Goal: Task Accomplishment & Management: Complete application form

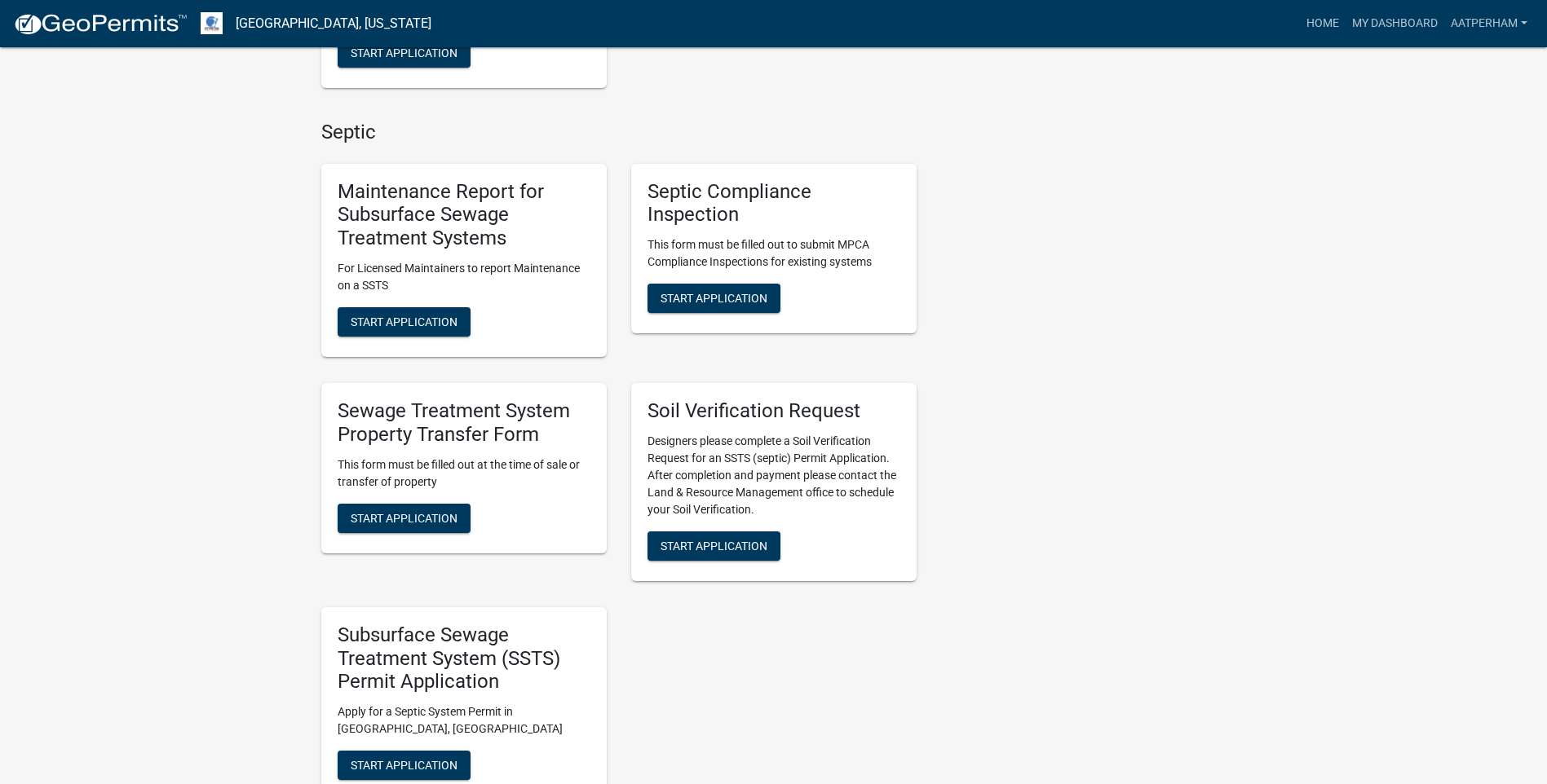
scroll to position [734, 0]
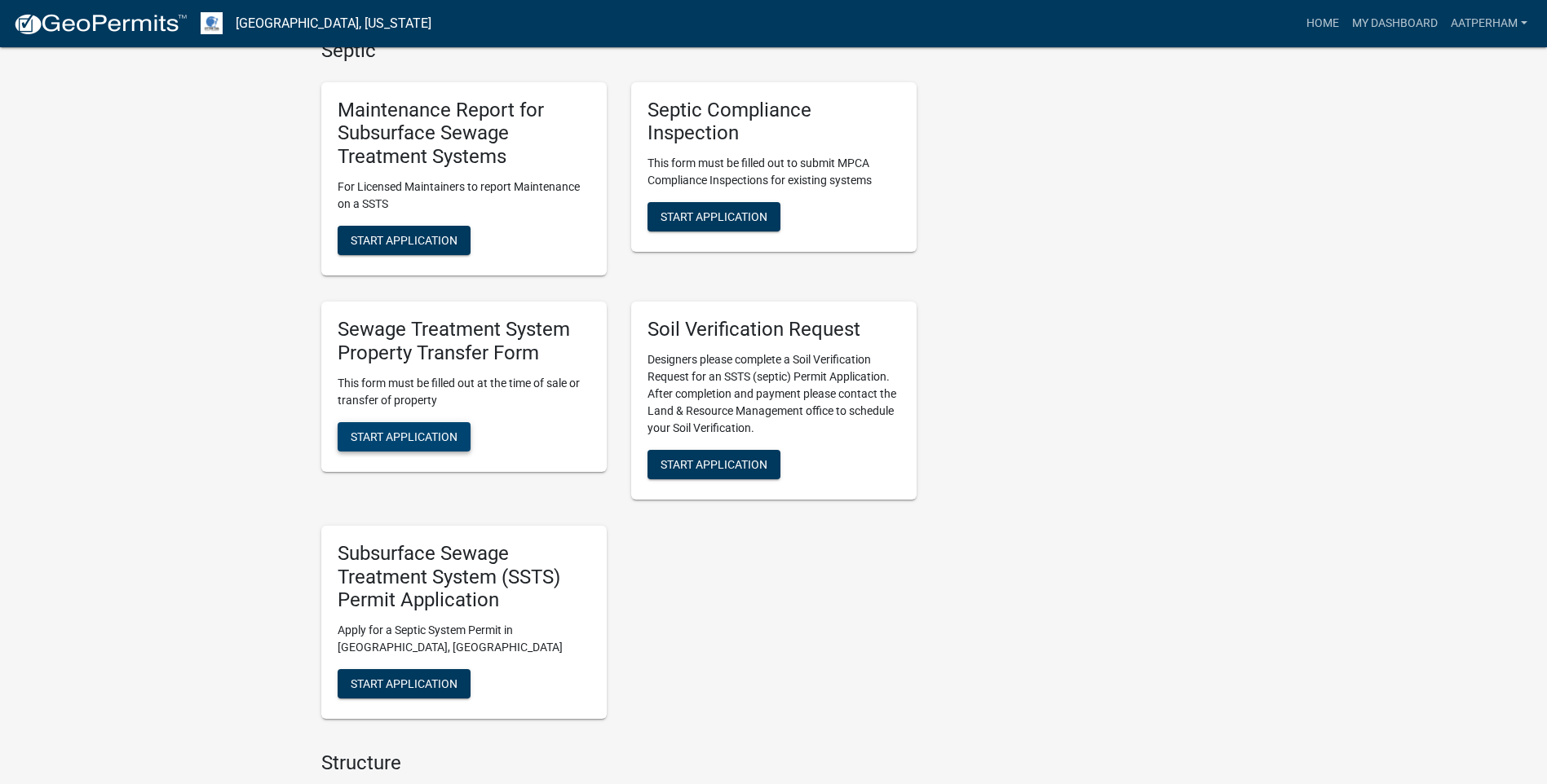
click at [442, 422] on button "Start Application" at bounding box center [404, 437] width 133 height 29
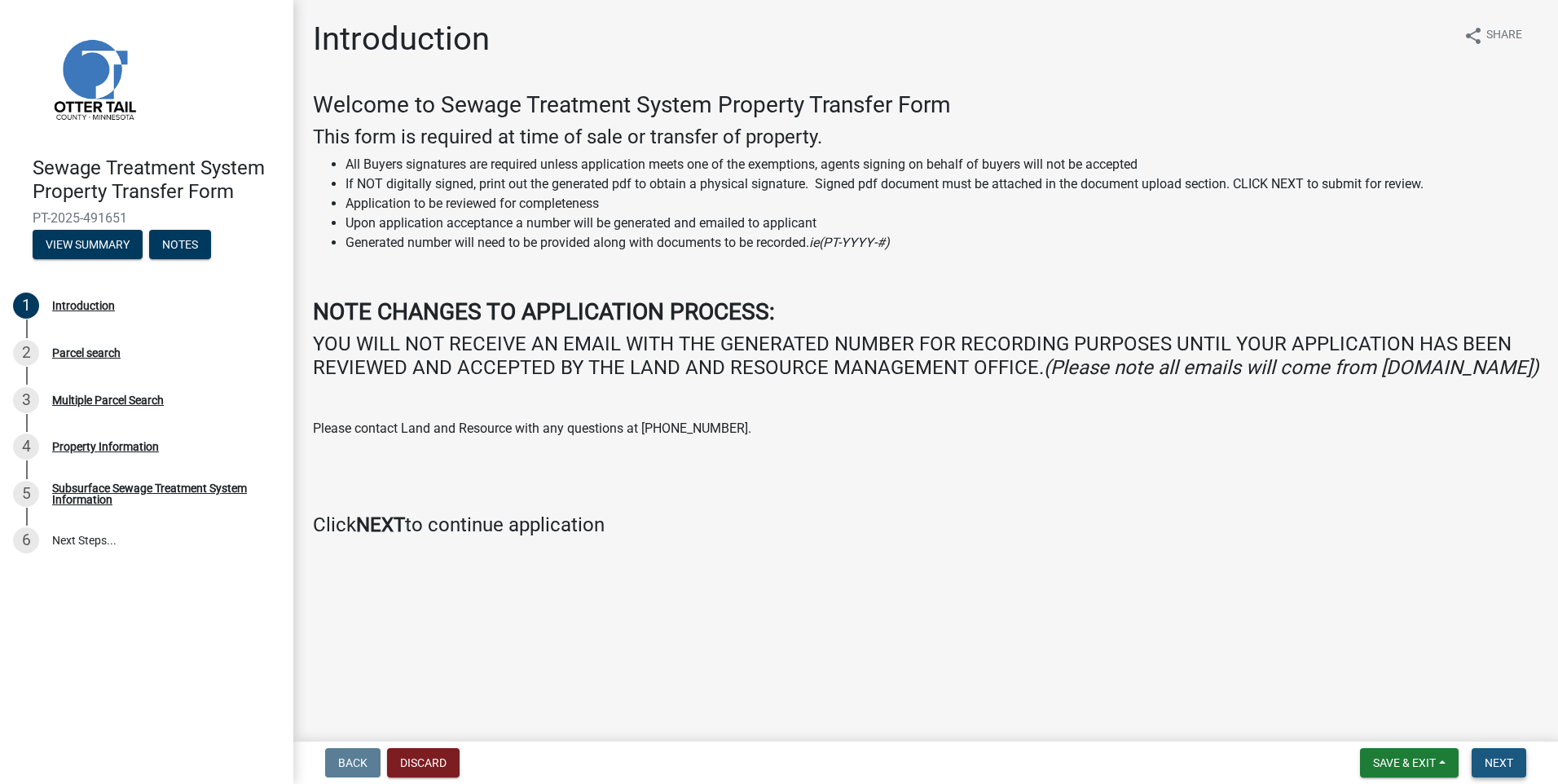
click at [1502, 759] on span "Next" at bounding box center [1499, 762] width 29 height 13
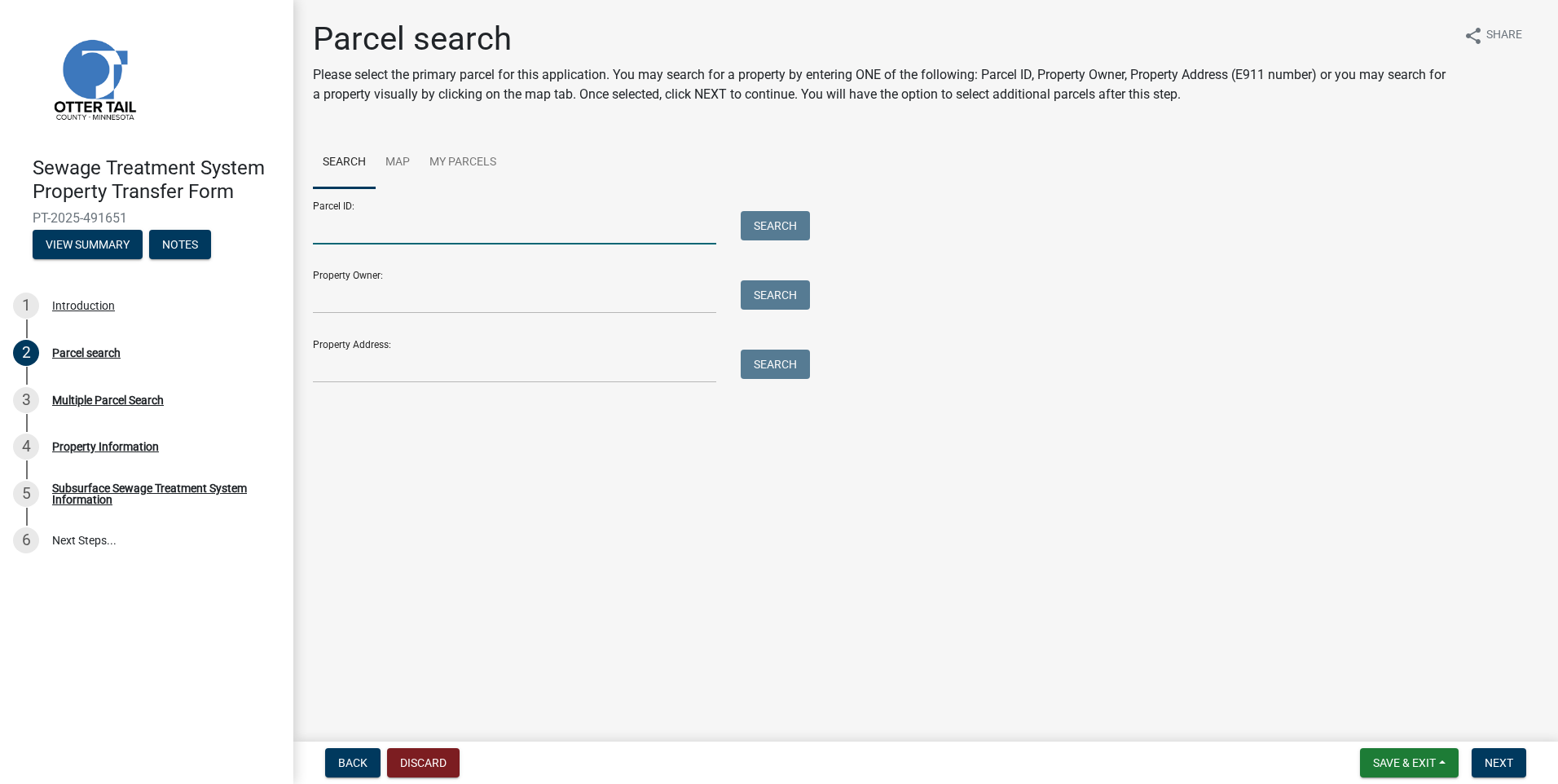
click at [372, 239] on input "Parcel ID:" at bounding box center [515, 228] width 404 height 34
drag, startPoint x: 401, startPoint y: 218, endPoint x: 97, endPoint y: 216, distance: 304.0
click at [97, 216] on div "Sewage Treatment System Property Transfer Form PT-2025-491651 View Summary Note…" at bounding box center [779, 392] width 1558 height 784
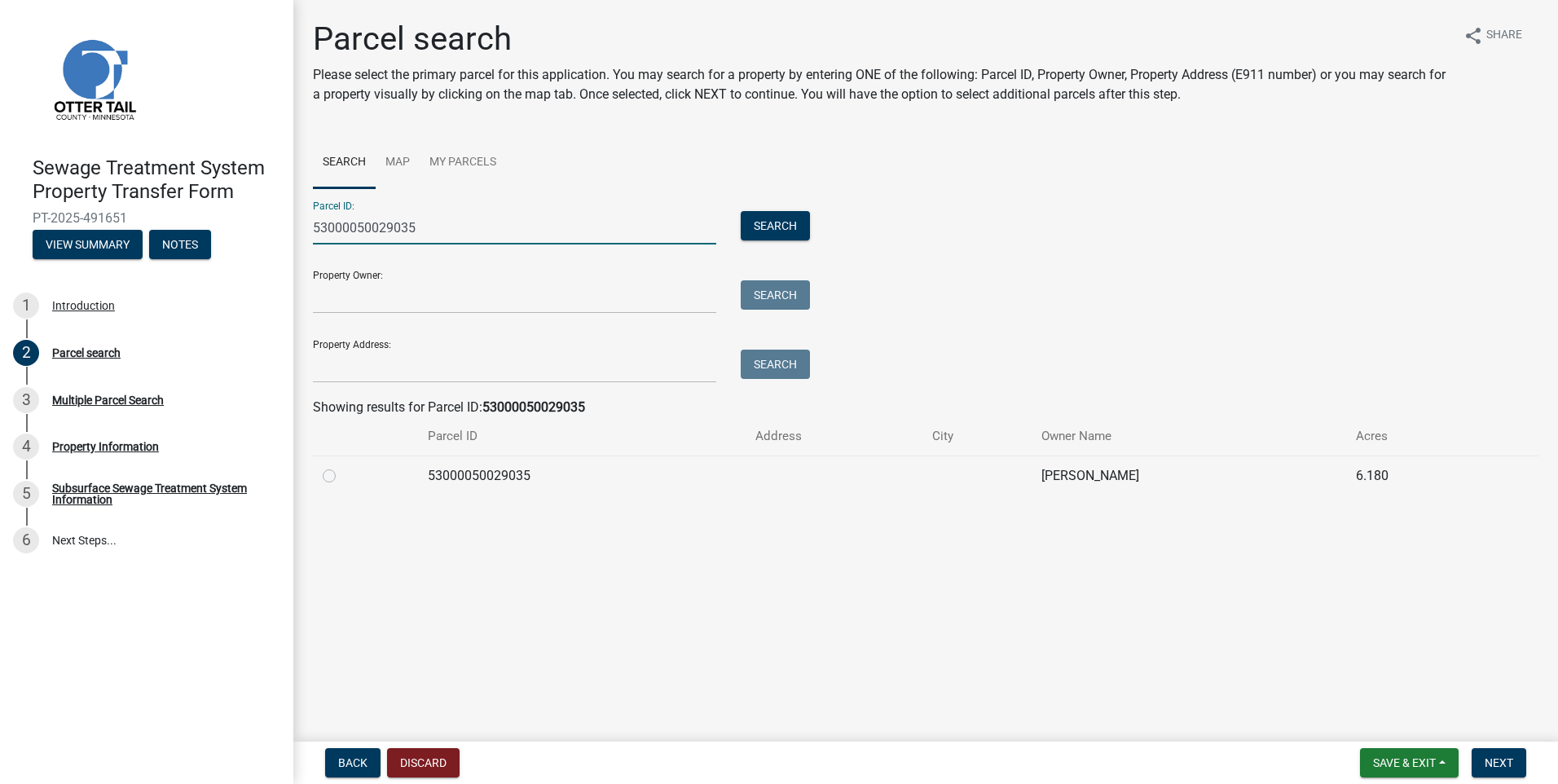
type input "53000050029035"
click at [342, 466] on label at bounding box center [342, 466] width 0 height 0
click at [342, 477] on input "radio" at bounding box center [347, 471] width 11 height 11
radio input "true"
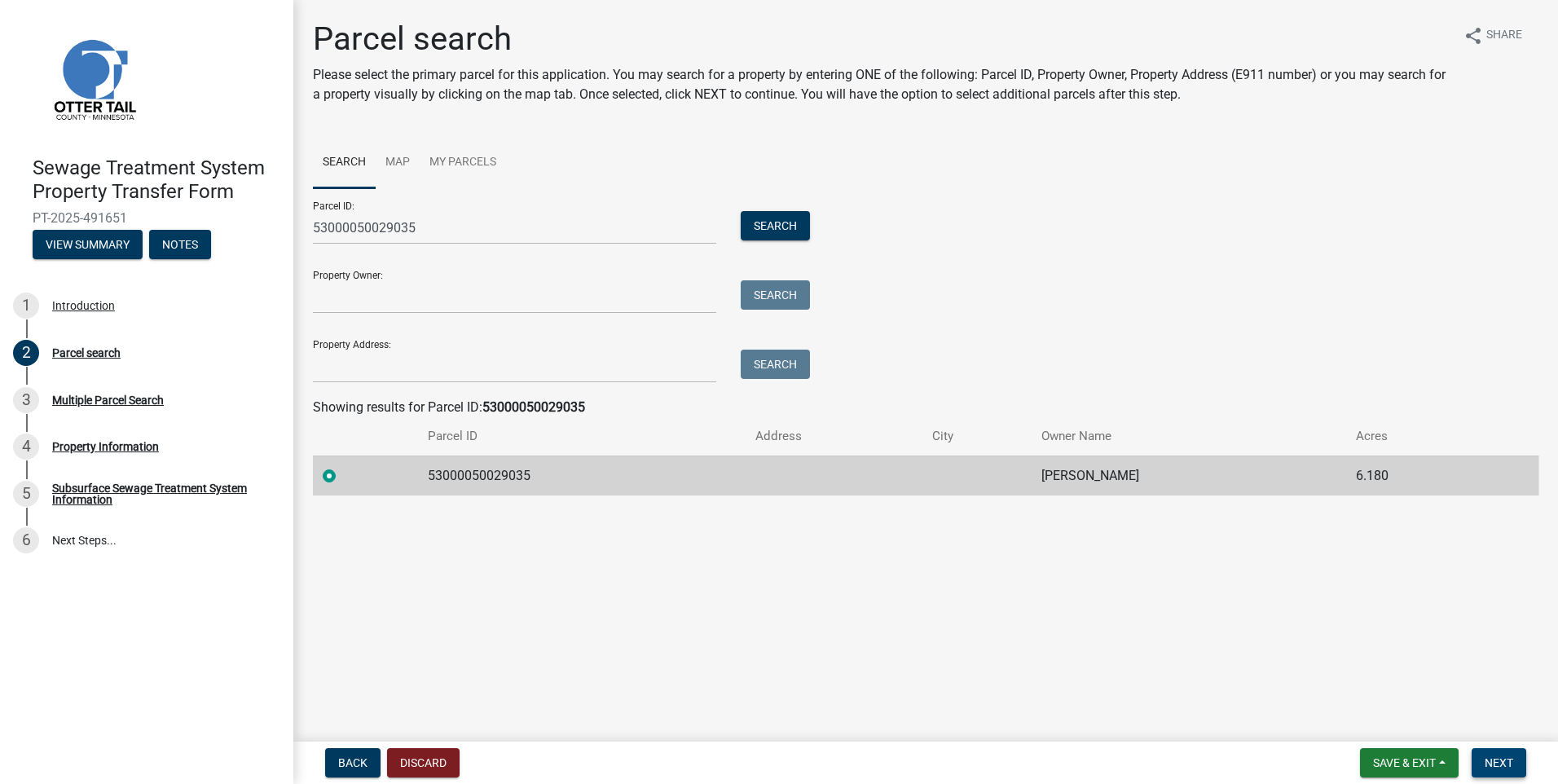
click at [1502, 758] on span "Next" at bounding box center [1499, 762] width 29 height 13
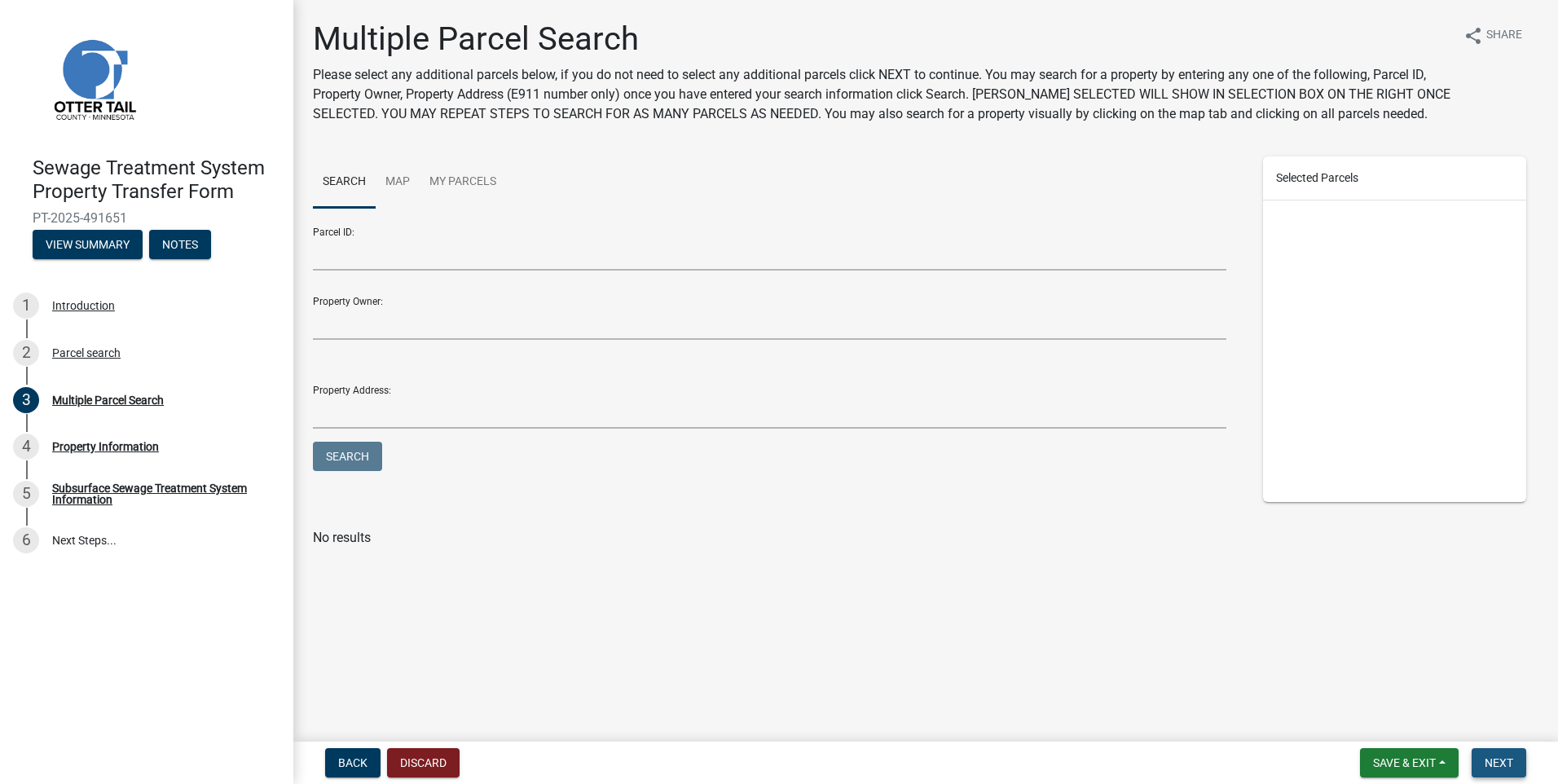
click at [1493, 757] on span "Next" at bounding box center [1499, 762] width 29 height 13
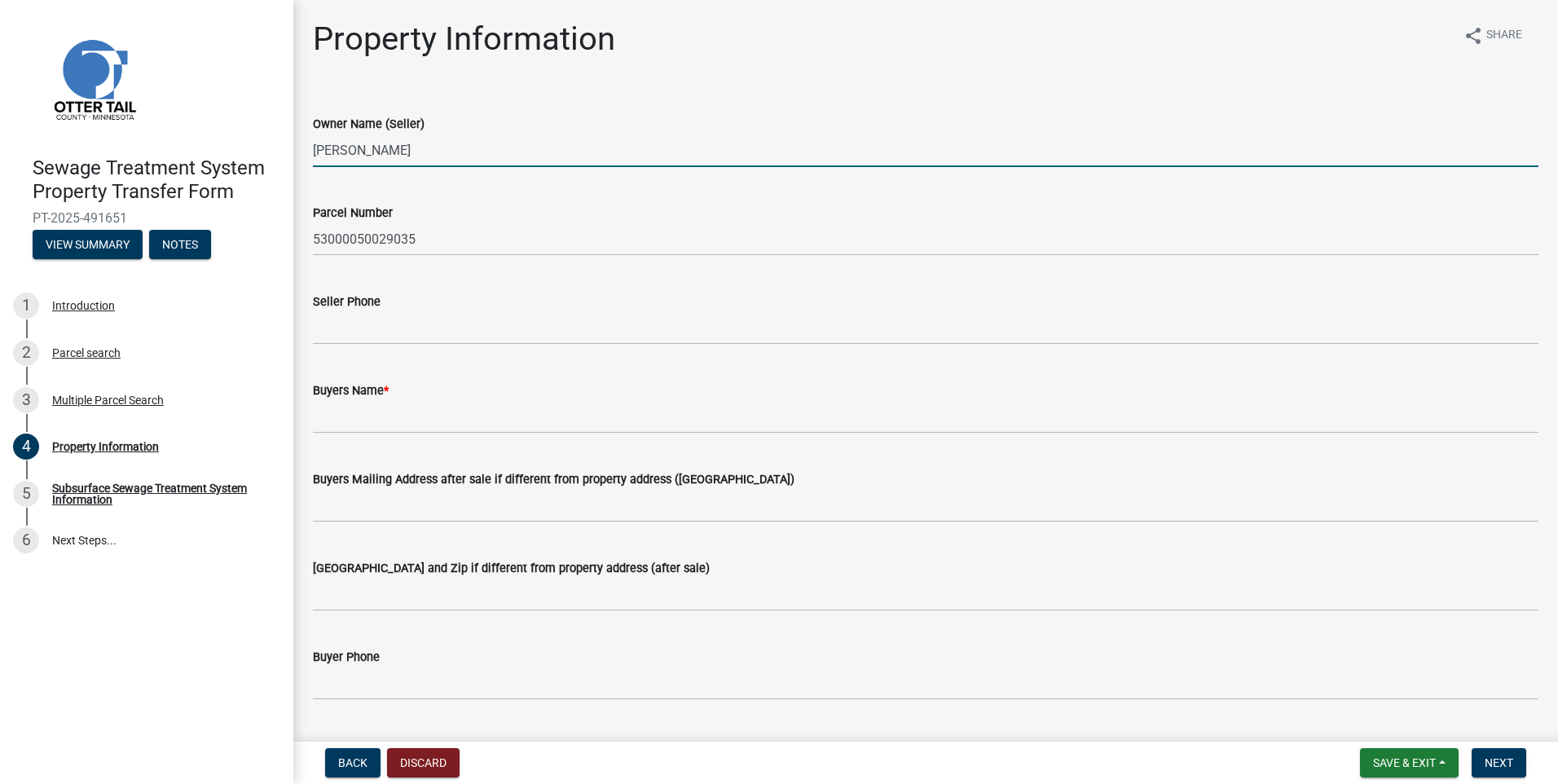
drag, startPoint x: 422, startPoint y: 164, endPoint x: 80, endPoint y: 141, distance: 342.8
click at [81, 141] on div "Sewage Treatment System Property Transfer Form PT-2025-491651 View Summary Note…" at bounding box center [779, 392] width 1558 height 784
type input "LaSalle Street Services LLC"
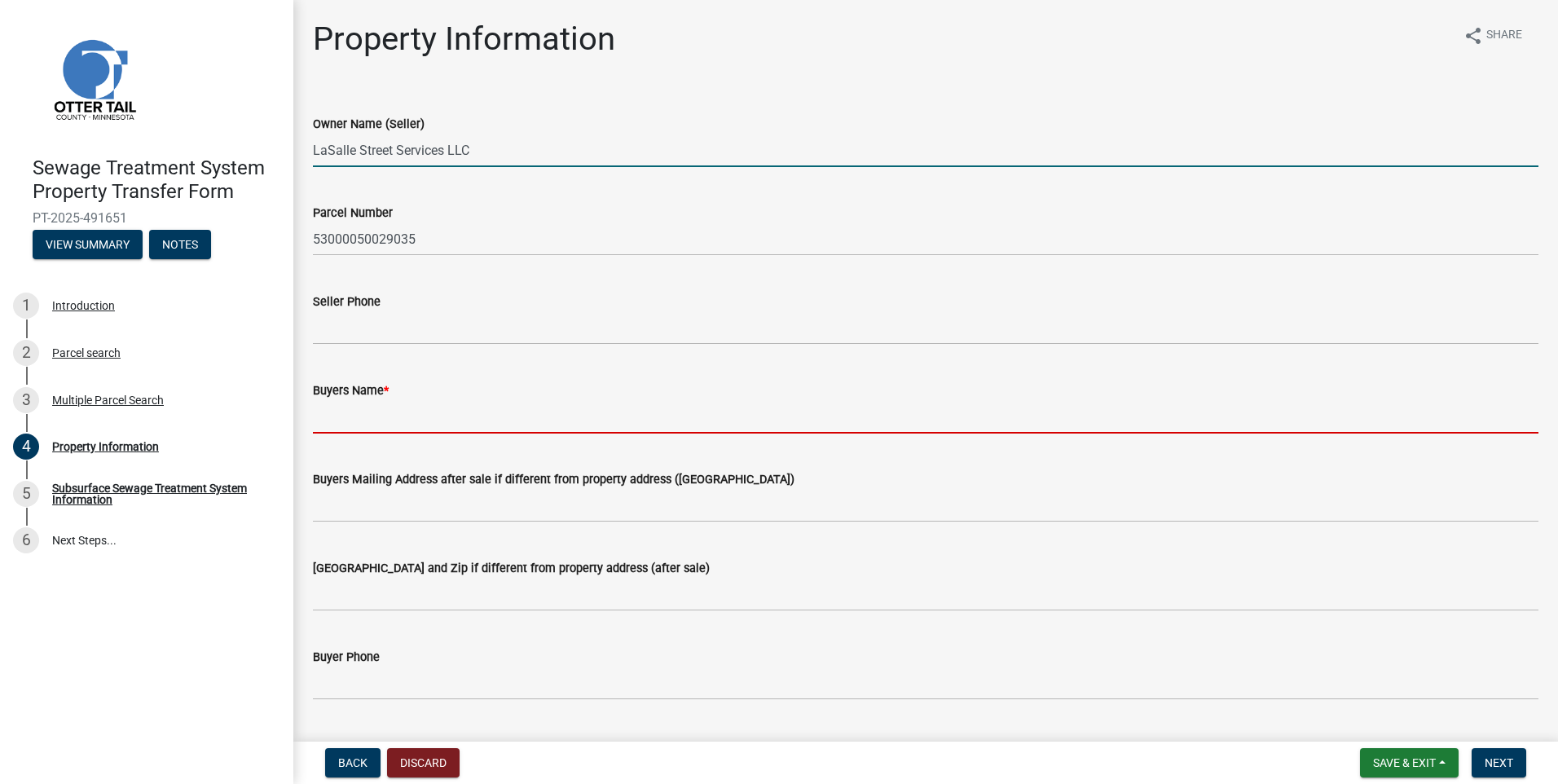
click at [358, 412] on input "Buyers Name *" at bounding box center [925, 417] width 1226 height 34
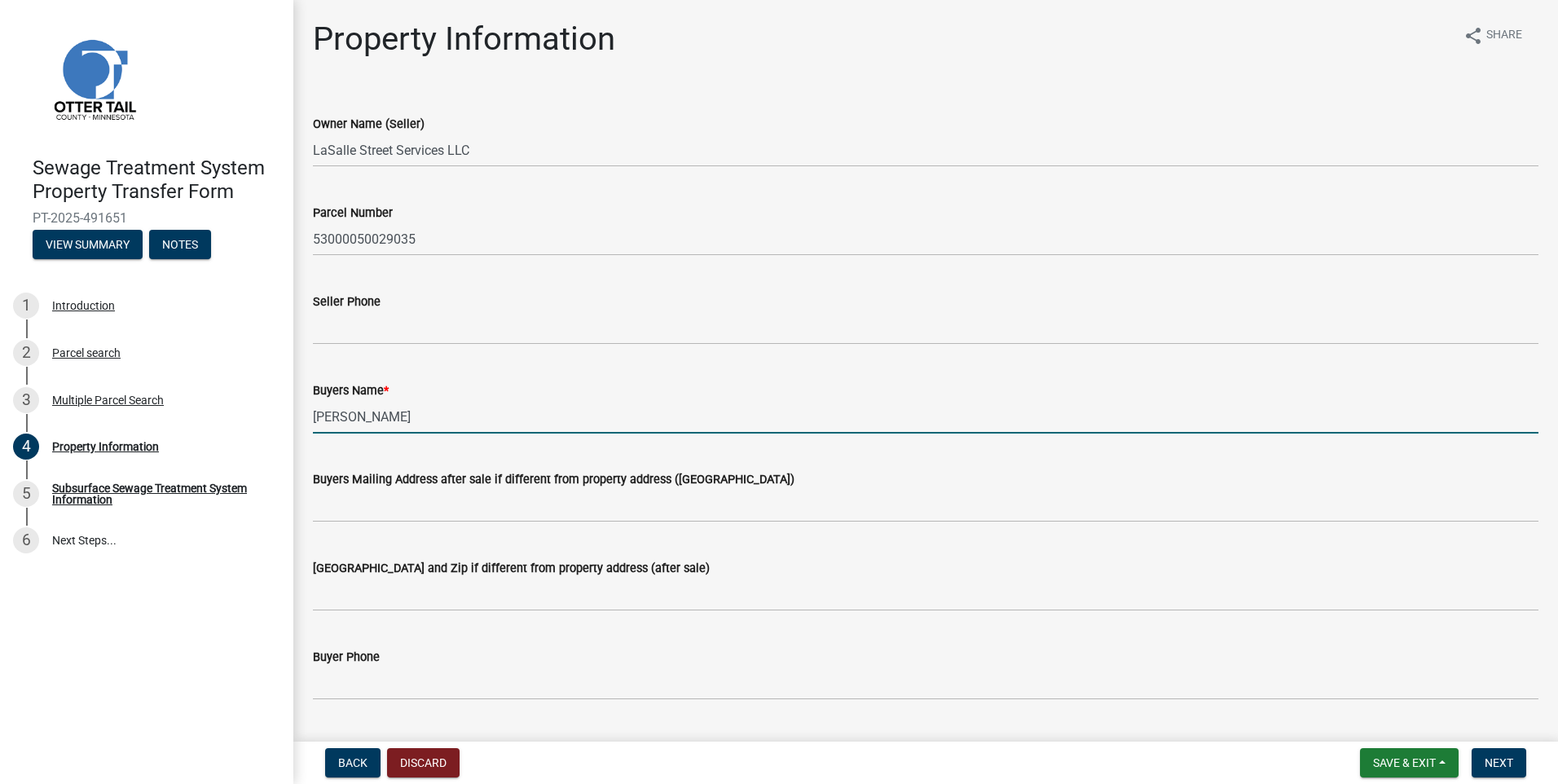
scroll to position [163, 0]
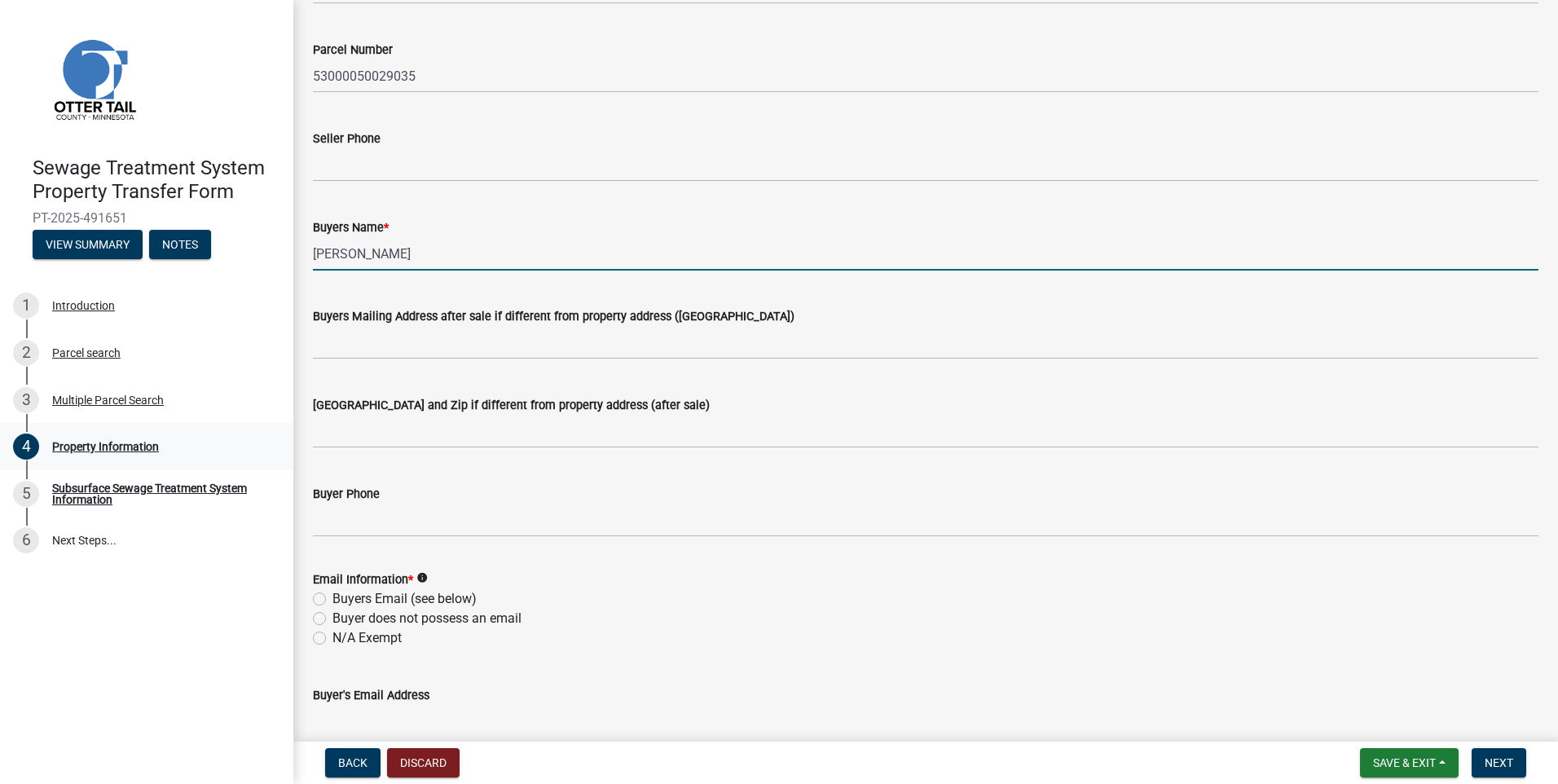
type input "[PERSON_NAME]"
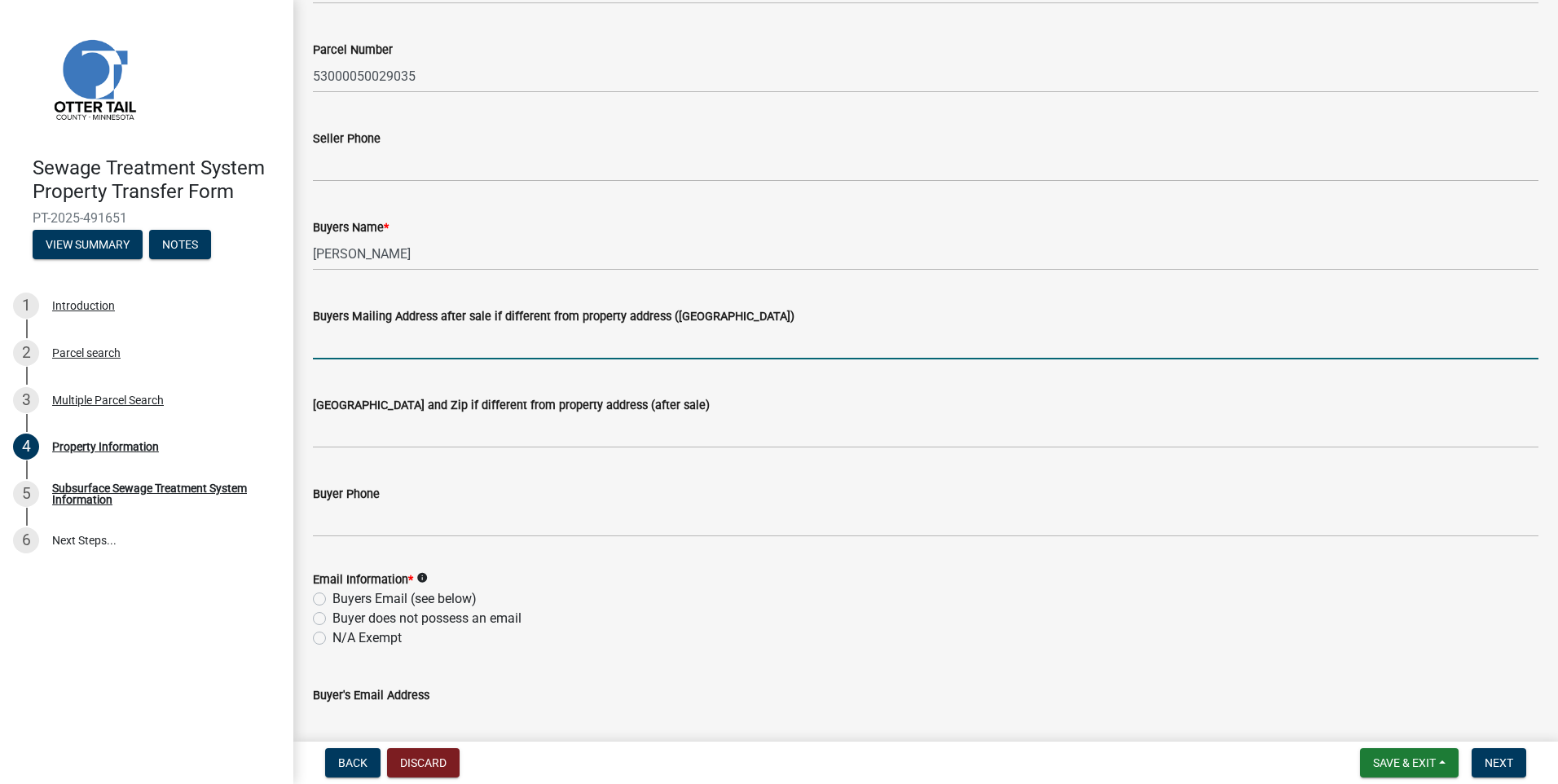
click at [332, 344] on input "Buyers Mailing Address after sale if different from property address ([GEOGRAPH…" at bounding box center [925, 342] width 1226 height 34
type input "P.O. Box 96"
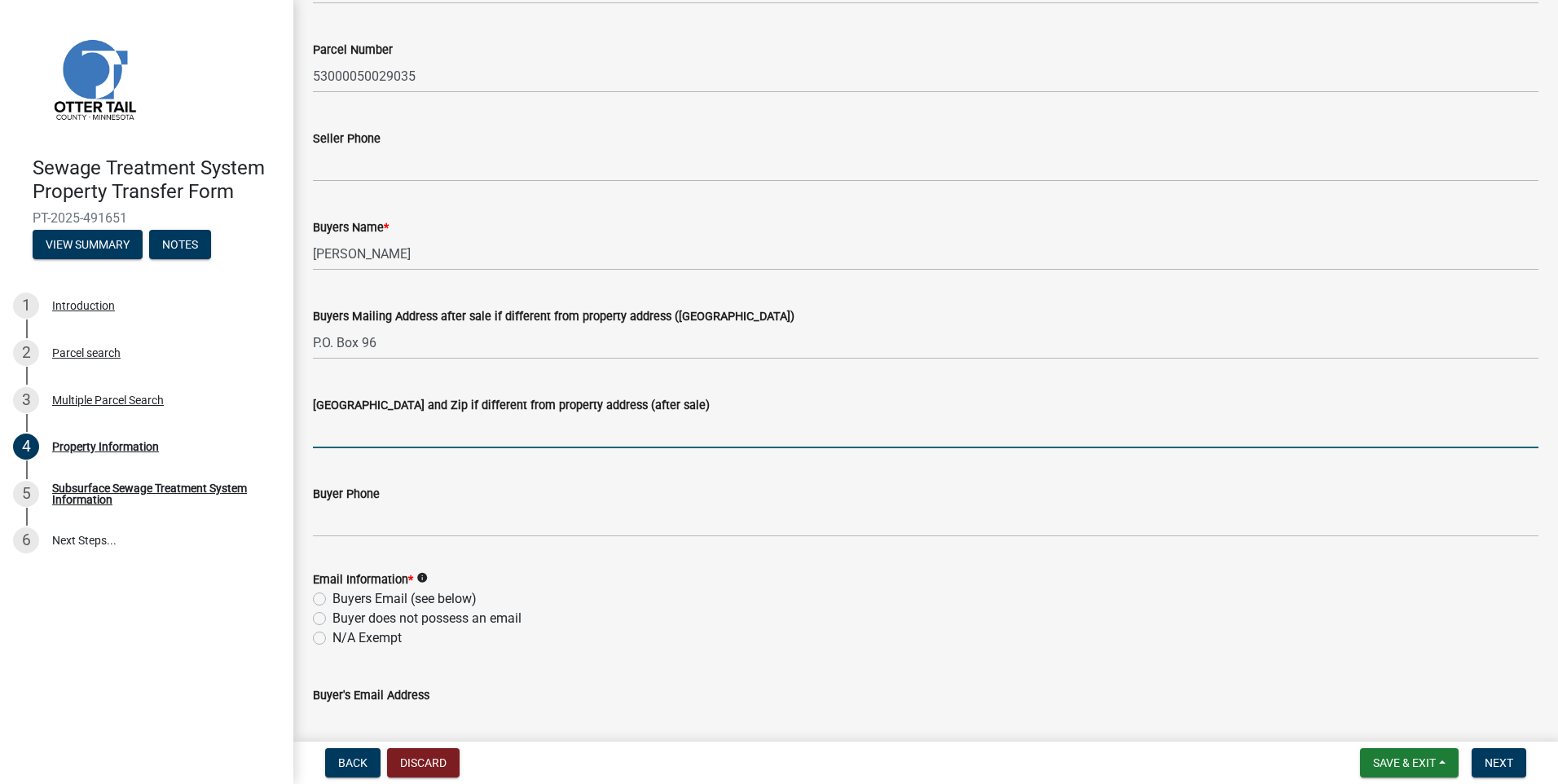
click at [334, 426] on input "[GEOGRAPHIC_DATA] and Zip if different from property address (after sale)" at bounding box center [925, 432] width 1226 height 34
click at [941, 429] on input "[GEOGRAPHIC_DATA] [GEOGRAPHIC_DATA] 56576" at bounding box center [925, 432] width 1226 height 34
type input "[GEOGRAPHIC_DATA] [GEOGRAPHIC_DATA] 56576"
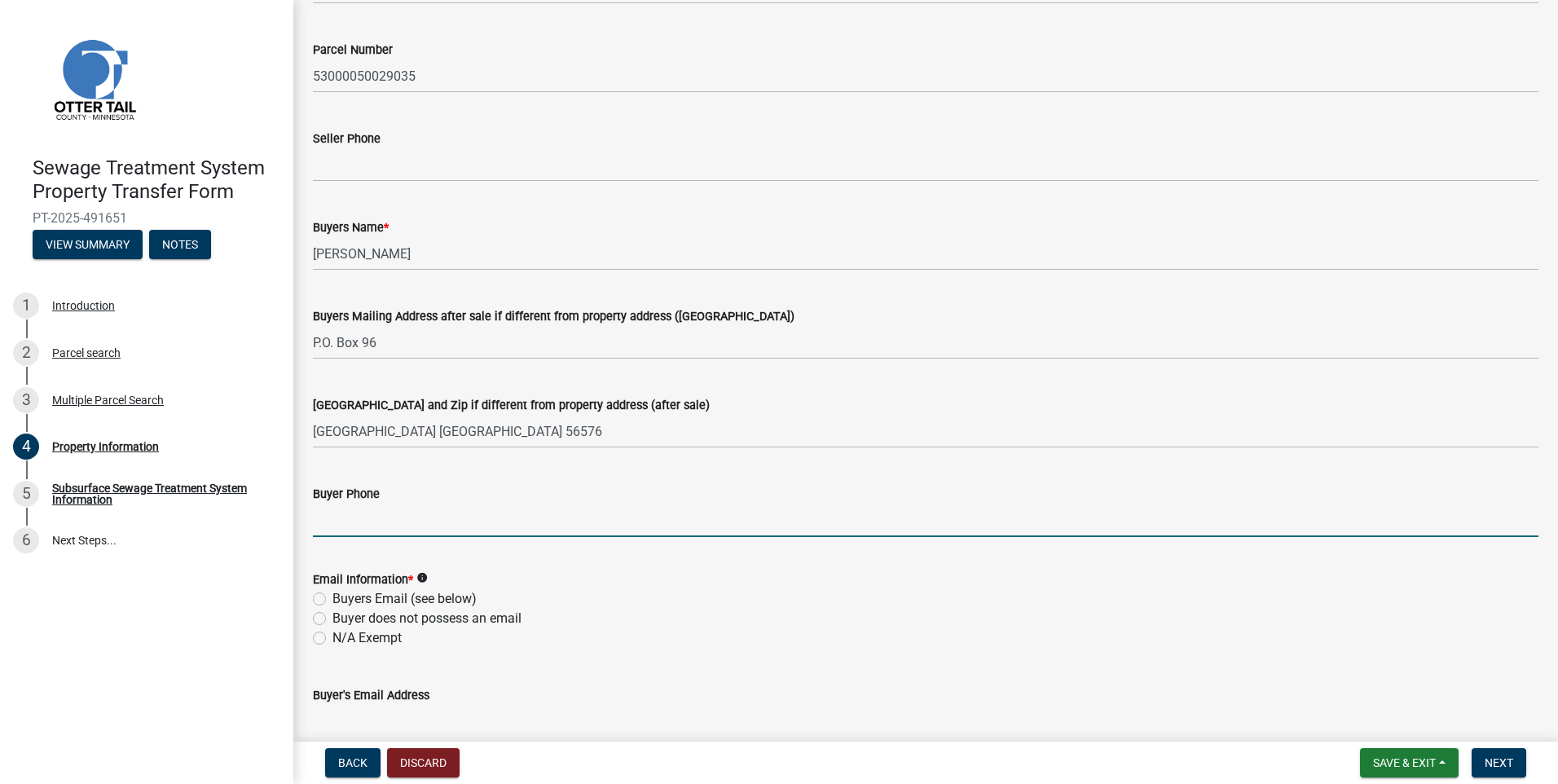
click at [316, 528] on input "Buyer Phone" at bounding box center [925, 521] width 1226 height 34
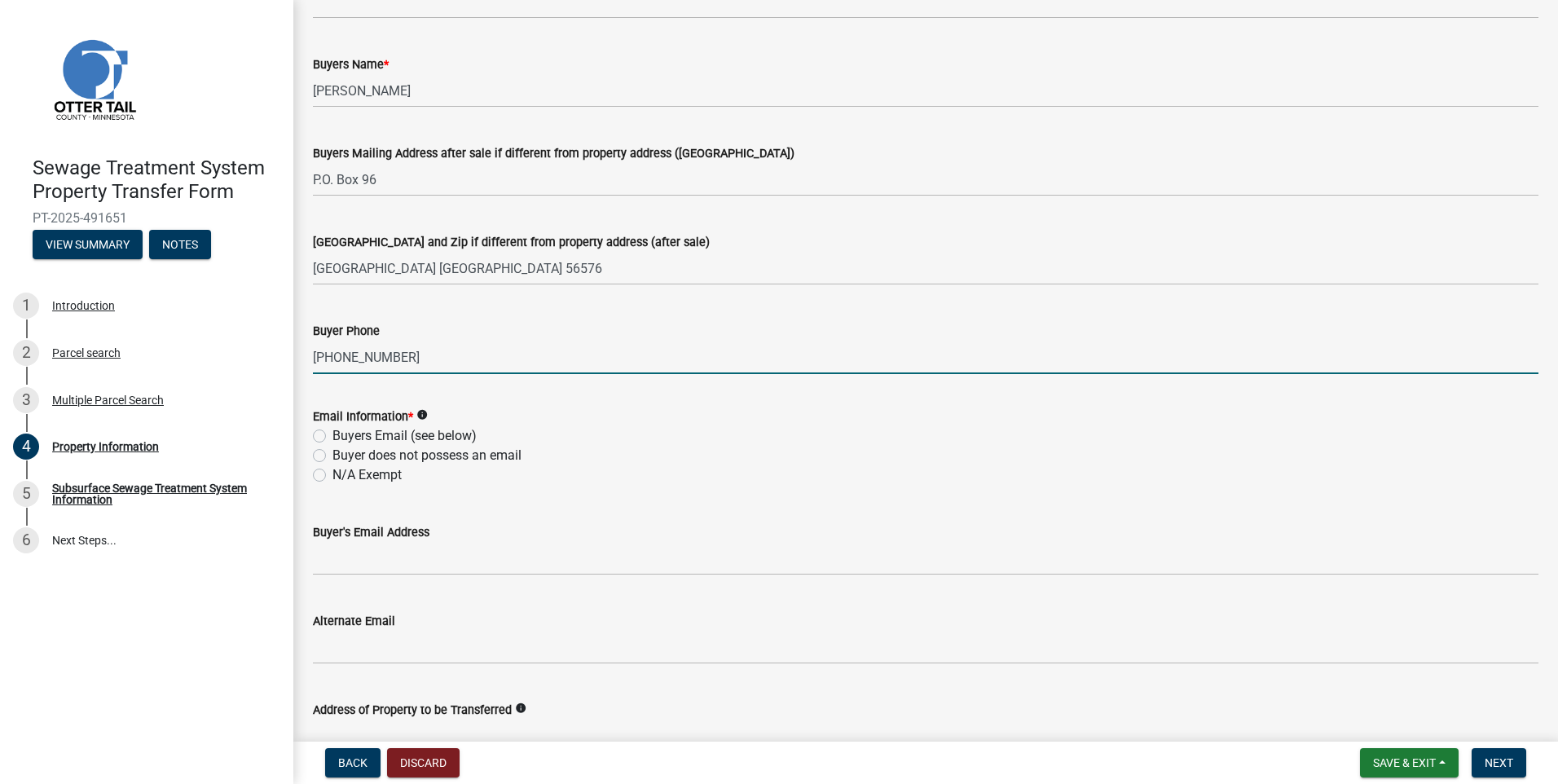
type input "[PHONE_NUMBER]"
click at [332, 434] on label "Buyers Email (see below)" at bounding box center [404, 436] width 144 height 19
click at [332, 434] on input "Buyers Email (see below)" at bounding box center [337, 432] width 11 height 11
radio input "true"
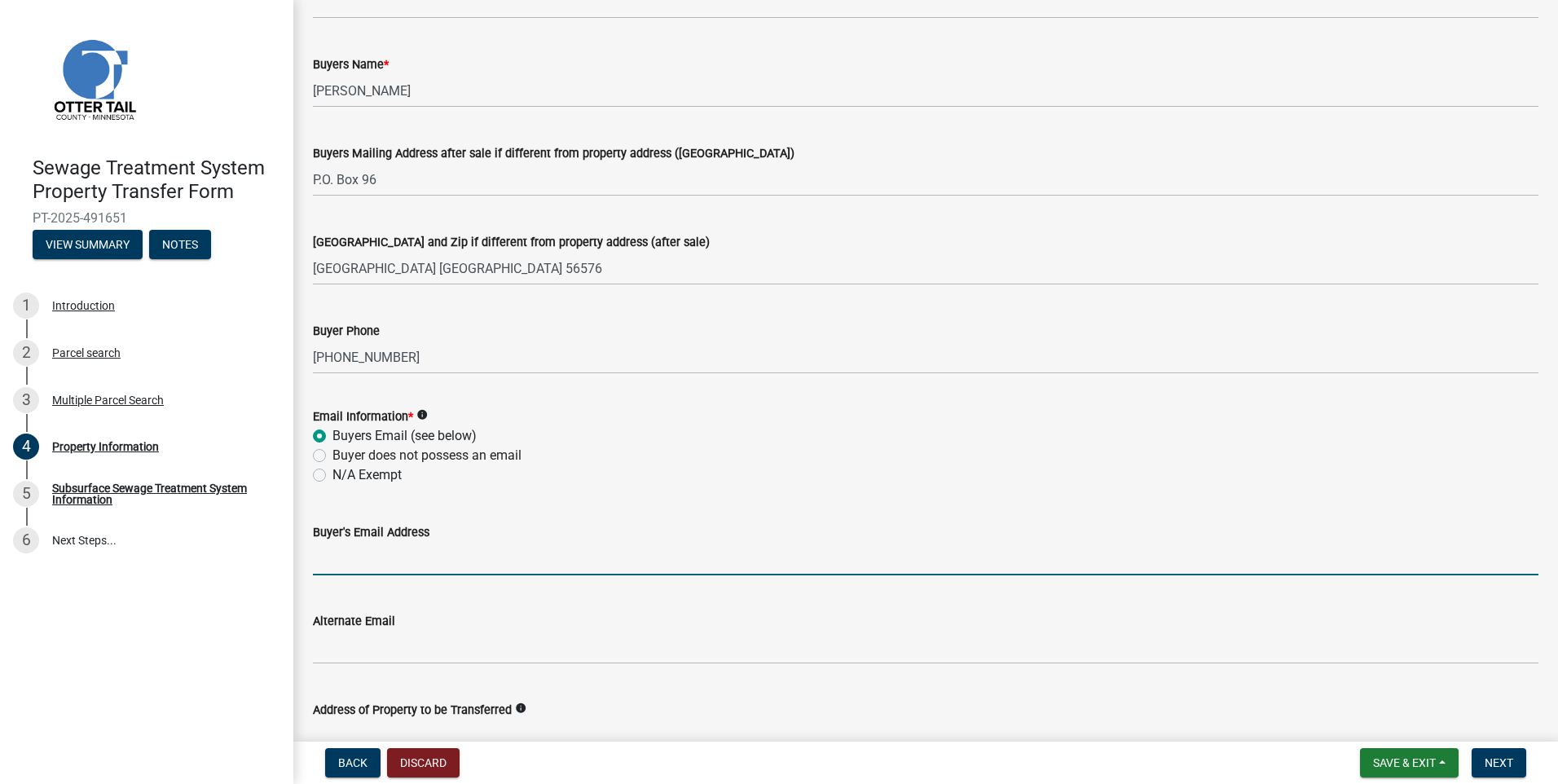
click at [388, 558] on input "Buyer's Email Address" at bounding box center [925, 559] width 1226 height 34
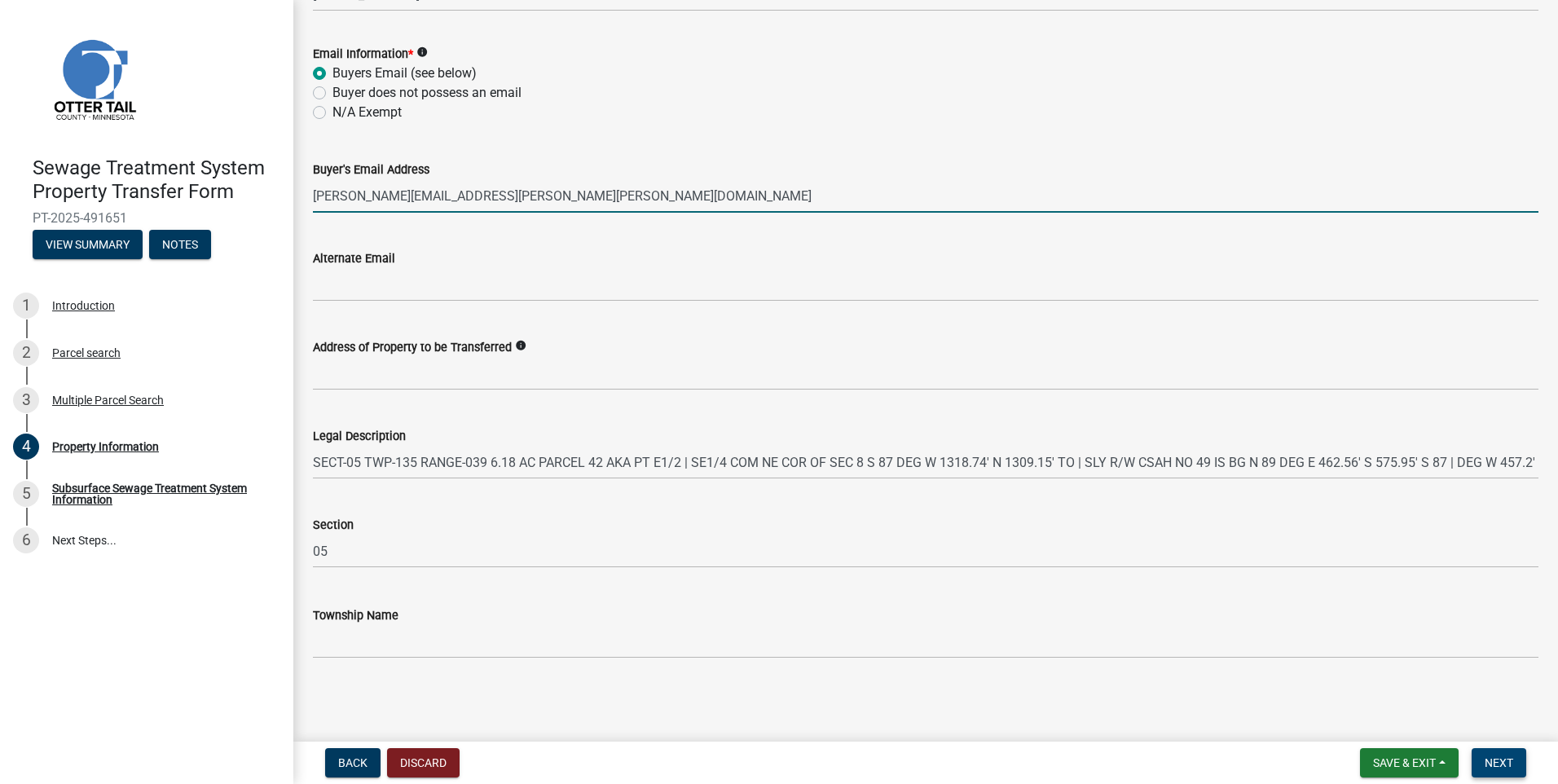
type input "[PERSON_NAME][EMAIL_ADDRESS][PERSON_NAME][PERSON_NAME][DOMAIN_NAME]"
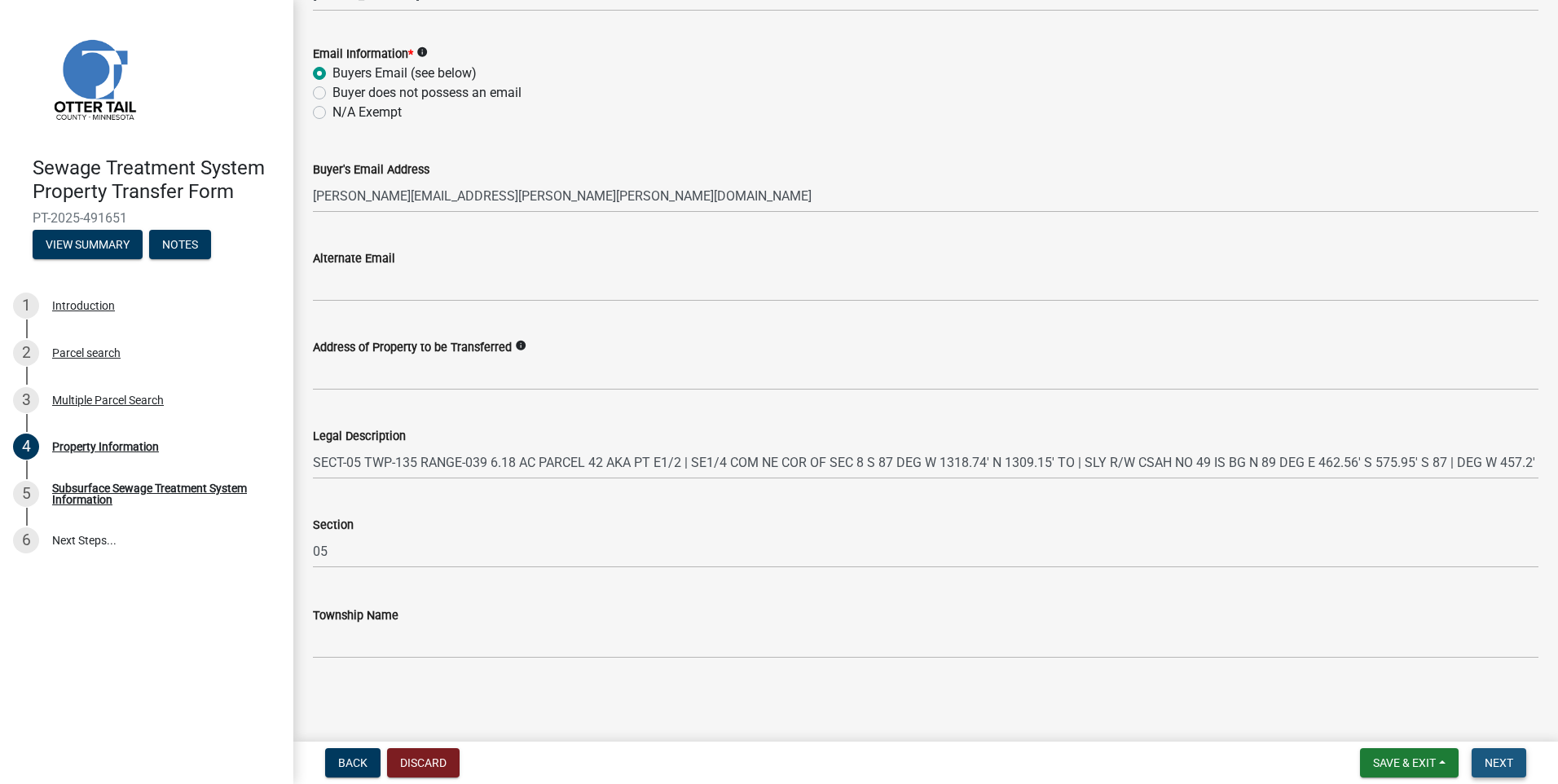
click at [1517, 767] on button "Next" at bounding box center [1499, 762] width 55 height 29
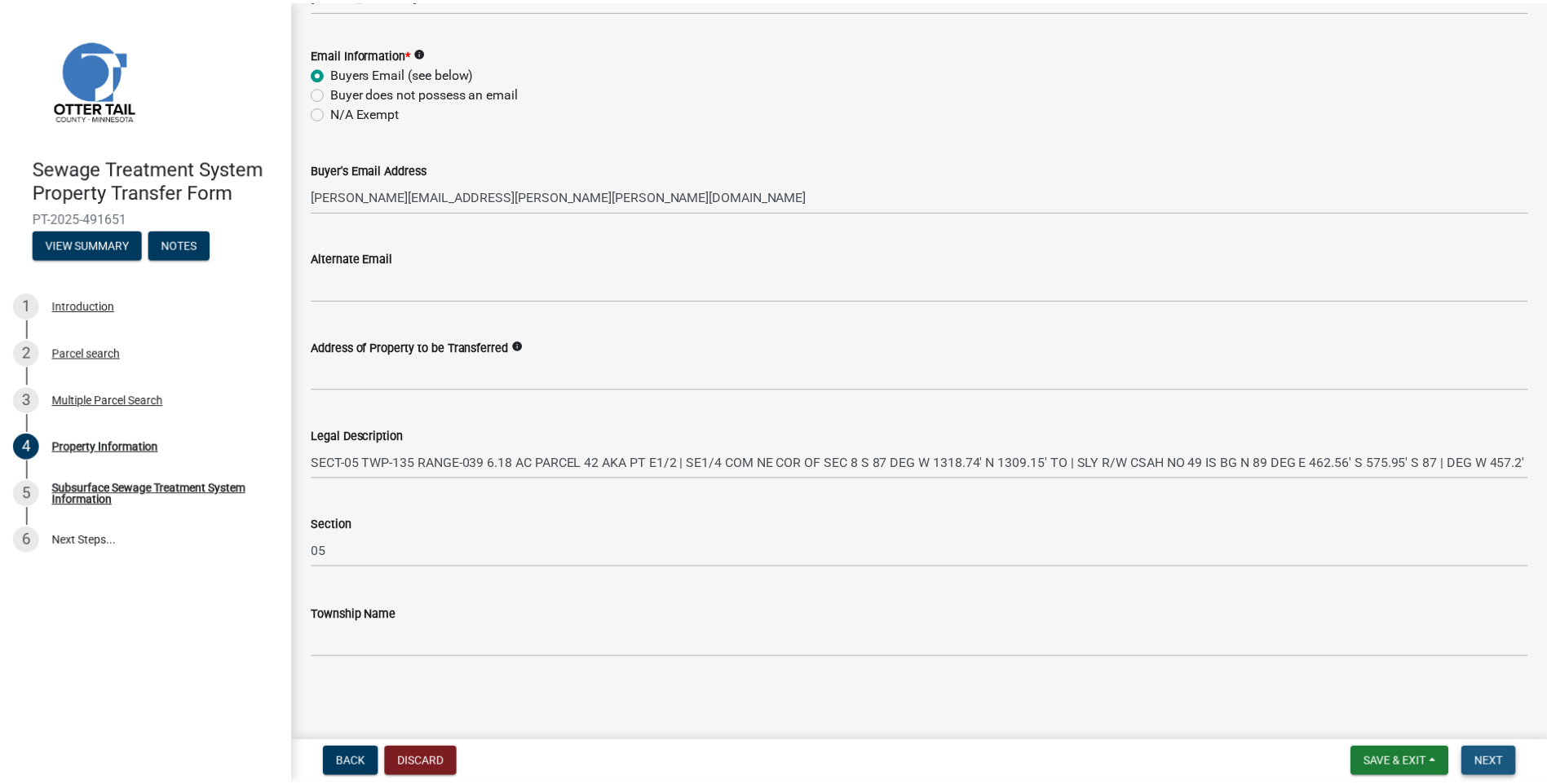
scroll to position [0, 0]
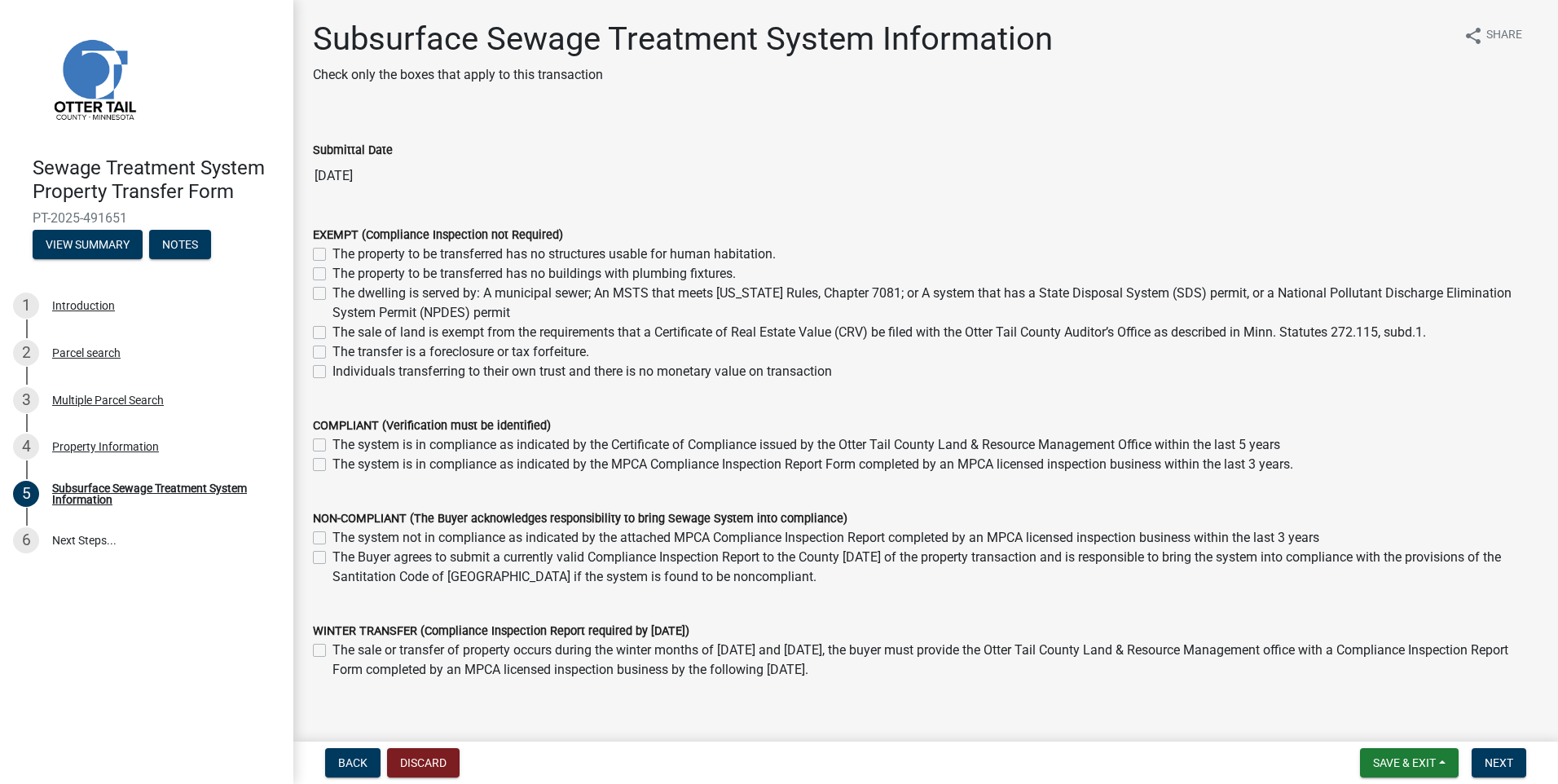
click at [332, 329] on label "The sale of land is exempt from the requirements that a Certificate of Real Est…" at bounding box center [879, 332] width 1094 height 19
click at [332, 329] on input "The sale of land is exempt from the requirements that a Certificate of Real Est…" at bounding box center [337, 328] width 11 height 11
checkbox input "true"
checkbox input "false"
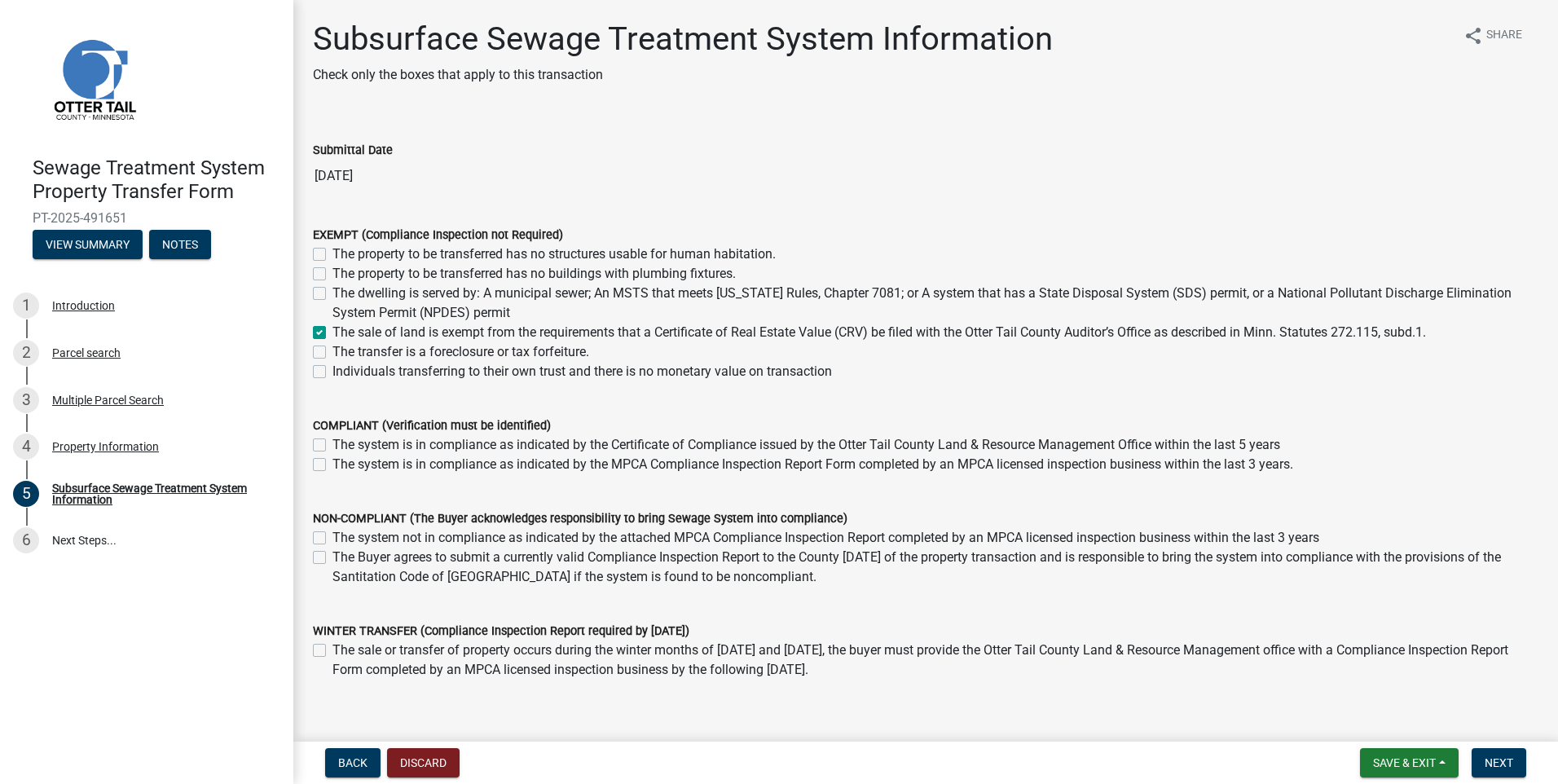
checkbox input "false"
checkbox input "true"
checkbox input "false"
click at [1503, 768] on span "Next" at bounding box center [1499, 762] width 29 height 13
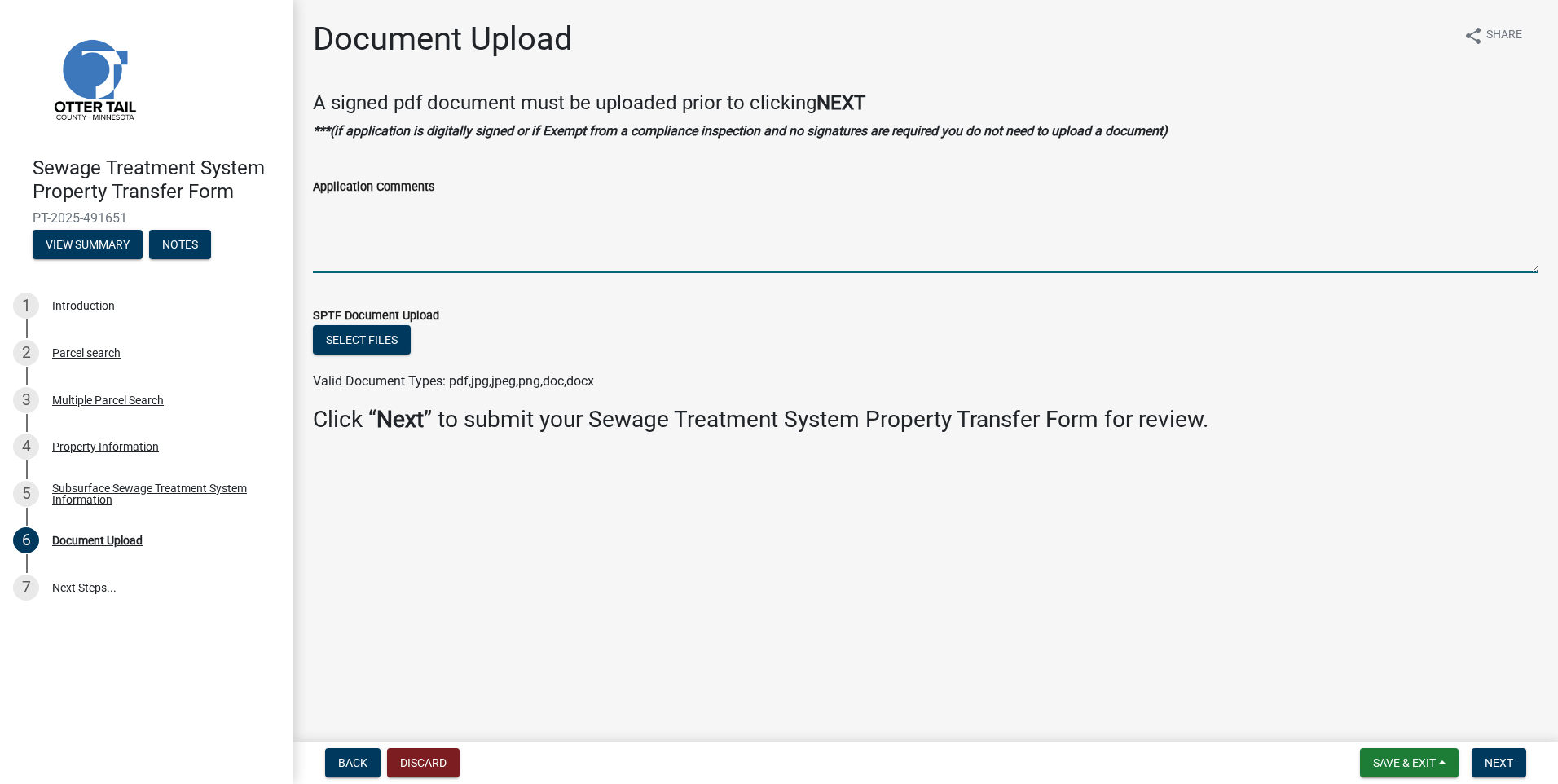
click at [444, 273] on textarea "Application Comments" at bounding box center [925, 234] width 1226 height 77
type textarea "Paying off a Contract for Deed"
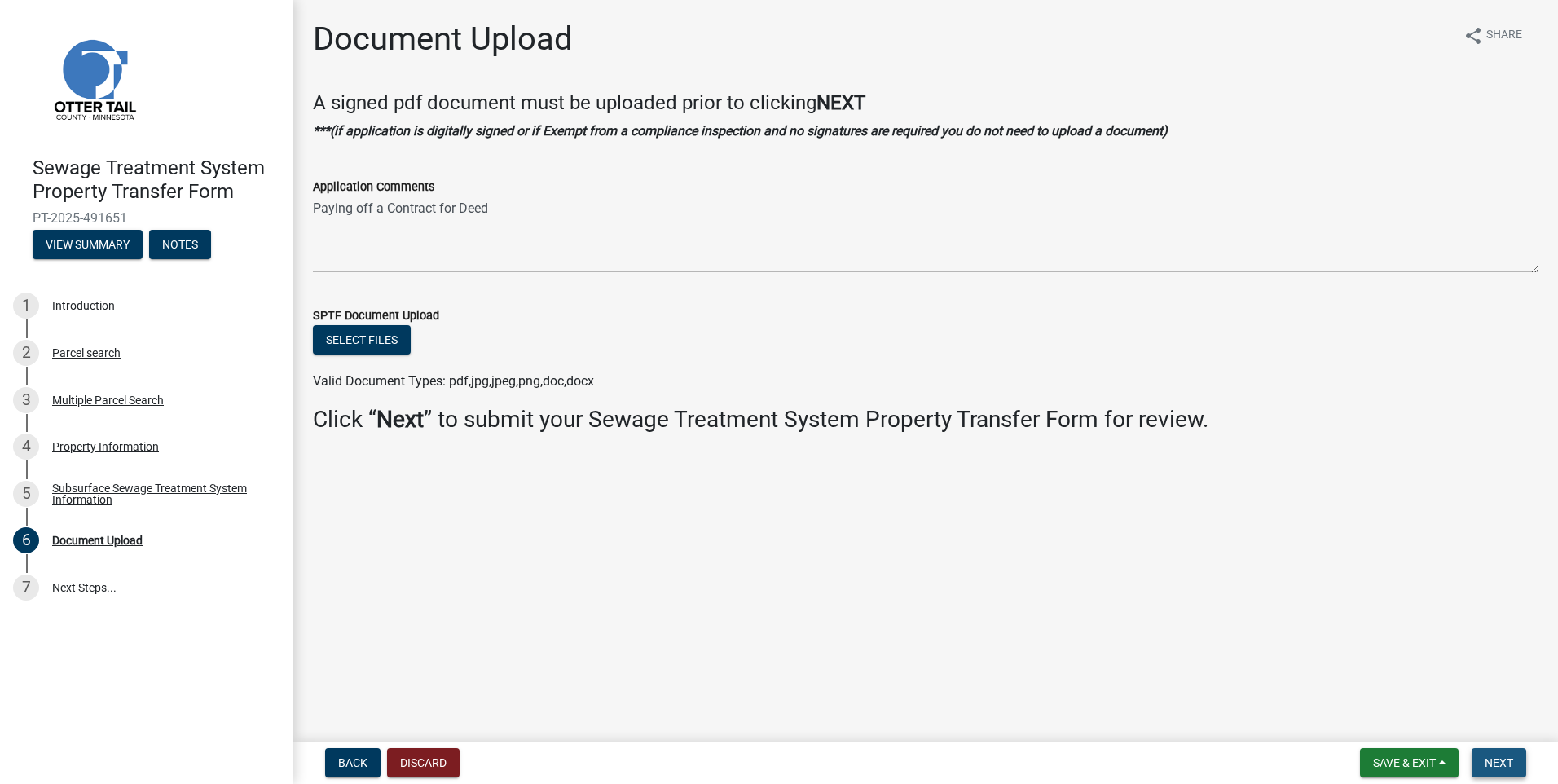
click at [1521, 757] on button "Next" at bounding box center [1499, 762] width 55 height 29
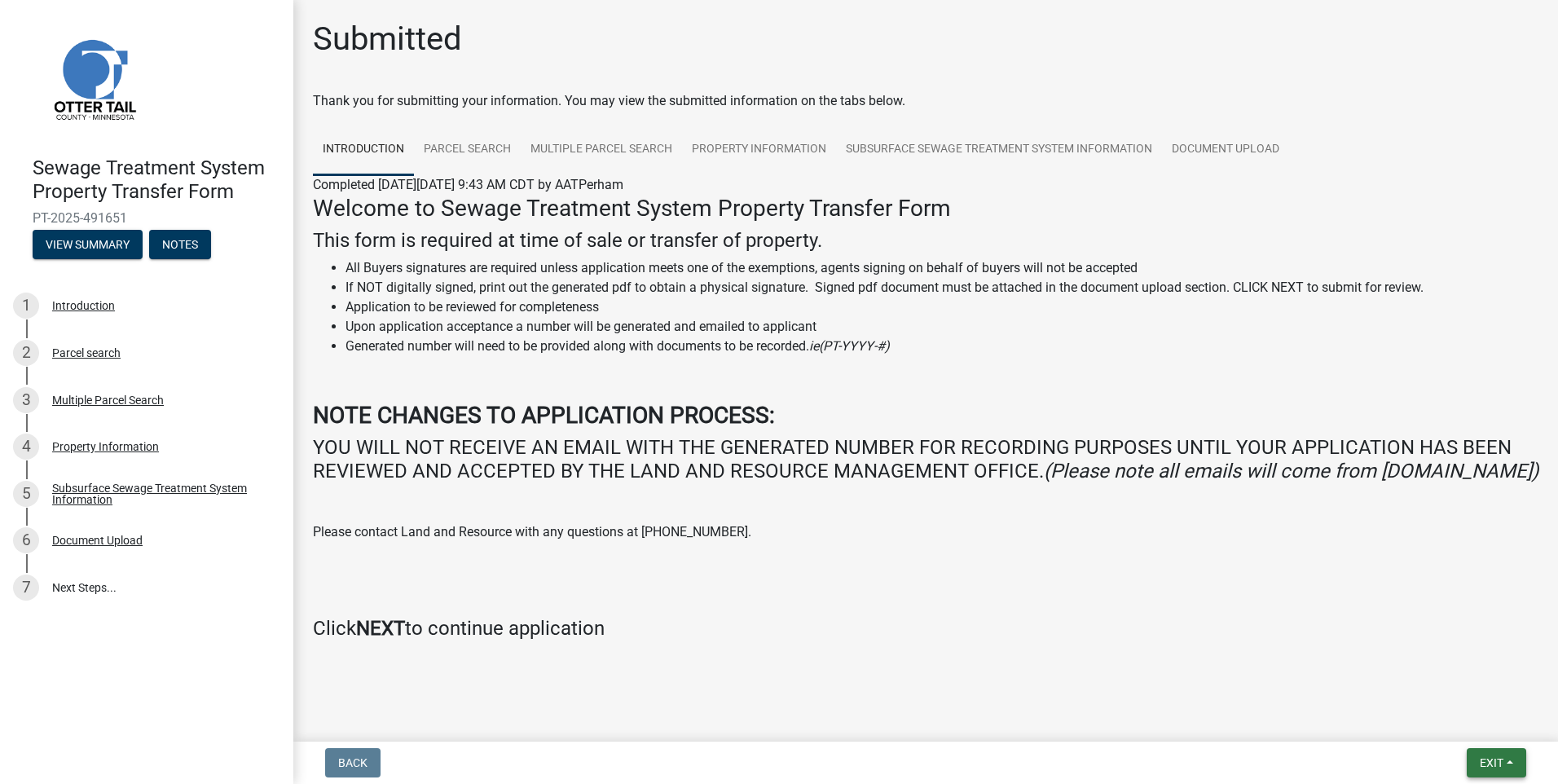
click at [1521, 757] on button "Exit" at bounding box center [1497, 762] width 60 height 29
click at [1463, 732] on button "Save & Exit" at bounding box center [1460, 720] width 130 height 39
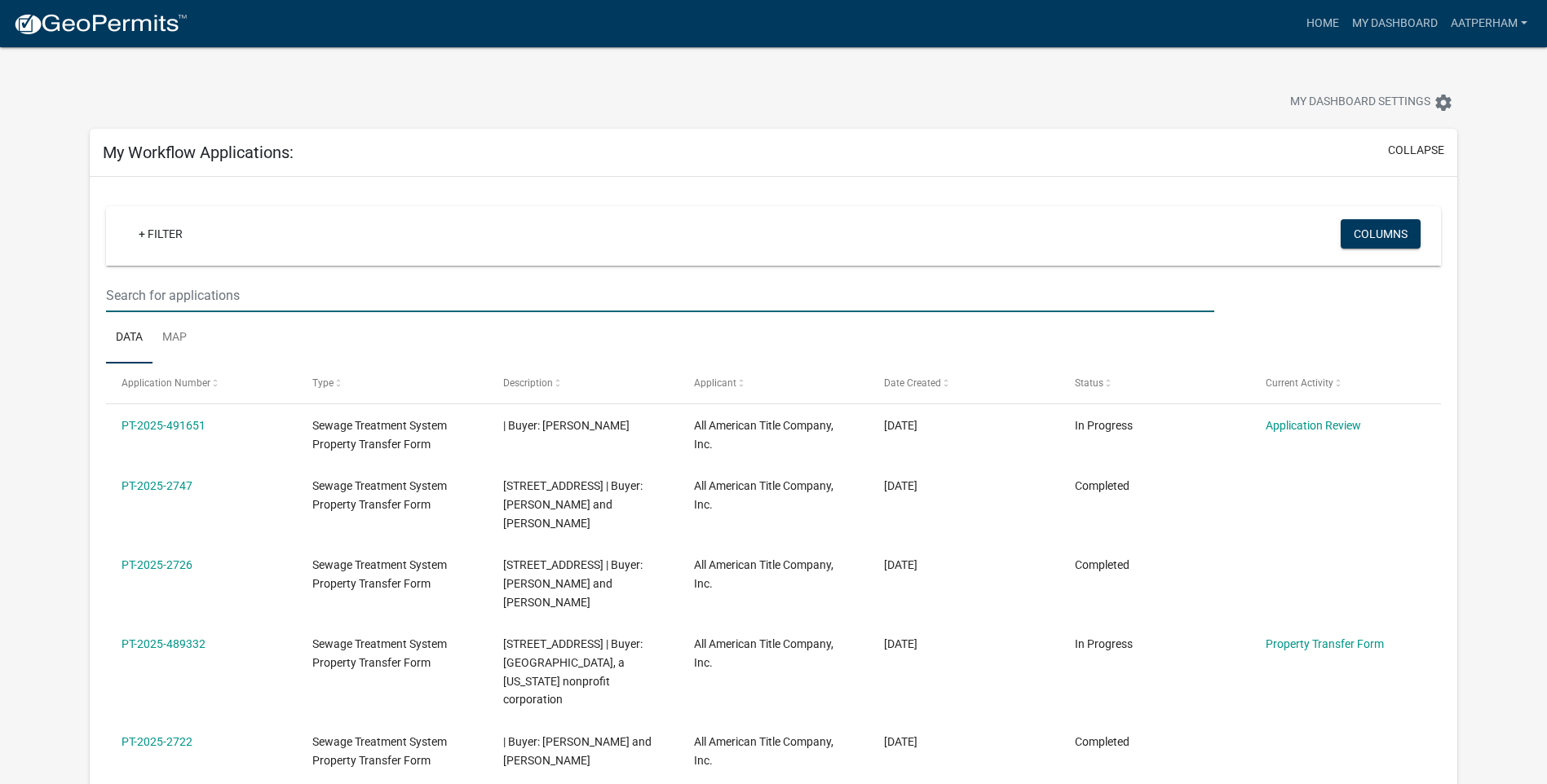
click at [182, 294] on input "text" at bounding box center [660, 295] width 1108 height 34
type input "[PERSON_NAME]"
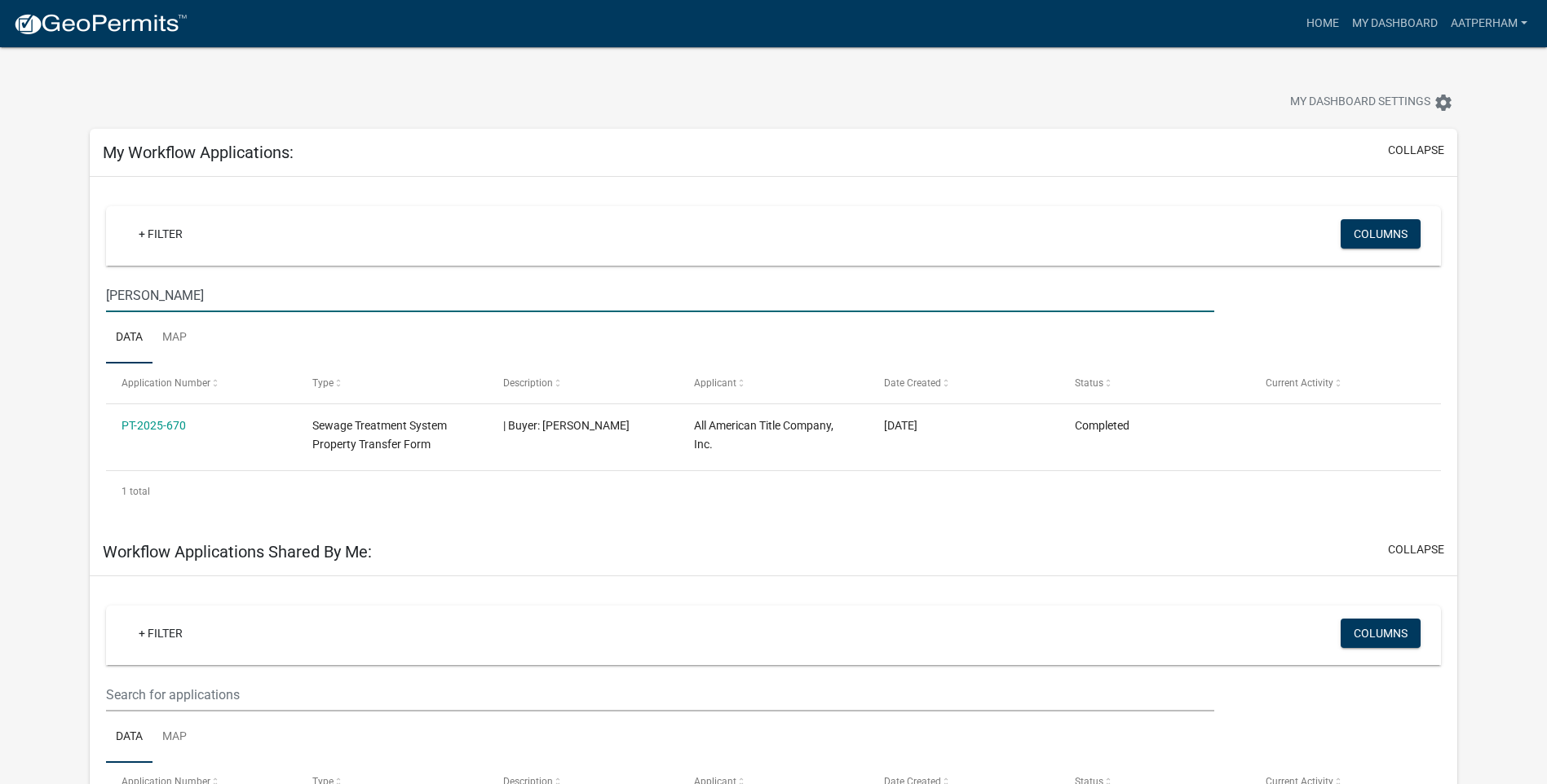
click at [169, 421] on link "PT-2025-670" at bounding box center [153, 425] width 65 height 13
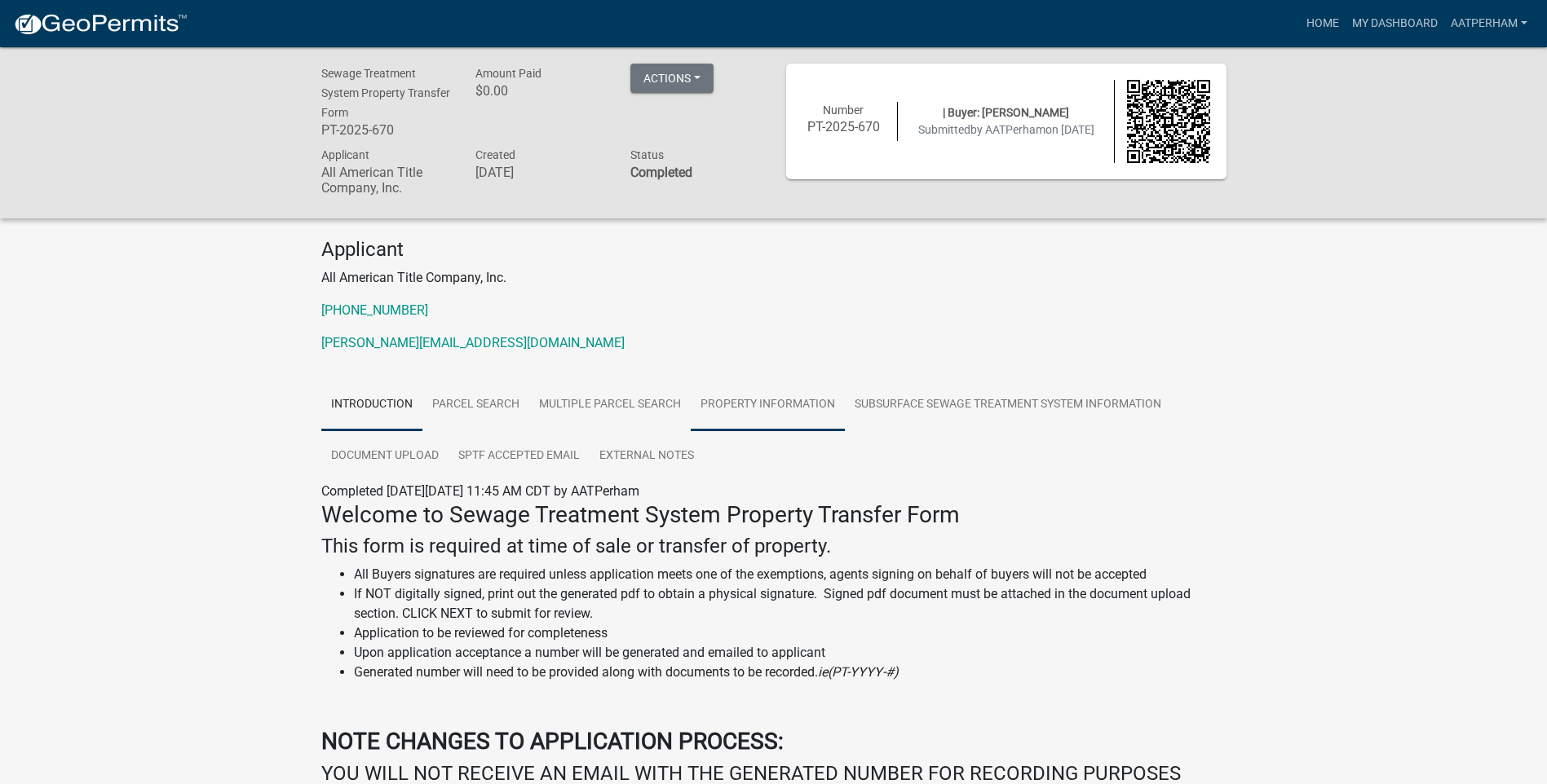
click at [722, 403] on link "Property Information" at bounding box center [768, 405] width 154 height 52
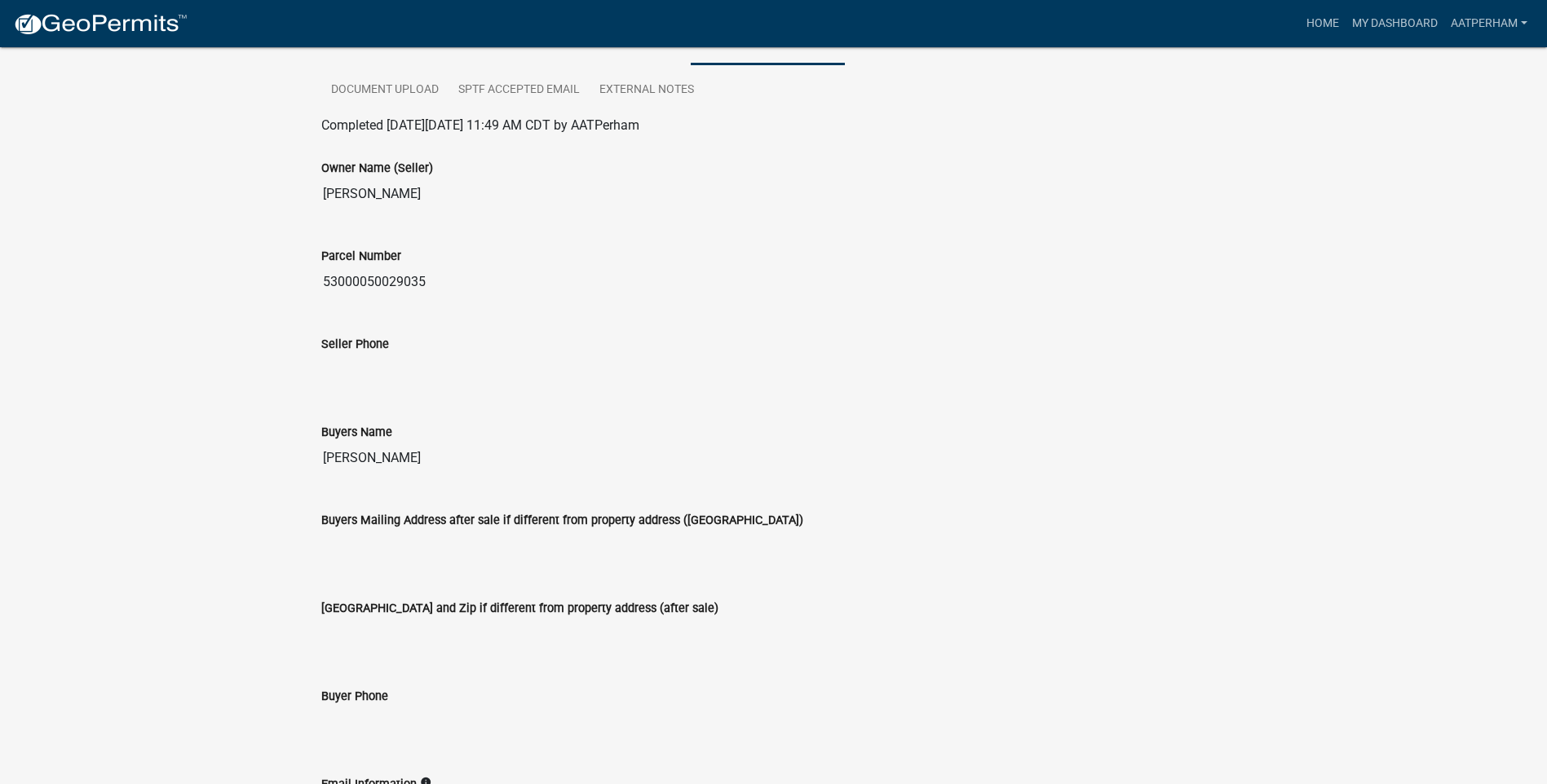
scroll to position [121, 0]
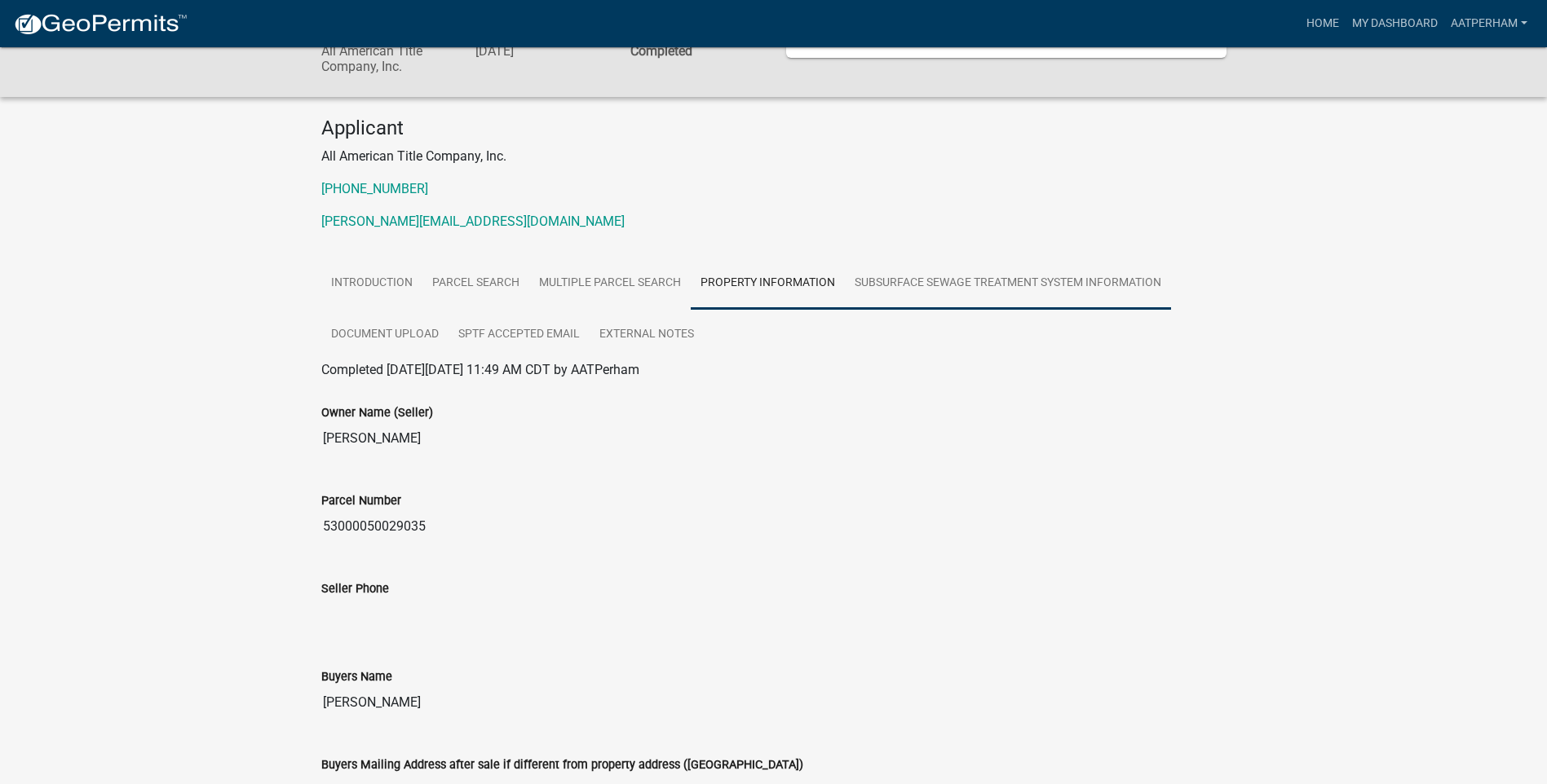
click at [1087, 274] on link "Subsurface Sewage Treatment System Information" at bounding box center [1007, 283] width 326 height 52
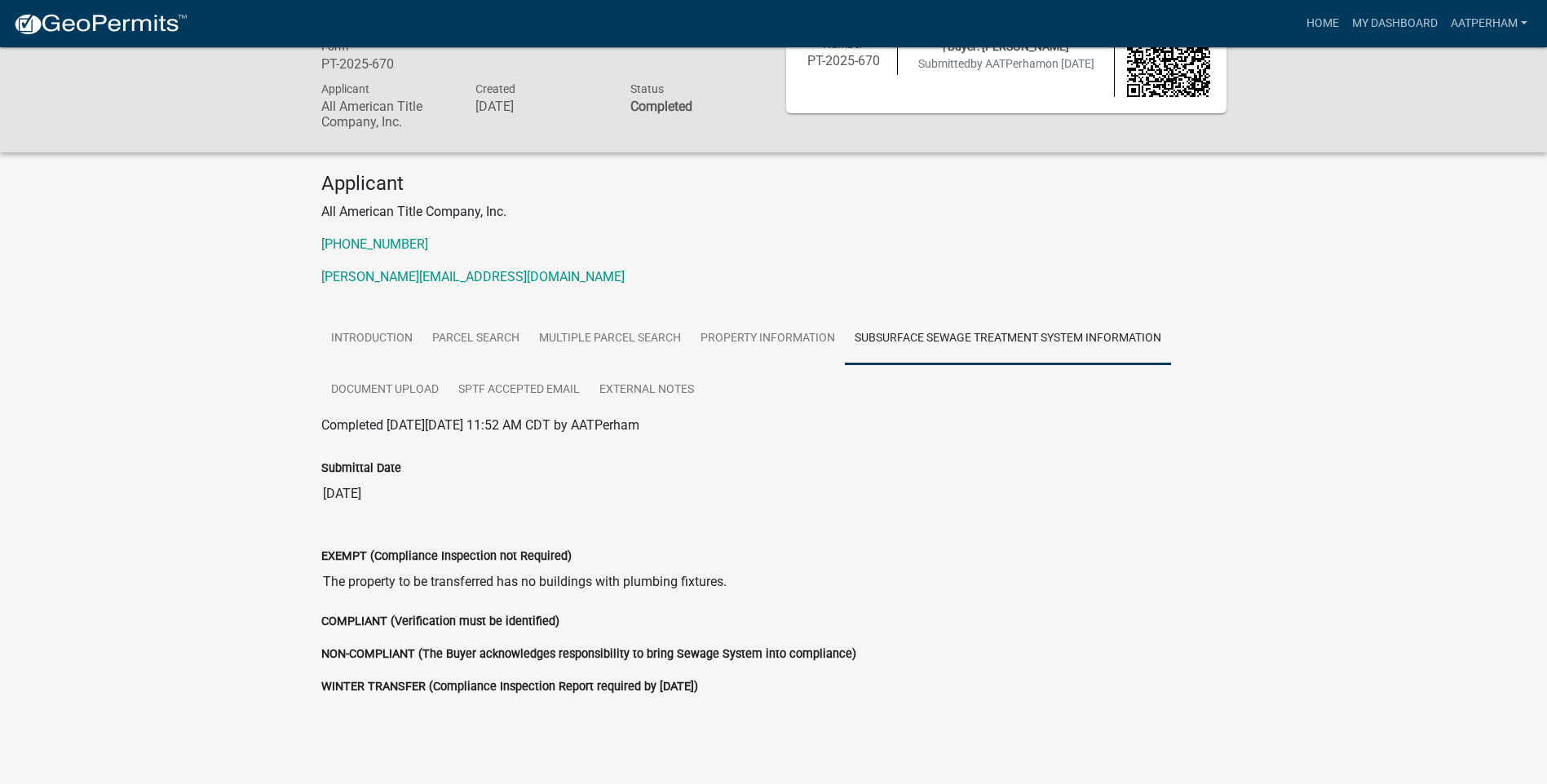
scroll to position [112, 0]
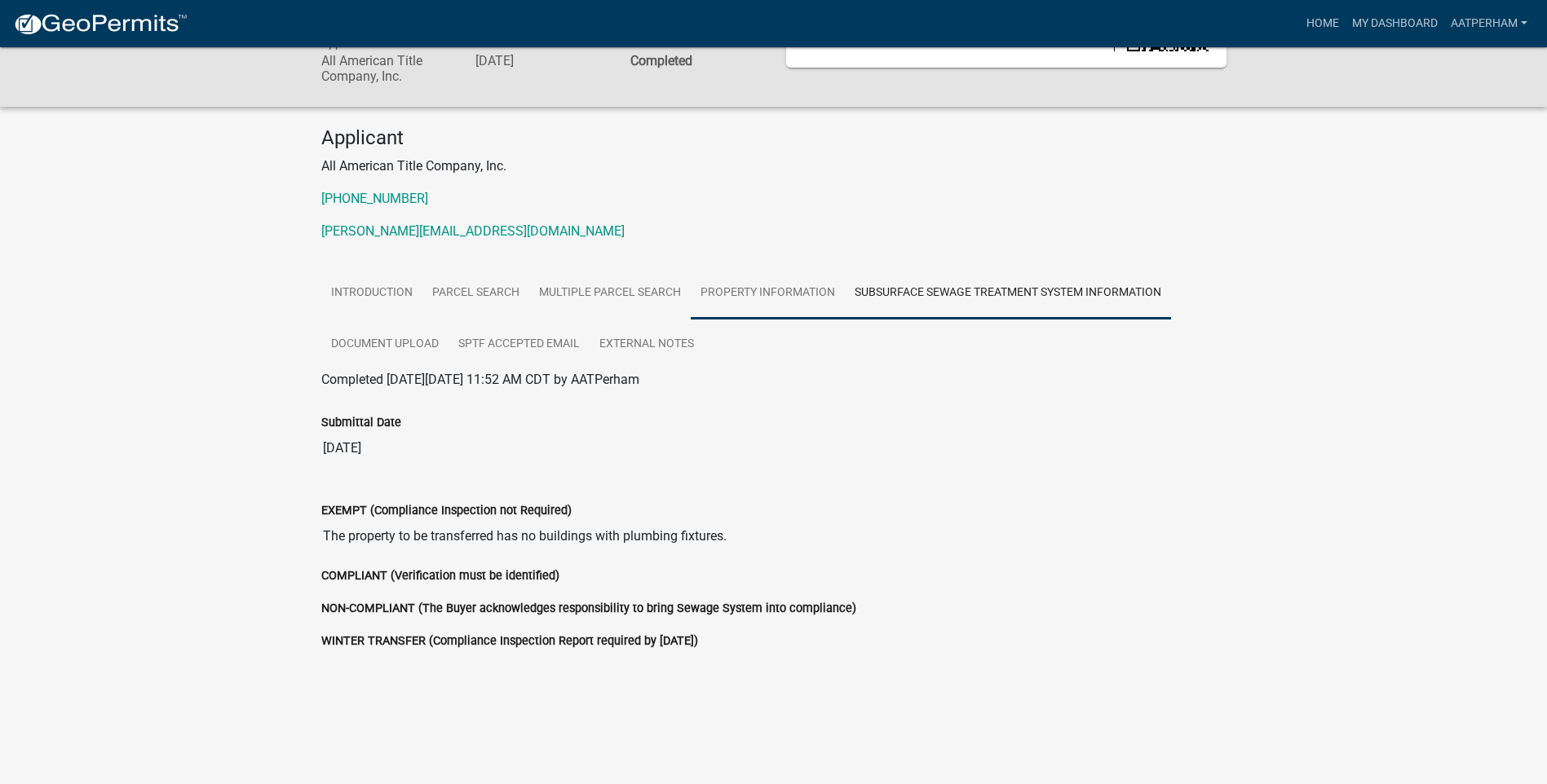
click at [821, 288] on link "Property Information" at bounding box center [768, 294] width 154 height 52
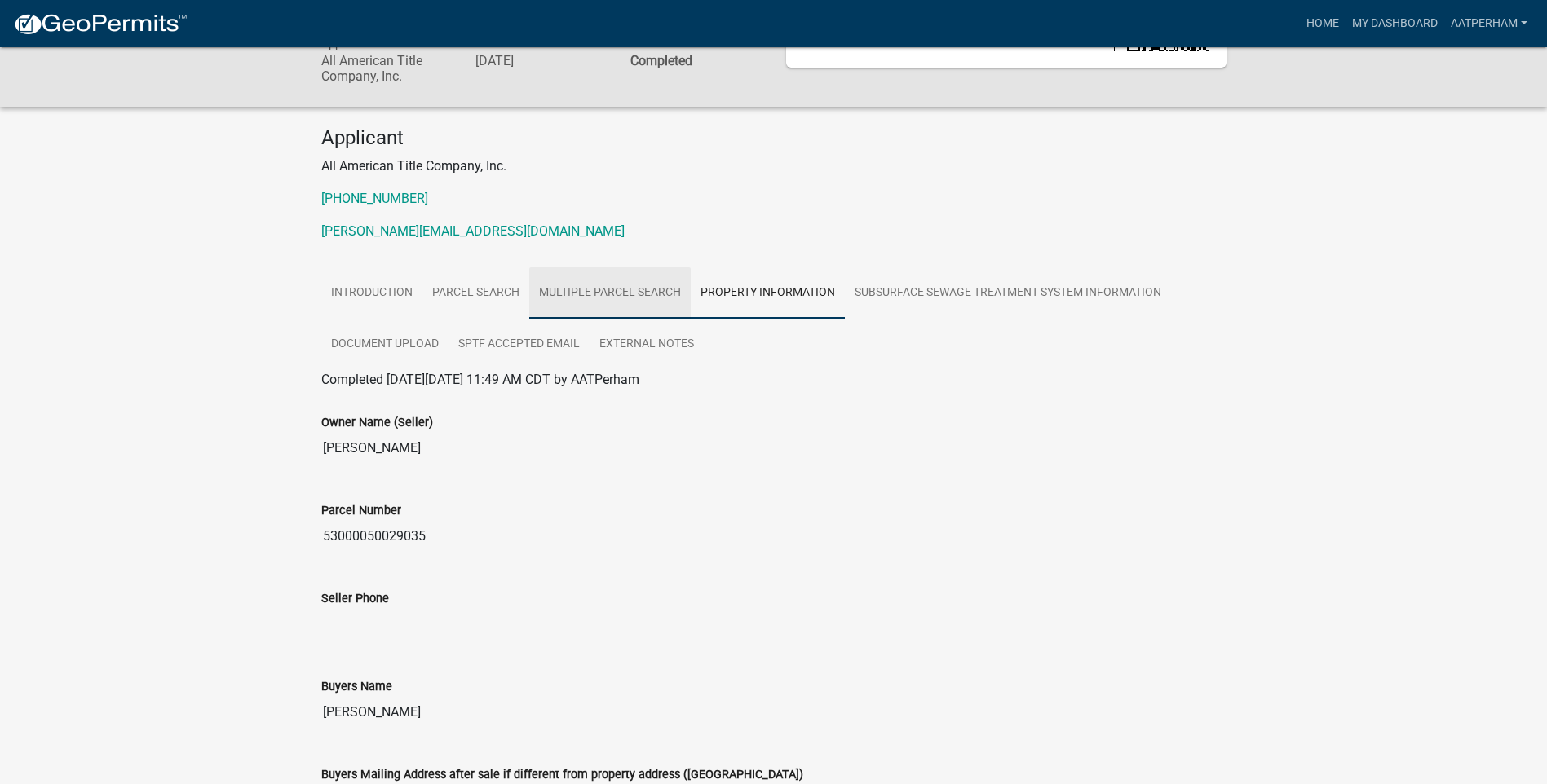
click at [630, 284] on link "Multiple Parcel Search" at bounding box center [610, 294] width 162 height 52
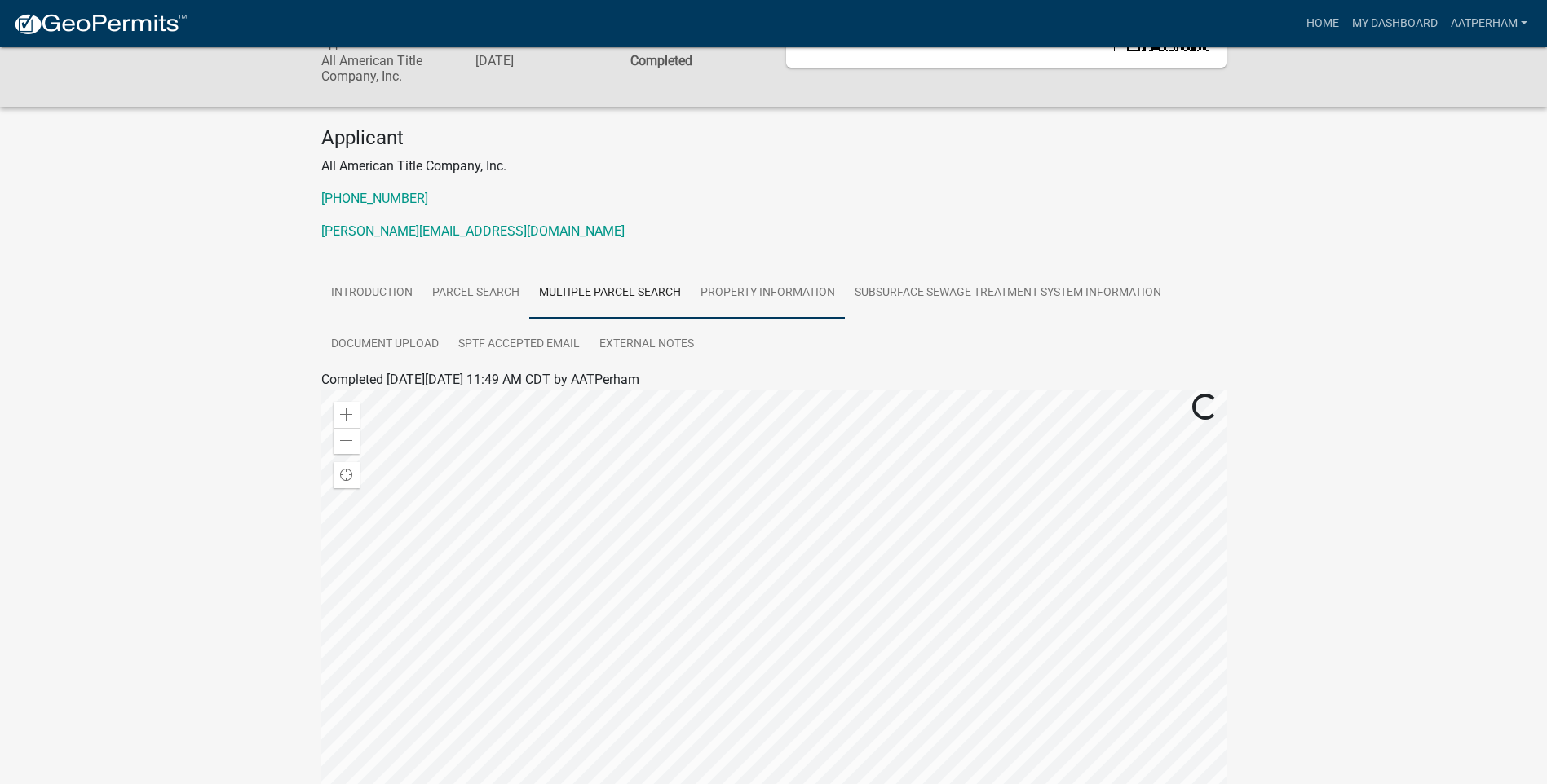
click at [795, 279] on link "Property Information" at bounding box center [768, 294] width 154 height 52
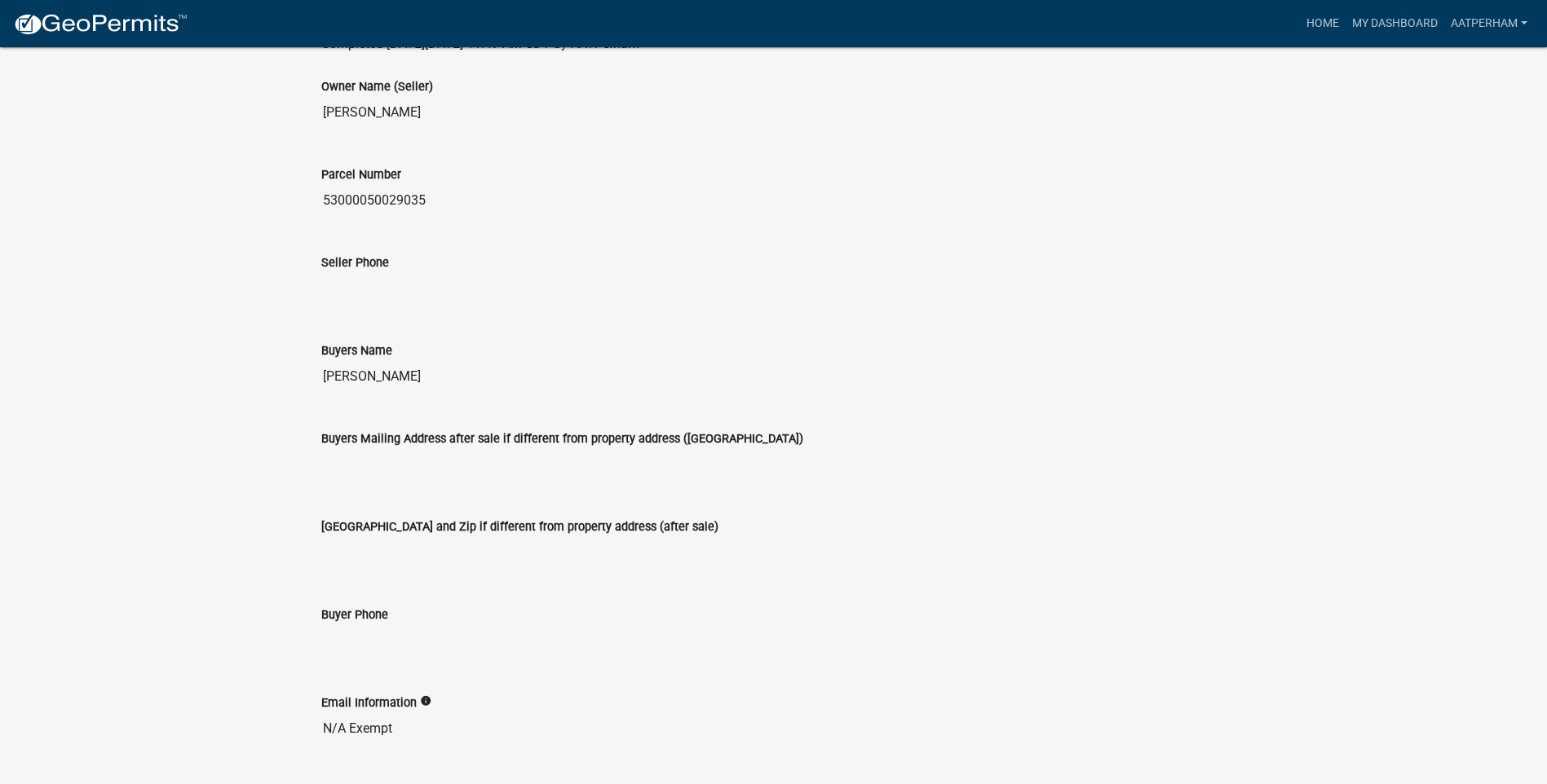
scroll to position [0, 0]
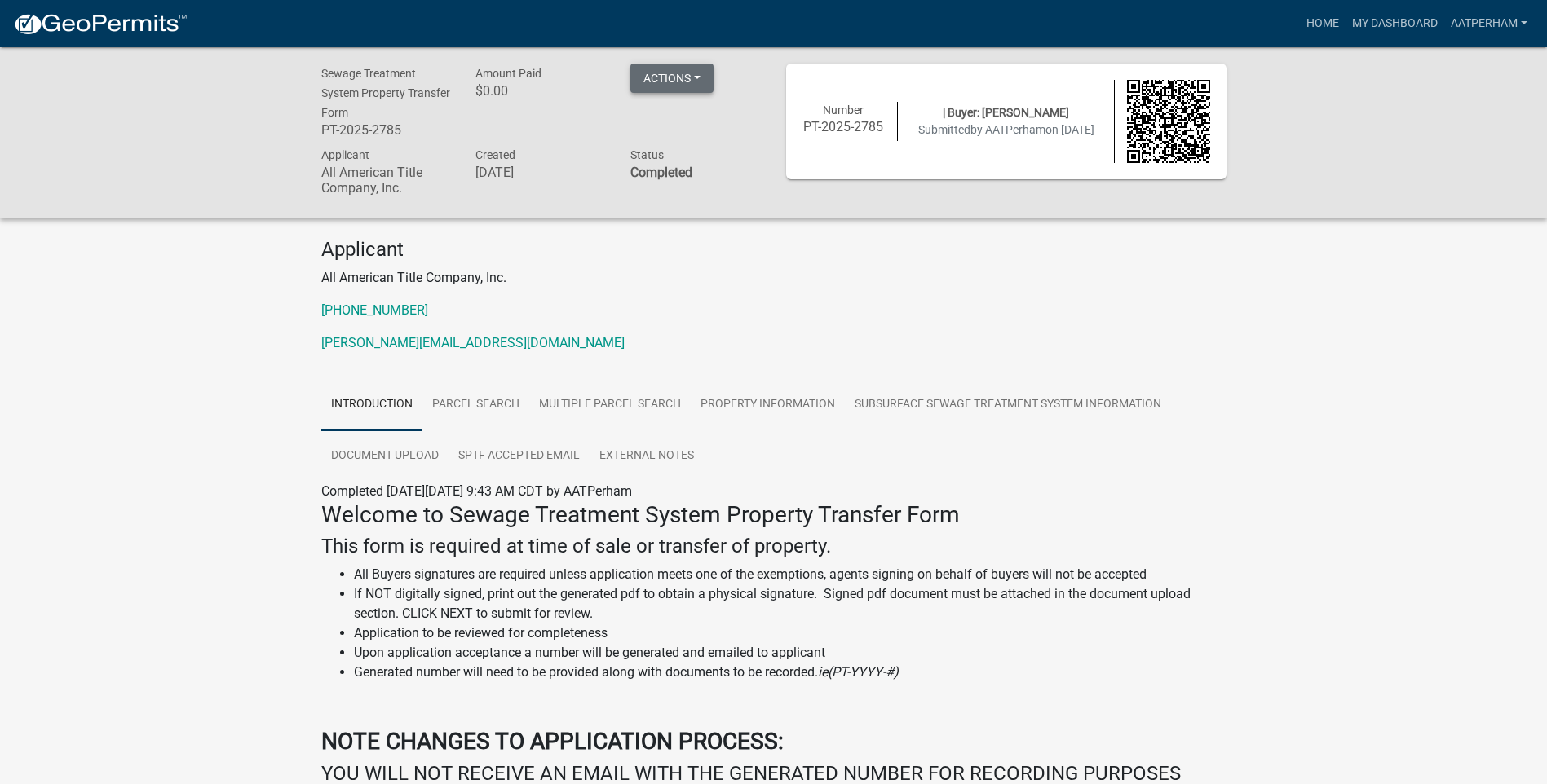
click at [694, 86] on button "Actions" at bounding box center [672, 78] width 83 height 29
click at [694, 120] on link "Printer Friendly" at bounding box center [695, 120] width 130 height 39
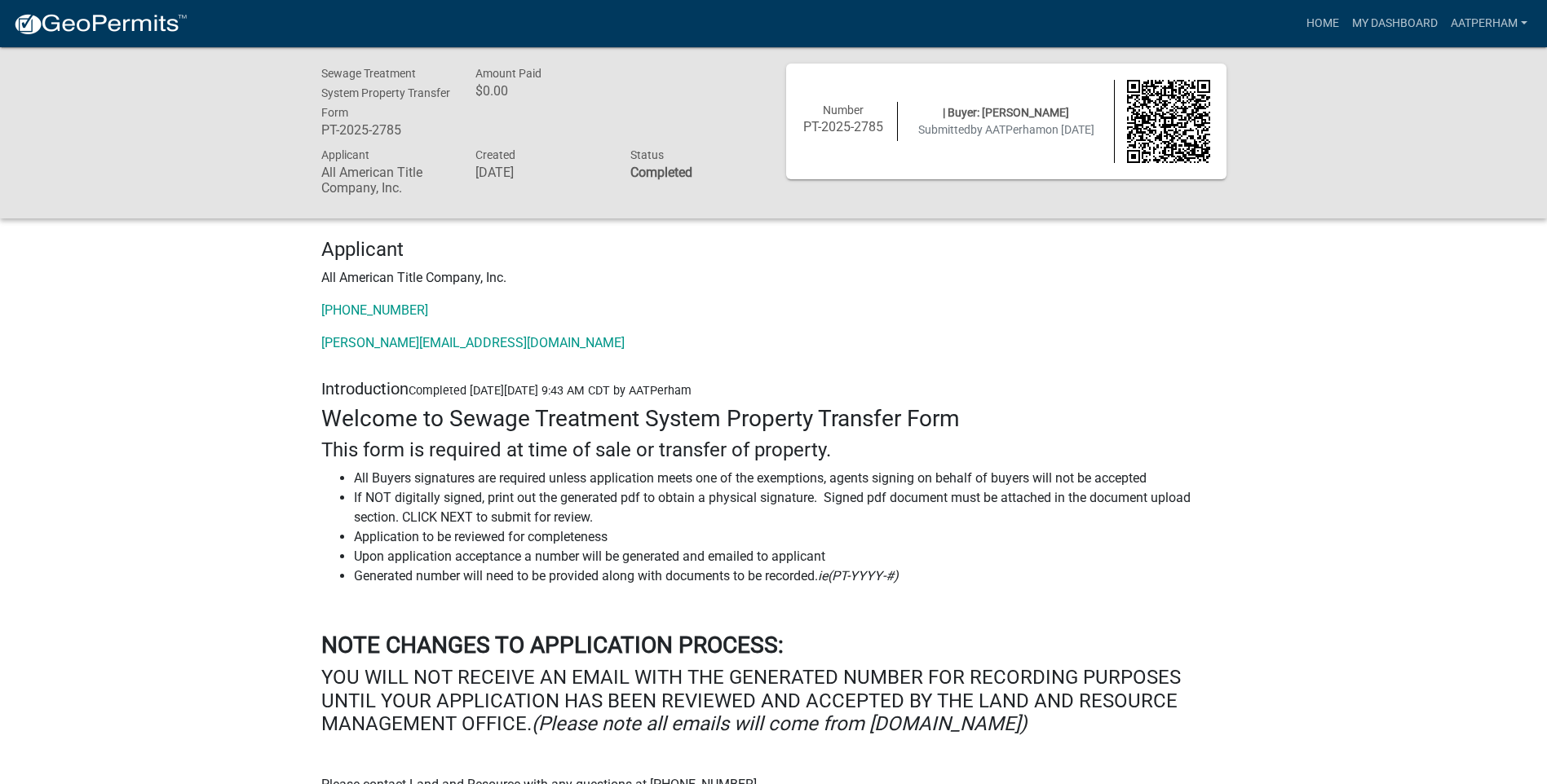
drag, startPoint x: 806, startPoint y: 235, endPoint x: 855, endPoint y: 236, distance: 49.0
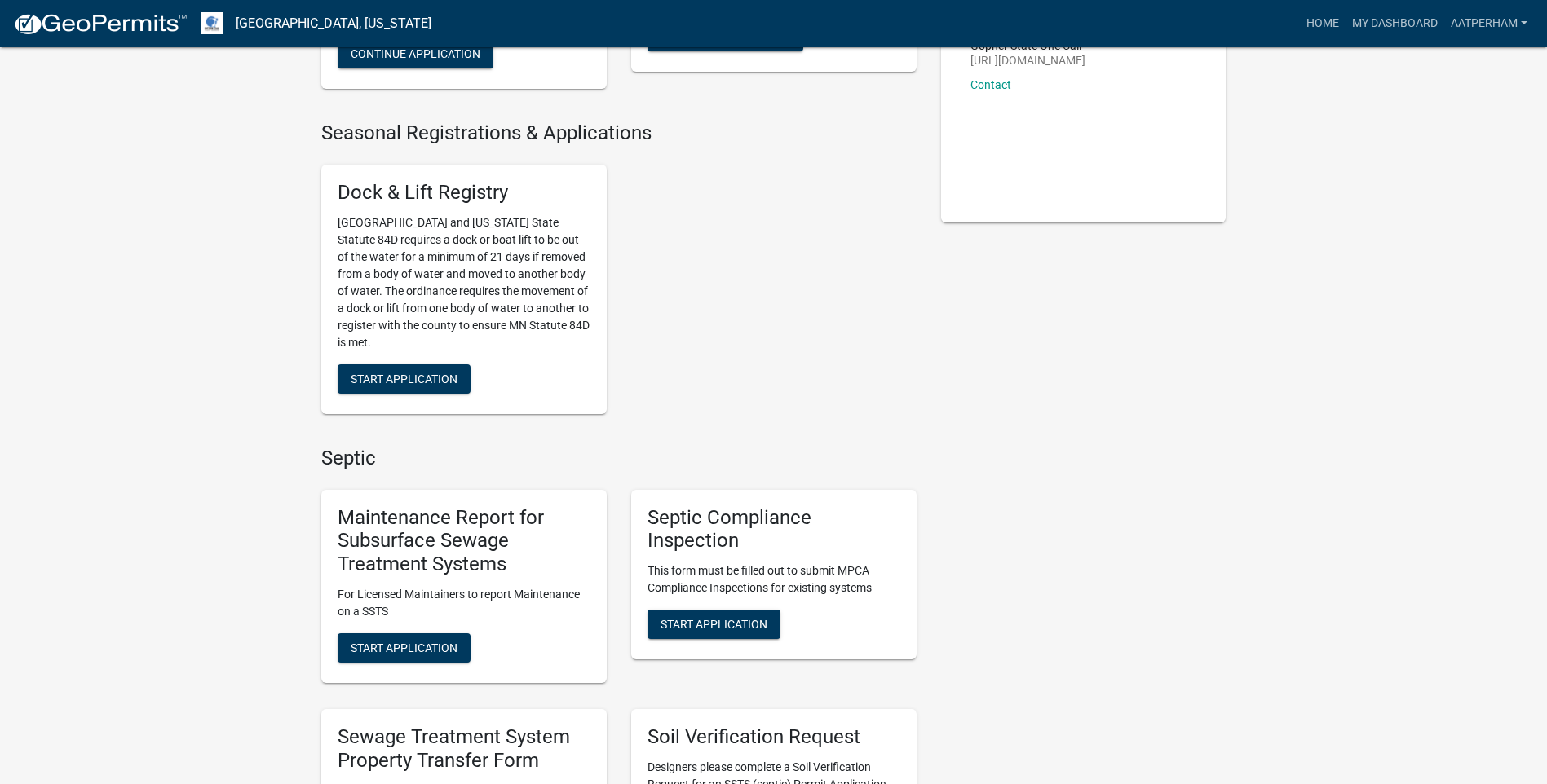
scroll to position [489, 0]
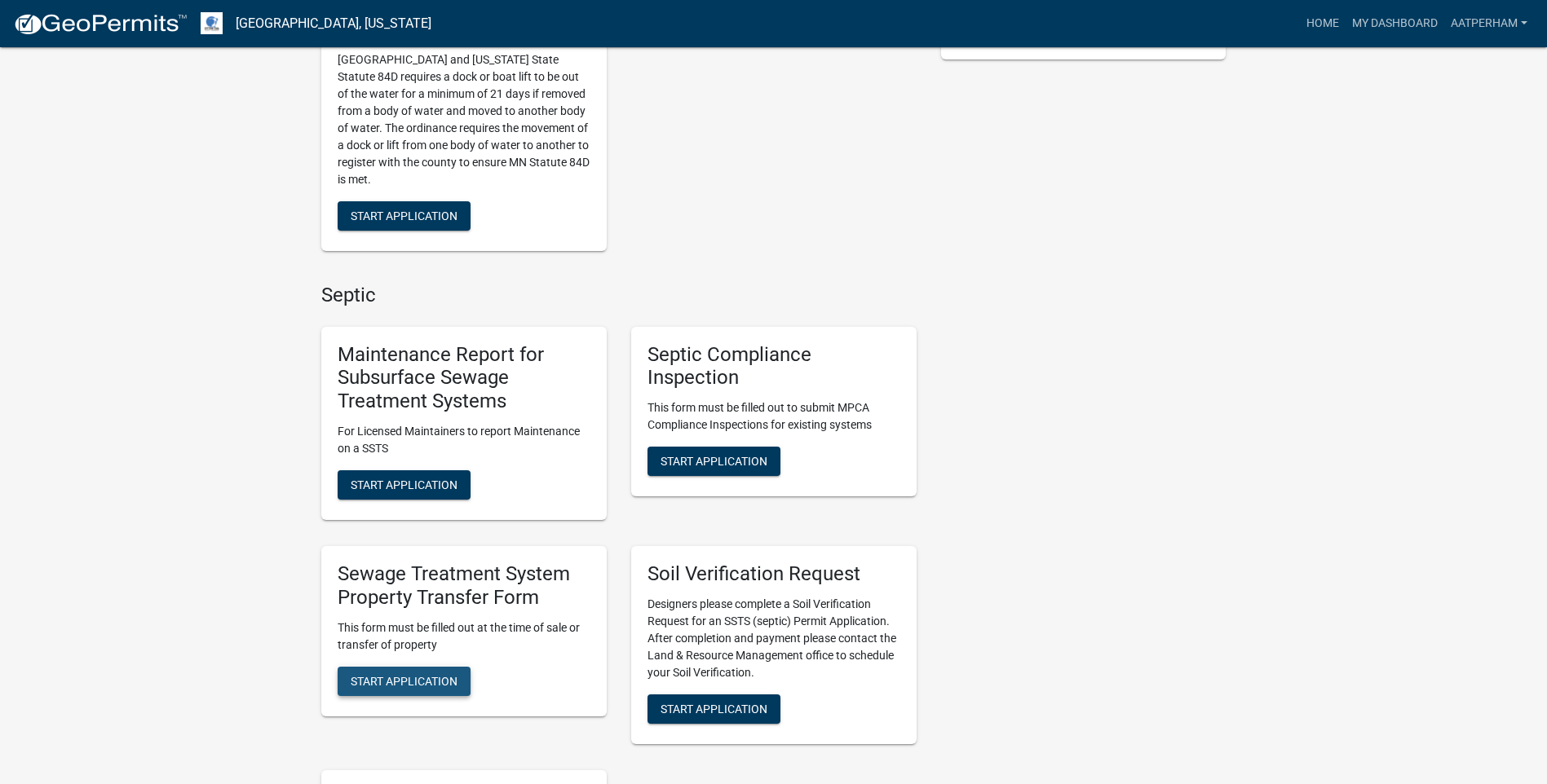
click at [387, 674] on span "Start Application" at bounding box center [404, 680] width 107 height 13
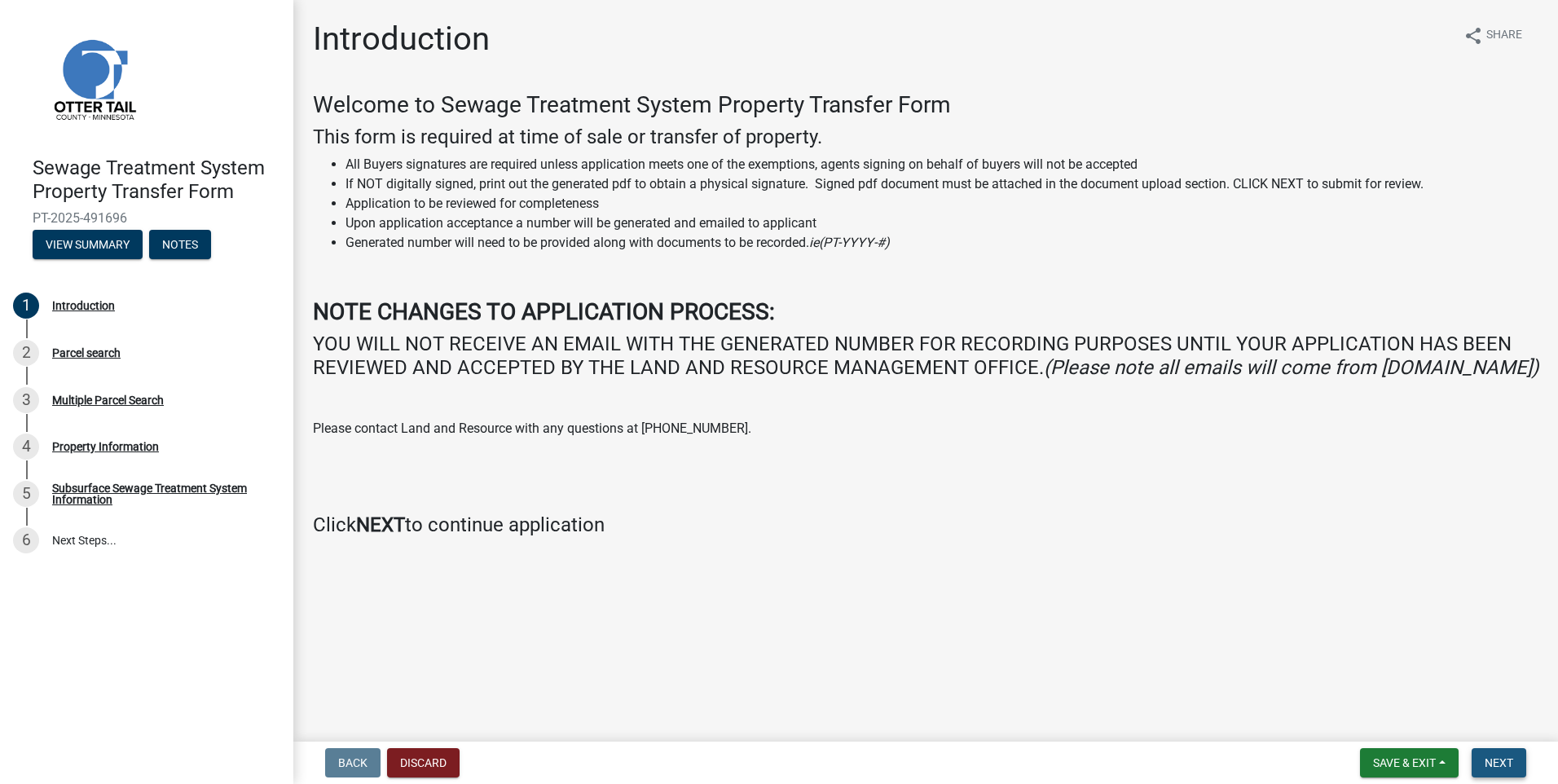
click at [1487, 764] on span "Next" at bounding box center [1499, 762] width 29 height 13
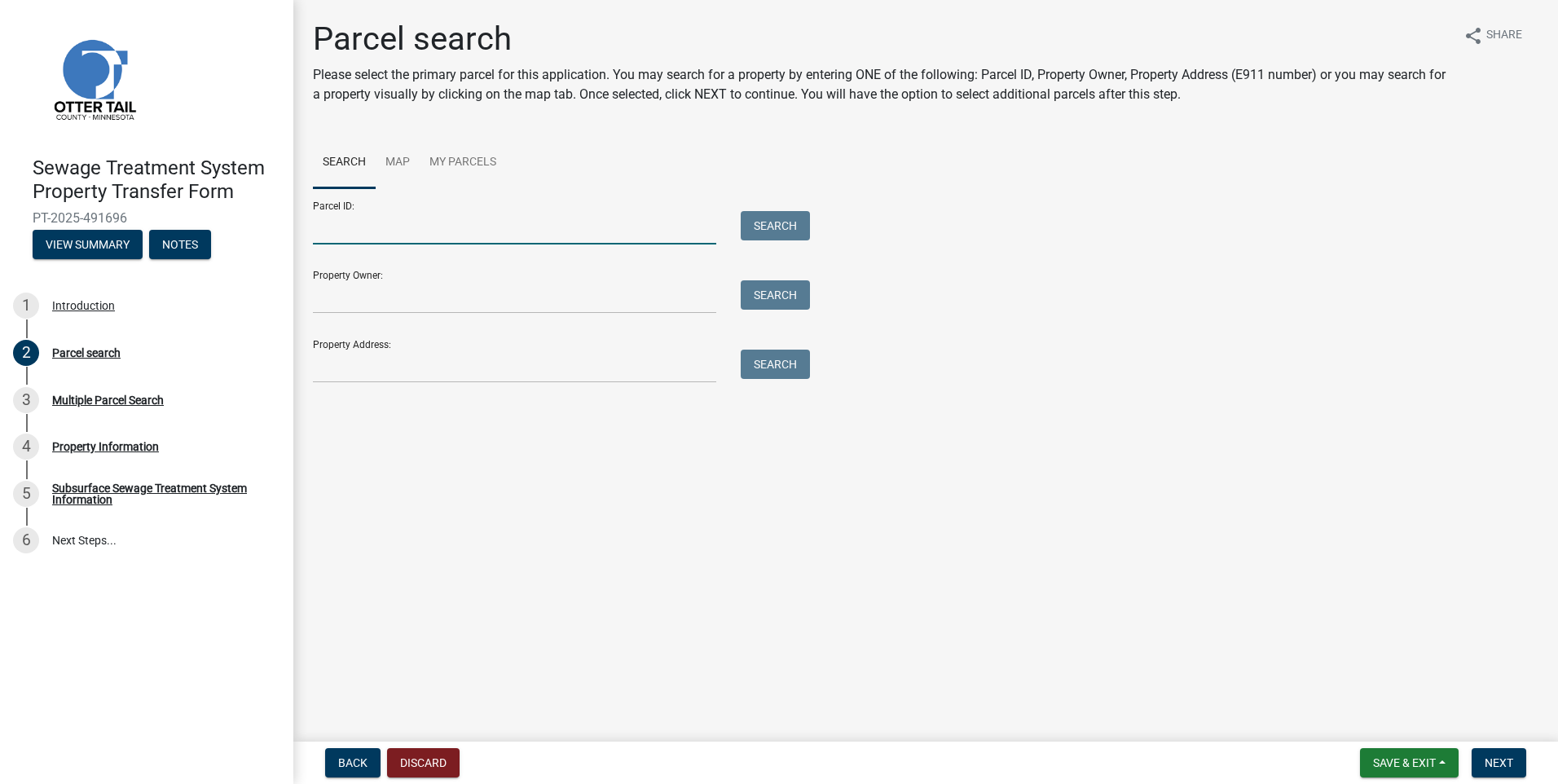
click at [377, 230] on input "Parcel ID:" at bounding box center [515, 228] width 404 height 34
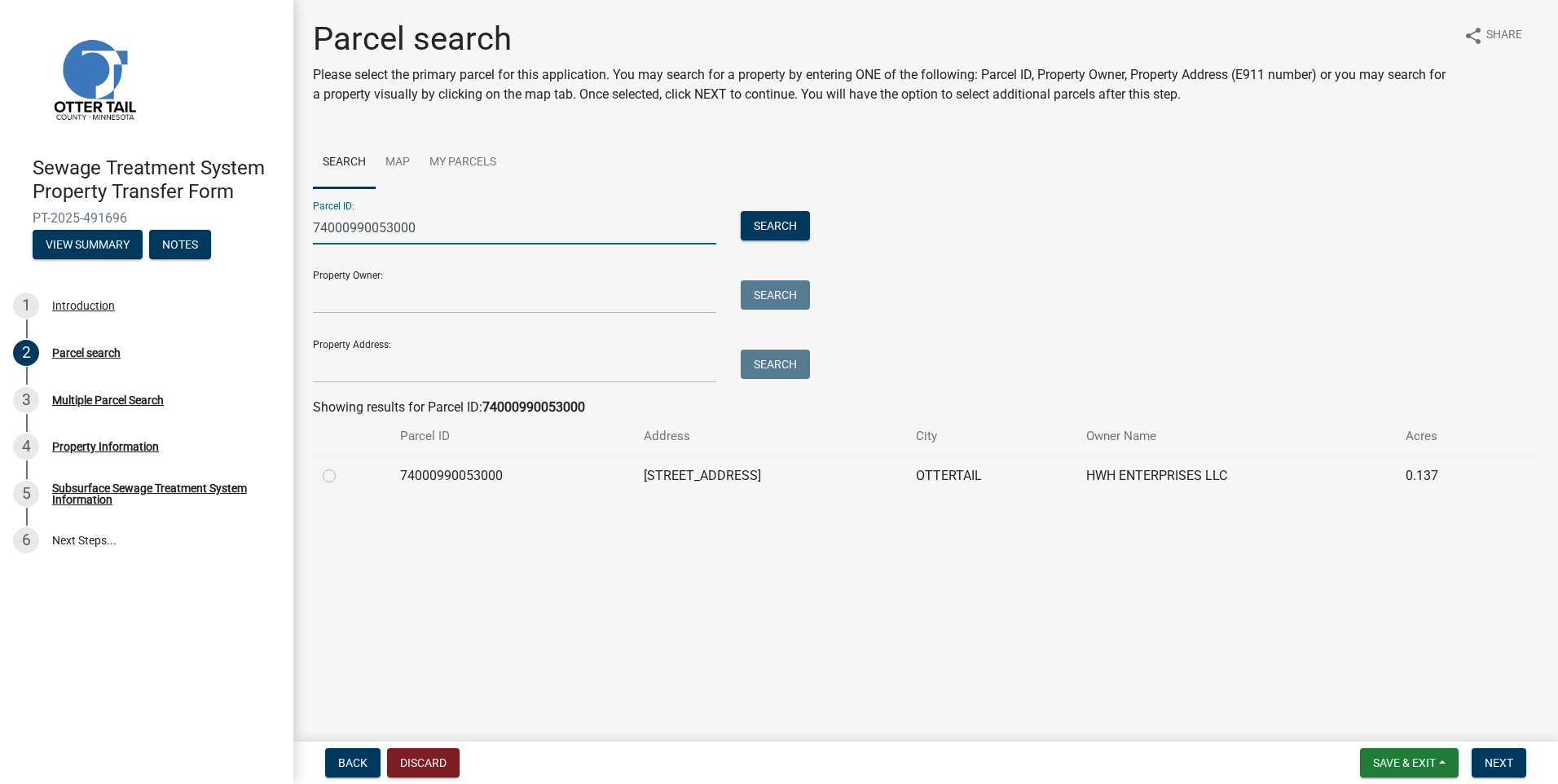
type input "74000990053000"
drag, startPoint x: 329, startPoint y: 476, endPoint x: 339, endPoint y: 477, distance: 10.0
click at [342, 466] on label at bounding box center [342, 466] width 0 height 0
click at [342, 476] on input "radio" at bounding box center [347, 471] width 11 height 11
radio input "true"
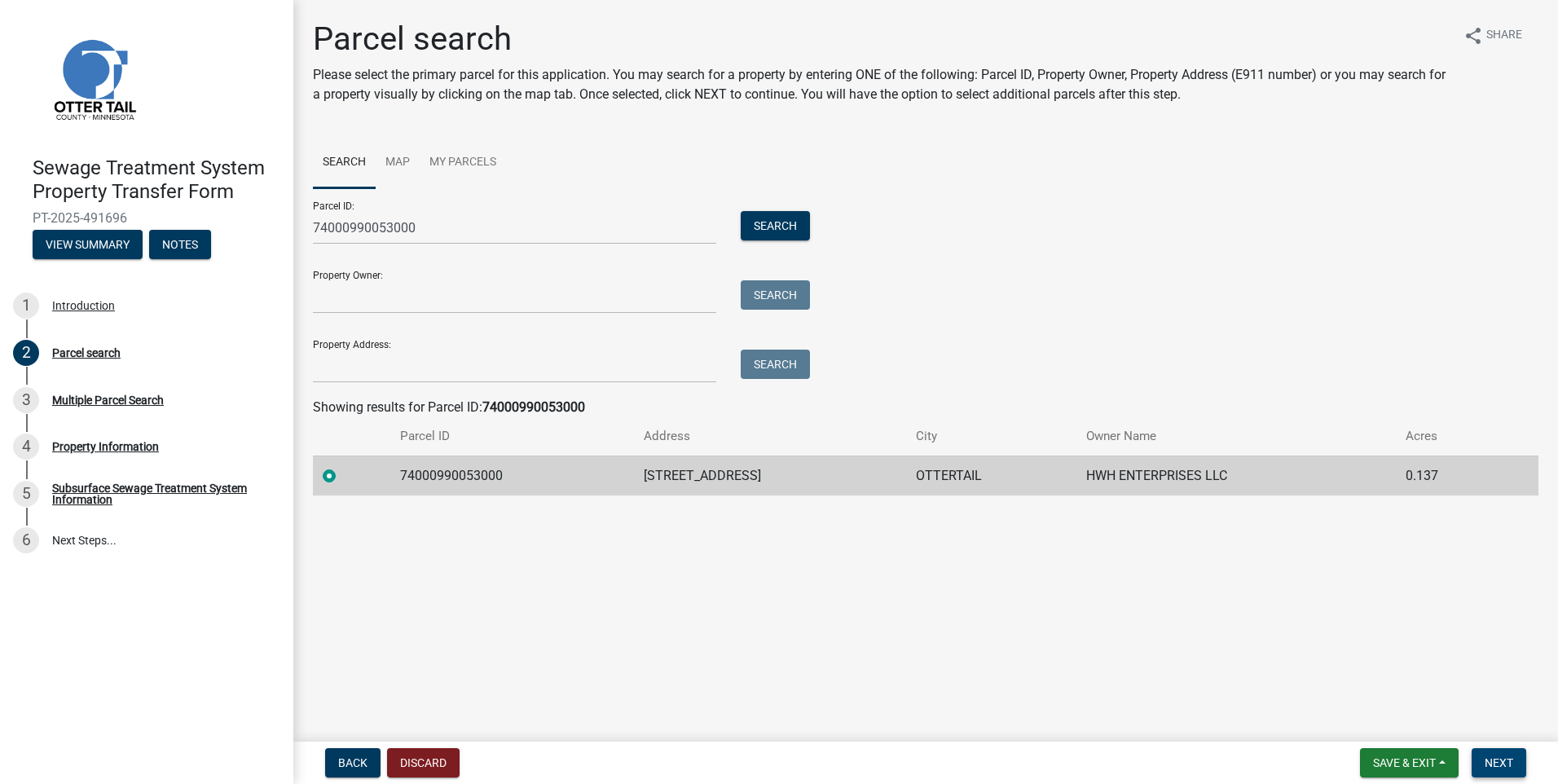
click at [1494, 763] on span "Next" at bounding box center [1499, 762] width 29 height 13
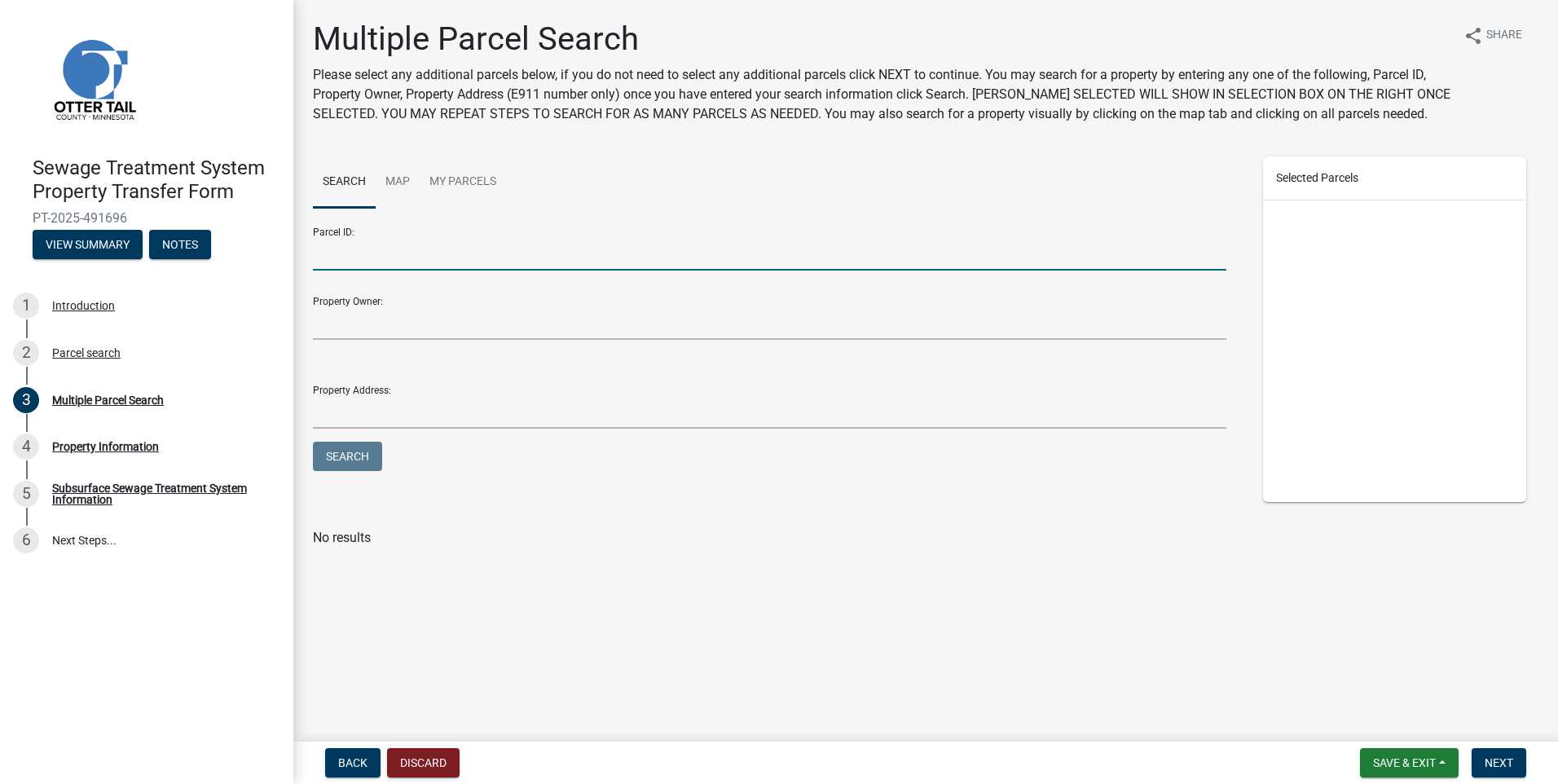
click at [378, 261] on input "Parcel ID:" at bounding box center [770, 254] width 914 height 34
type input "74000990053000"
click at [313, 442] on button "Search" at bounding box center [347, 456] width 69 height 29
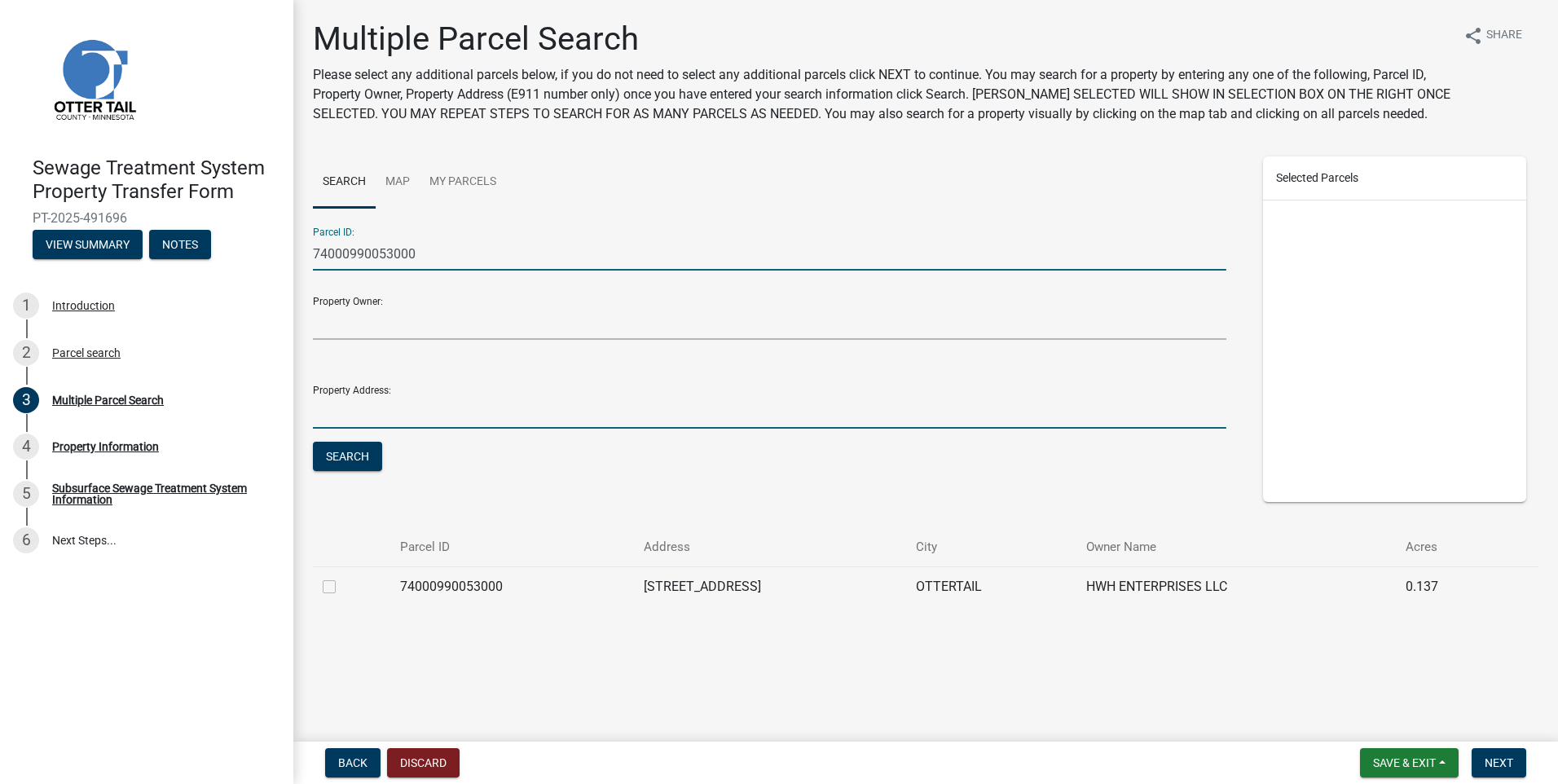
click at [554, 404] on input "Property Address:" at bounding box center [770, 412] width 914 height 34
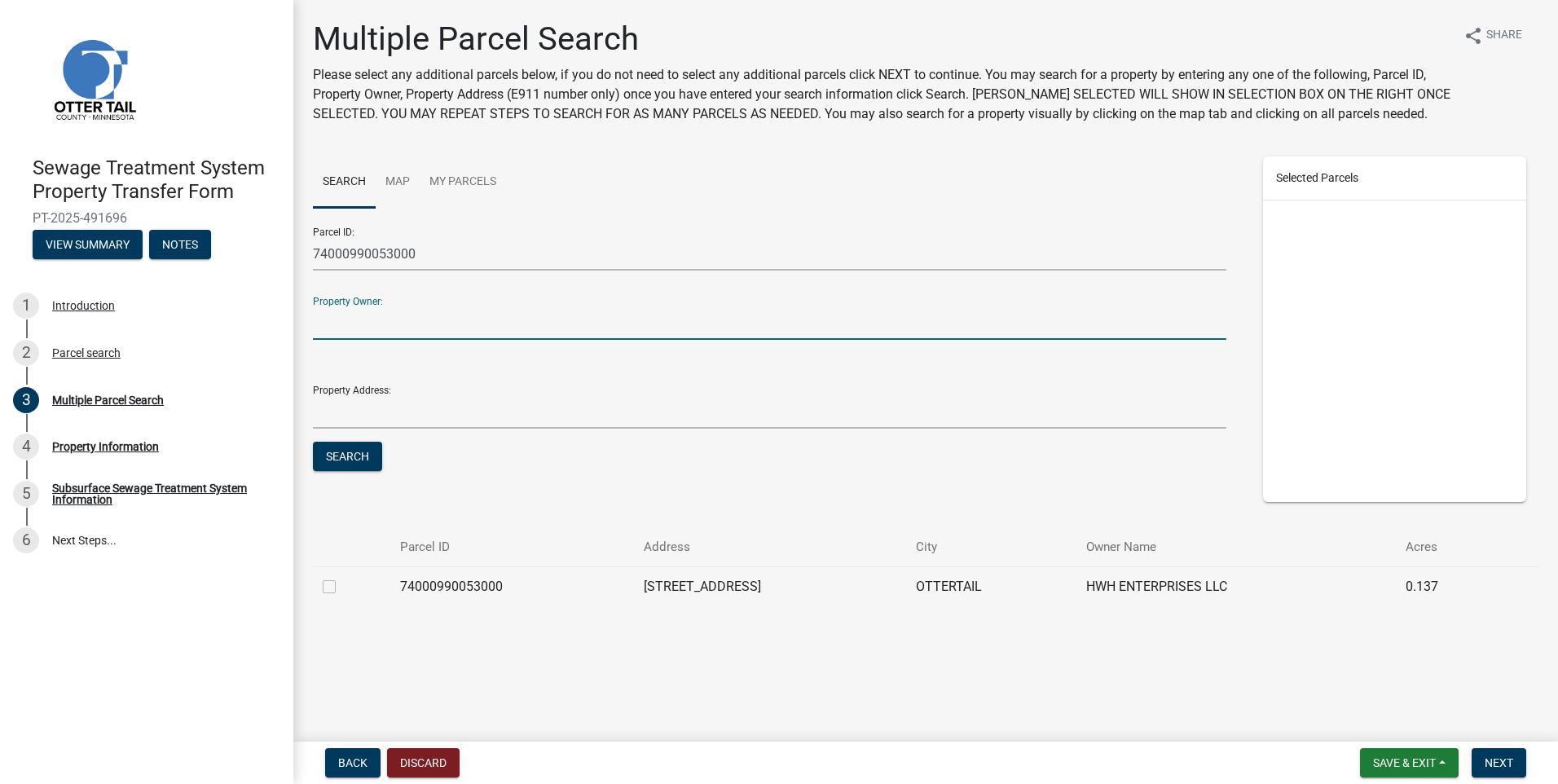
click at [545, 321] on input "Property Owner:" at bounding box center [770, 323] width 914 height 34
click at [342, 577] on label at bounding box center [342, 577] width 0 height 0
click at [342, 586] on input "checkbox" at bounding box center [347, 582] width 11 height 11
checkbox input "true"
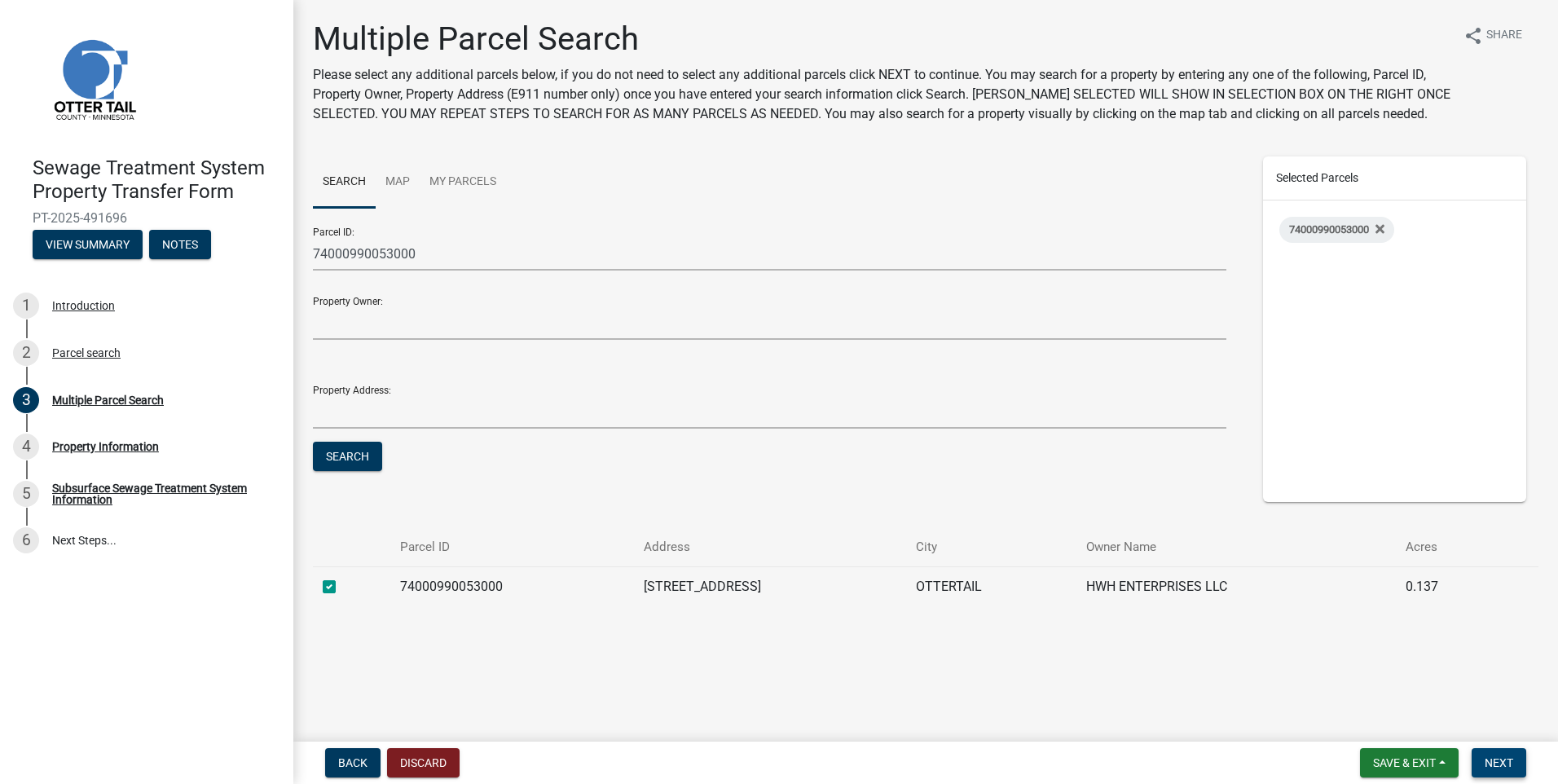
click at [1490, 763] on span "Next" at bounding box center [1499, 762] width 29 height 13
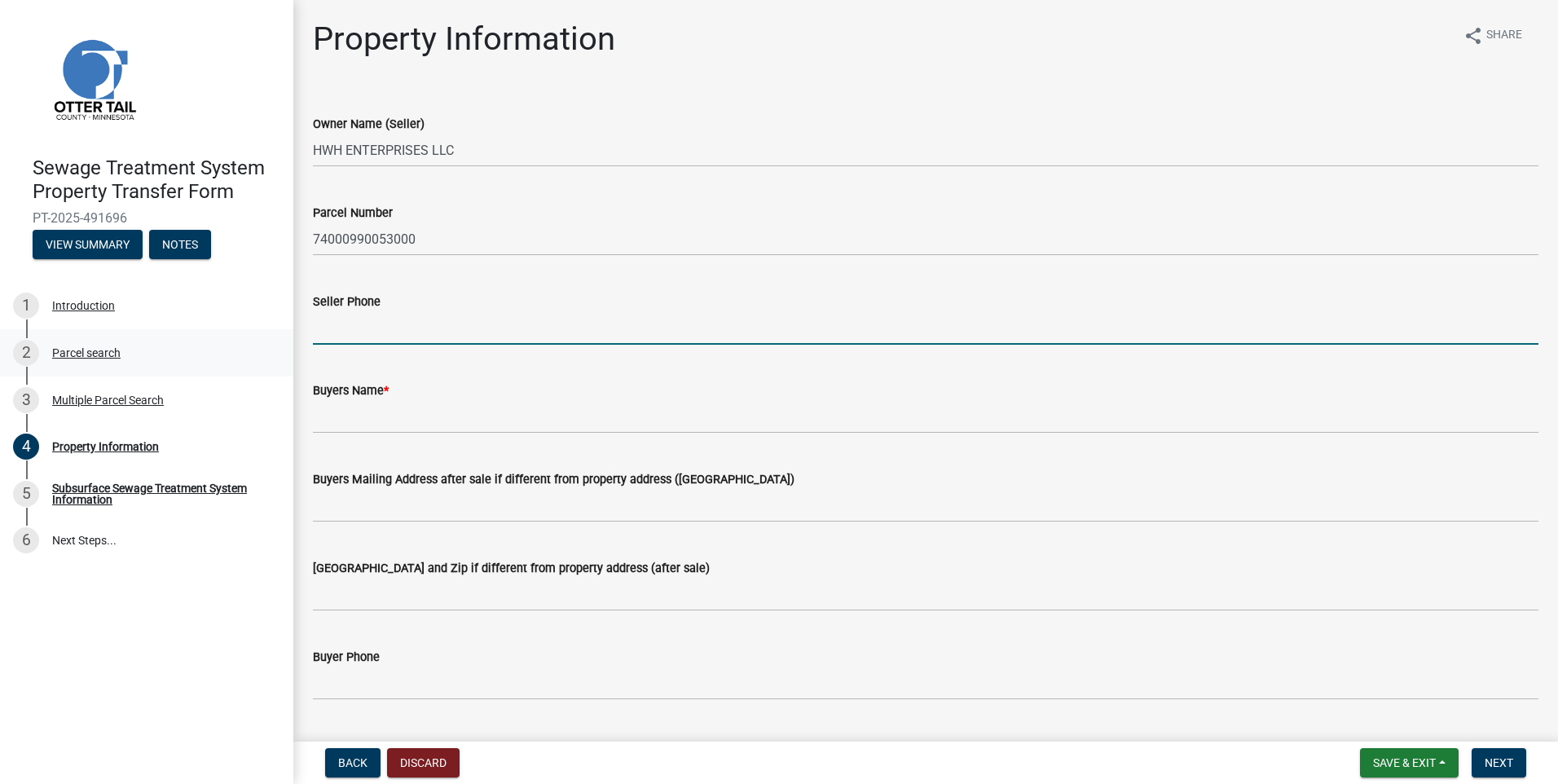
drag, startPoint x: 394, startPoint y: 337, endPoint x: 268, endPoint y: 341, distance: 126.1
click at [394, 337] on input "Seller Phone" at bounding box center [925, 328] width 1226 height 34
click at [362, 313] on input "Seller Phone" at bounding box center [925, 328] width 1226 height 34
type input "619-517-4713"
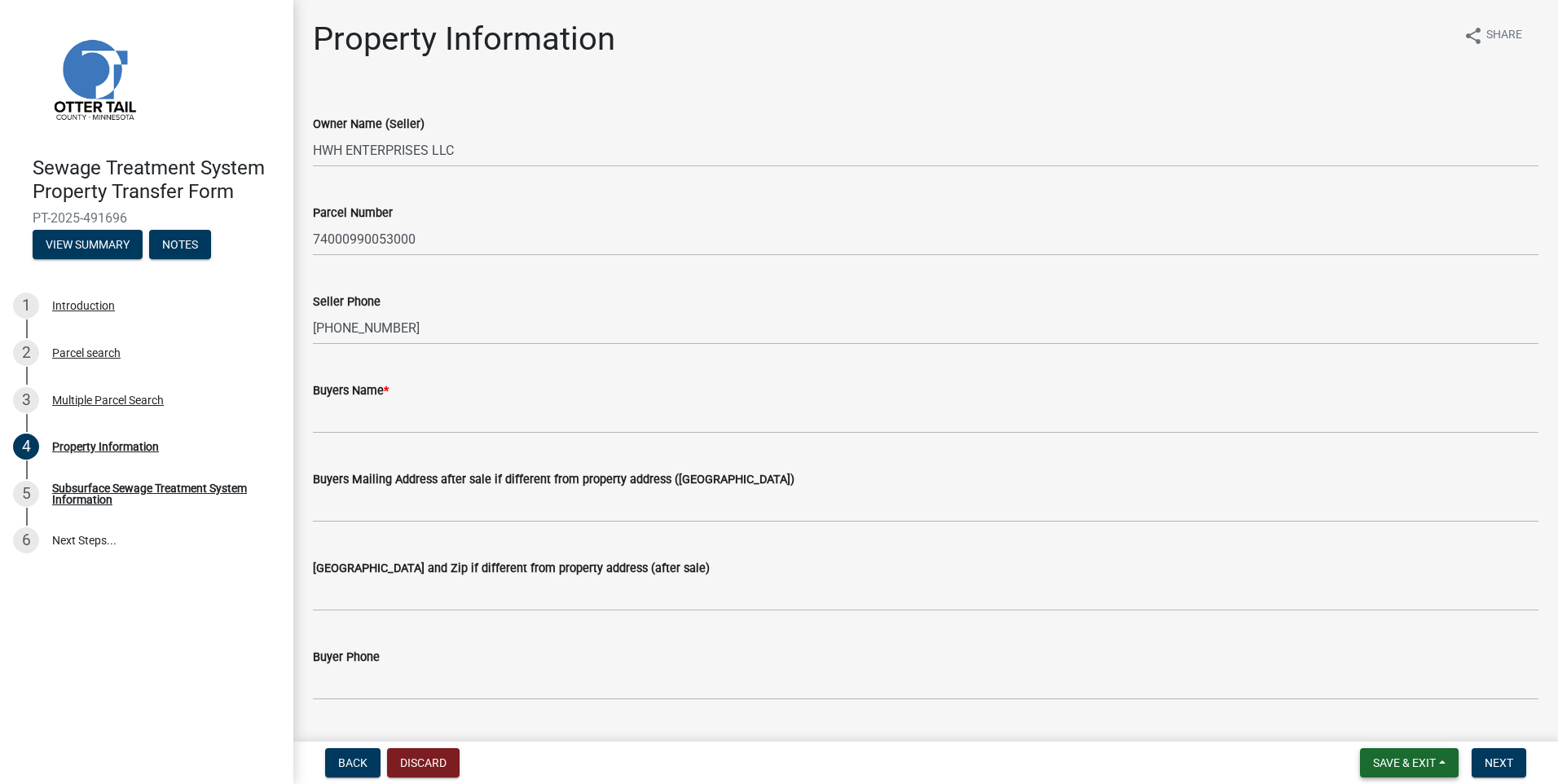
click at [1443, 769] on button "Save & Exit" at bounding box center [1409, 762] width 98 height 29
click at [428, 755] on button "Discard" at bounding box center [423, 762] width 72 height 29
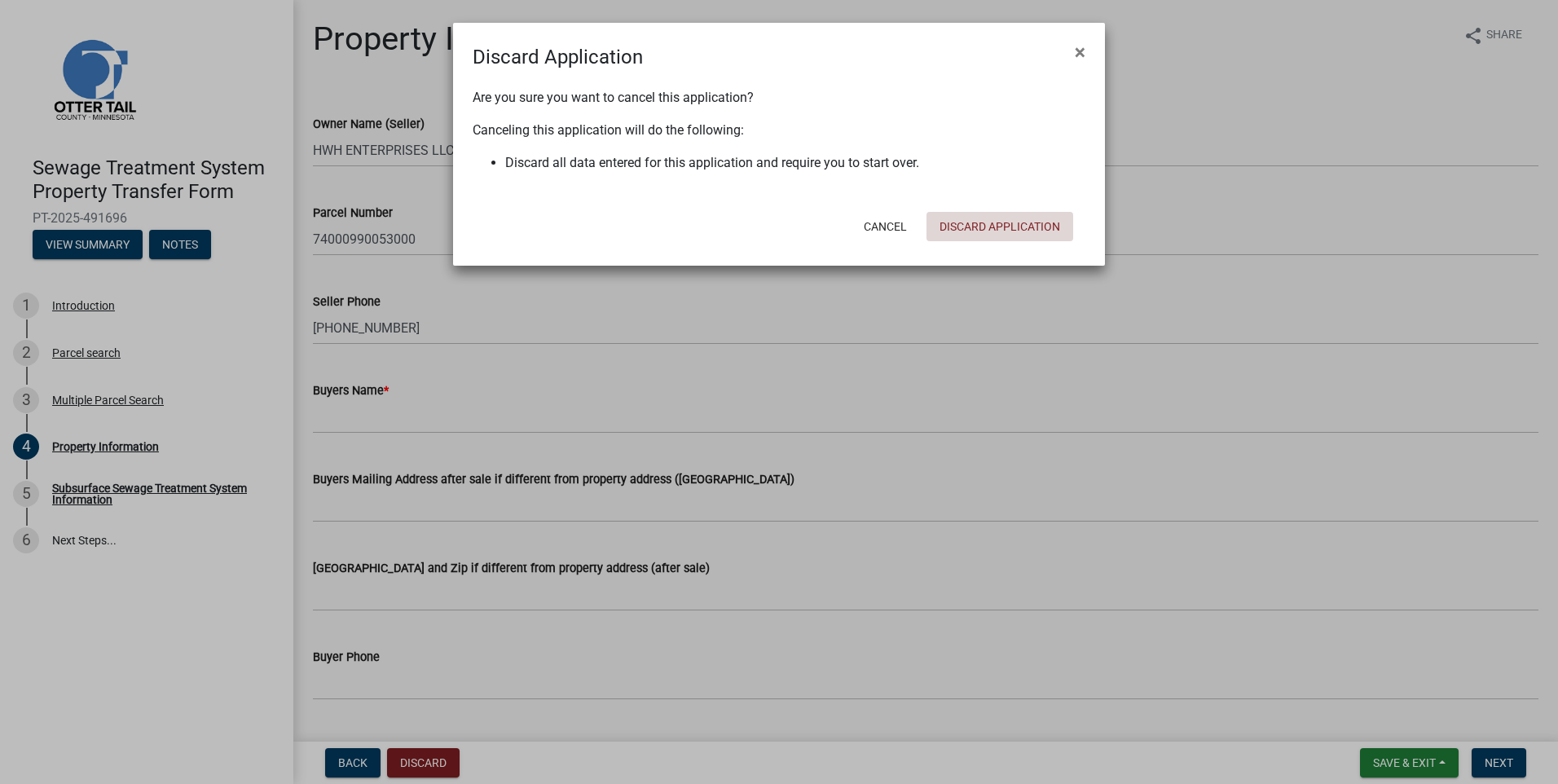
click at [1008, 215] on button "Discard Application" at bounding box center [999, 226] width 146 height 29
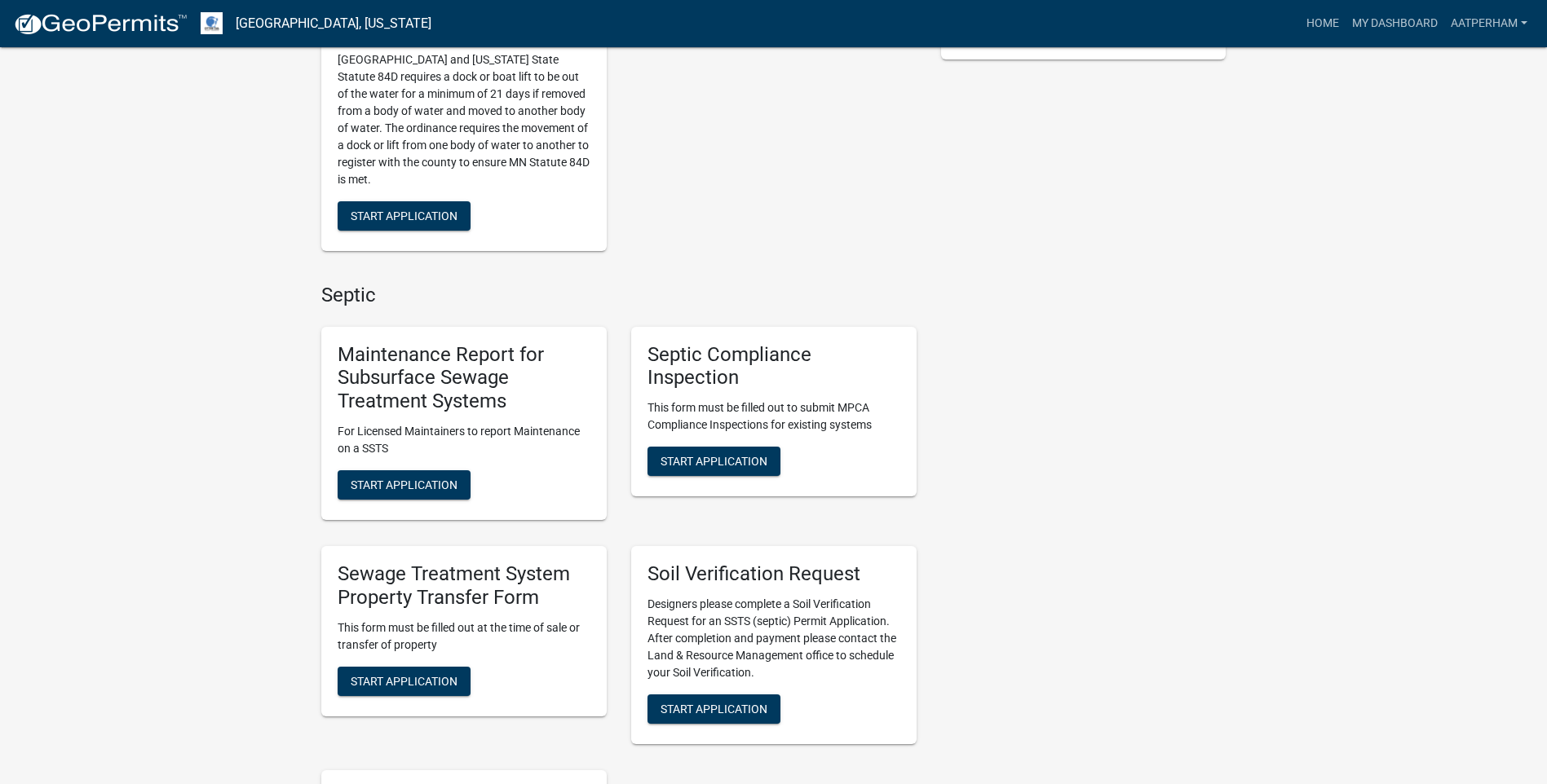
scroll to position [570, 0]
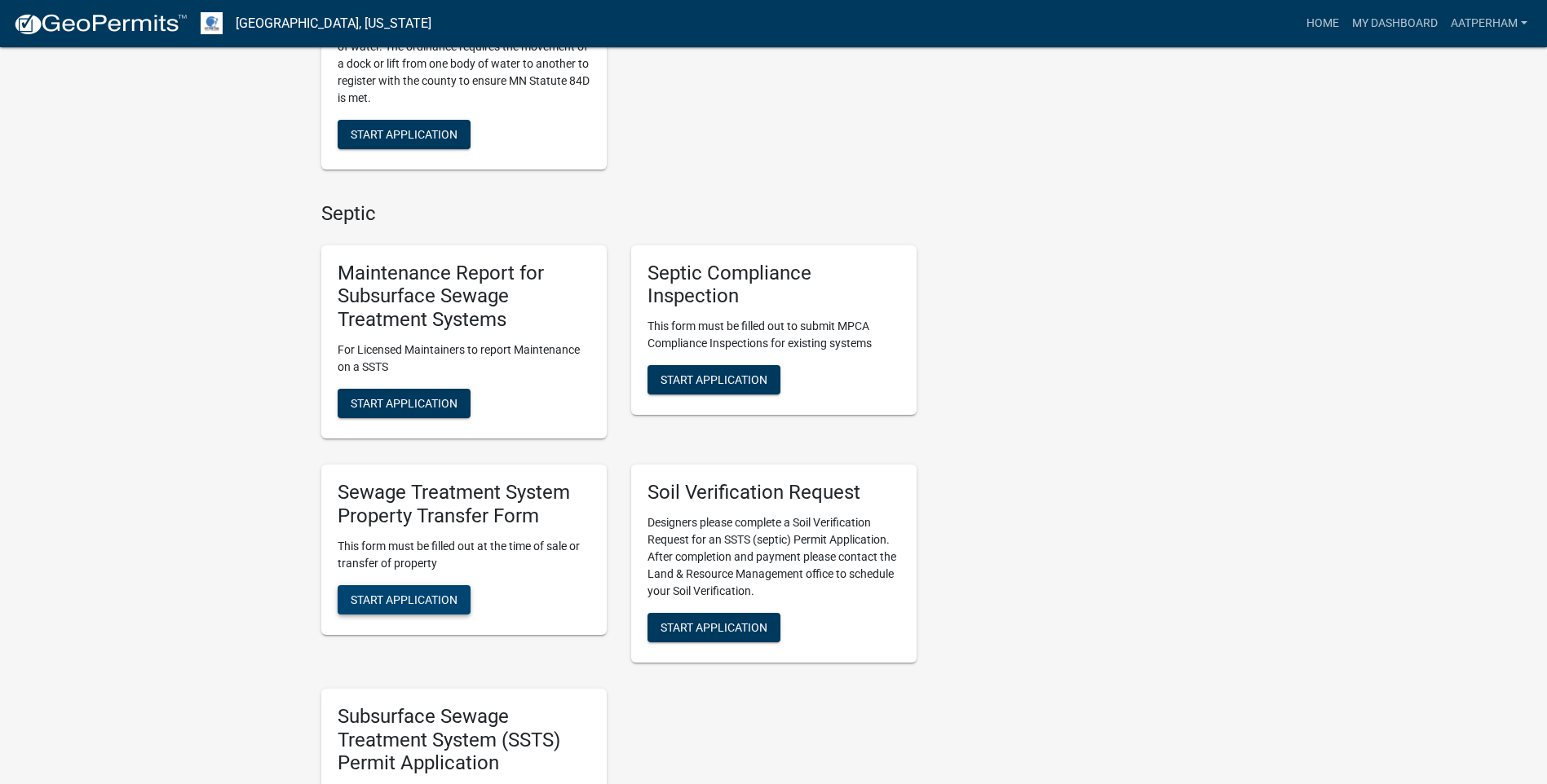
click at [417, 592] on span "Start Application" at bounding box center [404, 598] width 107 height 13
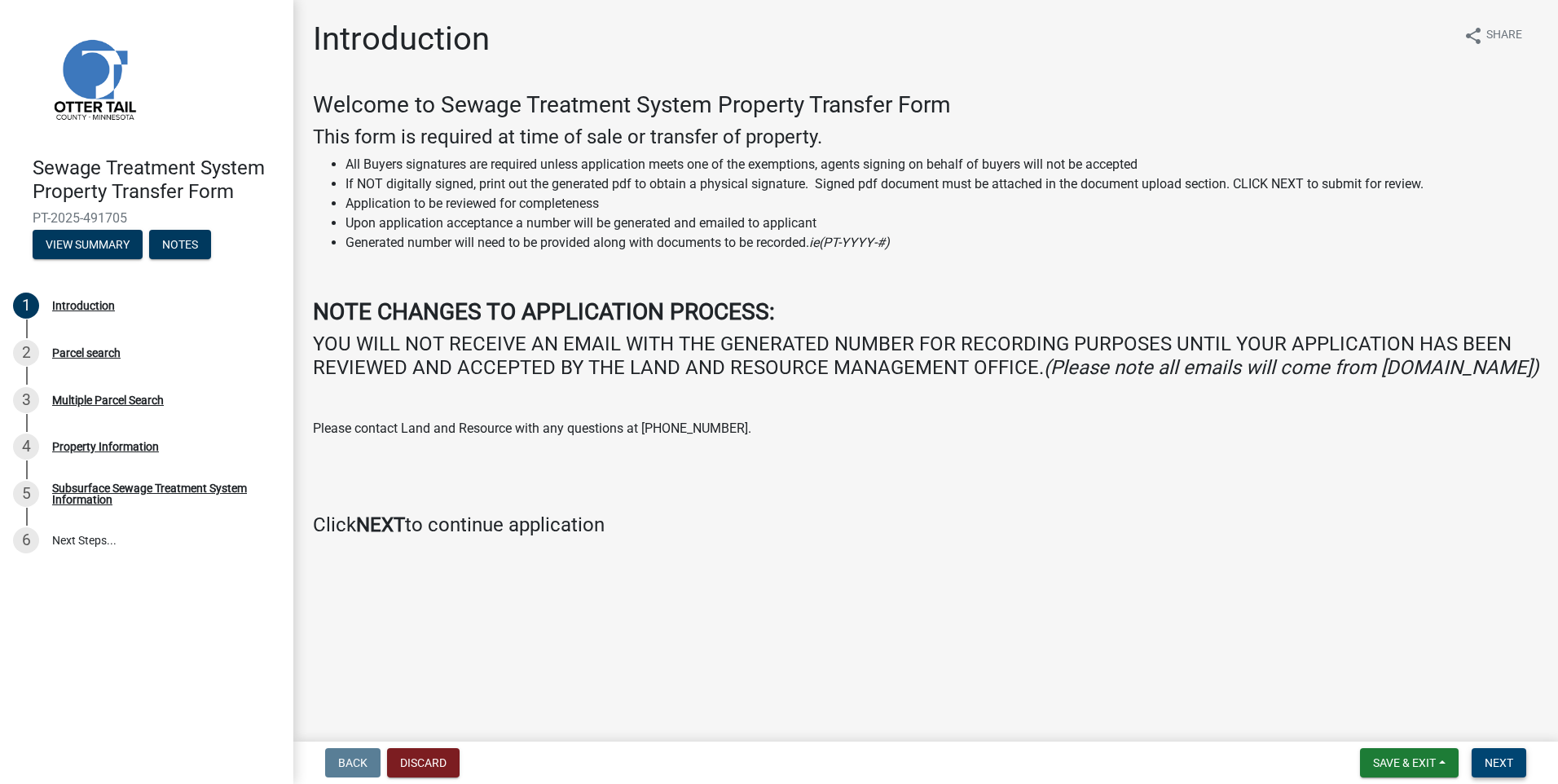
click at [1508, 758] on span "Next" at bounding box center [1499, 762] width 29 height 13
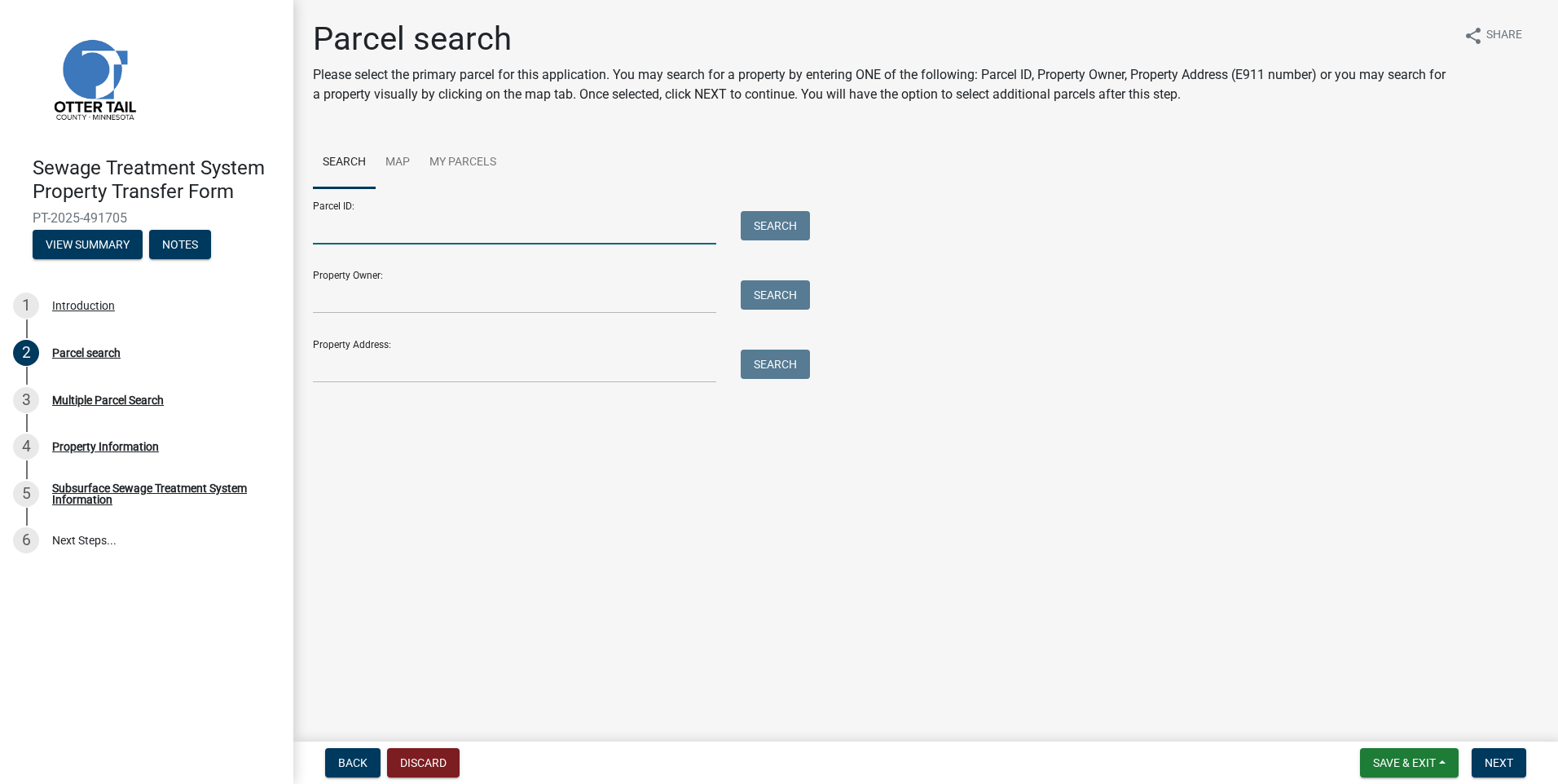
click at [375, 225] on input "Parcel ID:" at bounding box center [515, 228] width 404 height 34
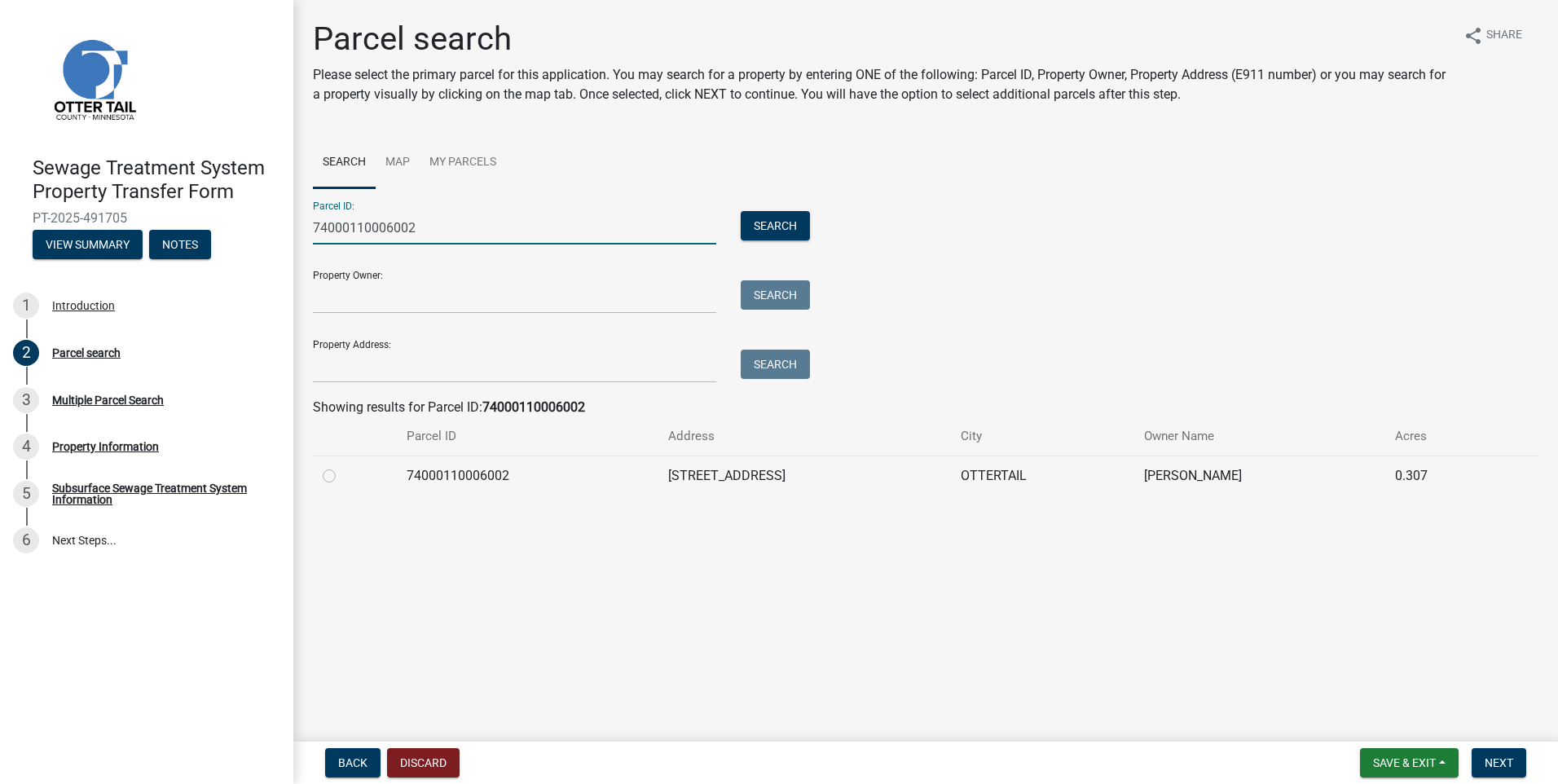
type input "74000110006002"
click at [342, 466] on label at bounding box center [342, 466] width 0 height 0
click at [342, 477] on input "radio" at bounding box center [347, 471] width 11 height 11
radio input "true"
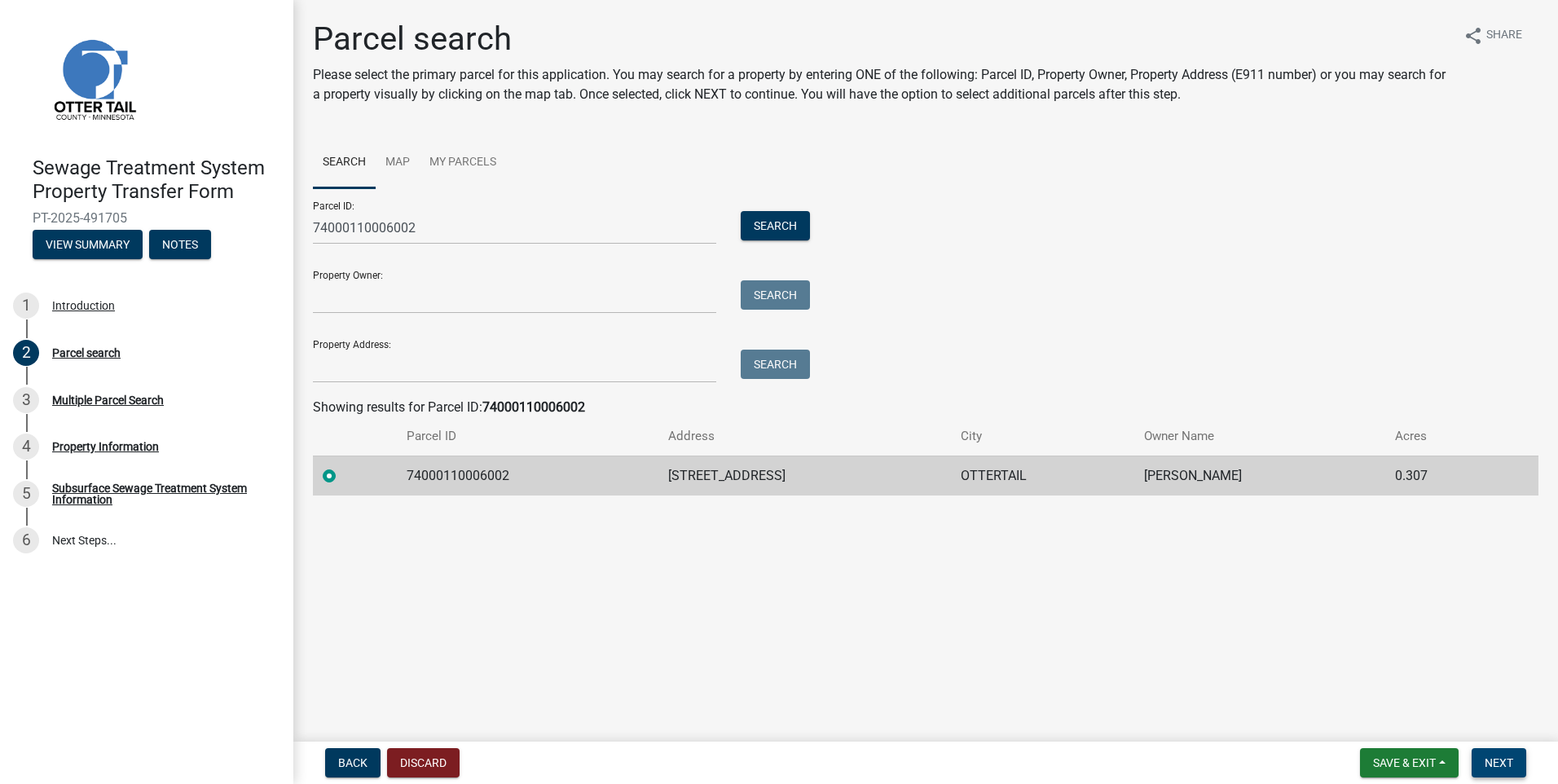
click at [1494, 753] on button "Next" at bounding box center [1499, 762] width 55 height 29
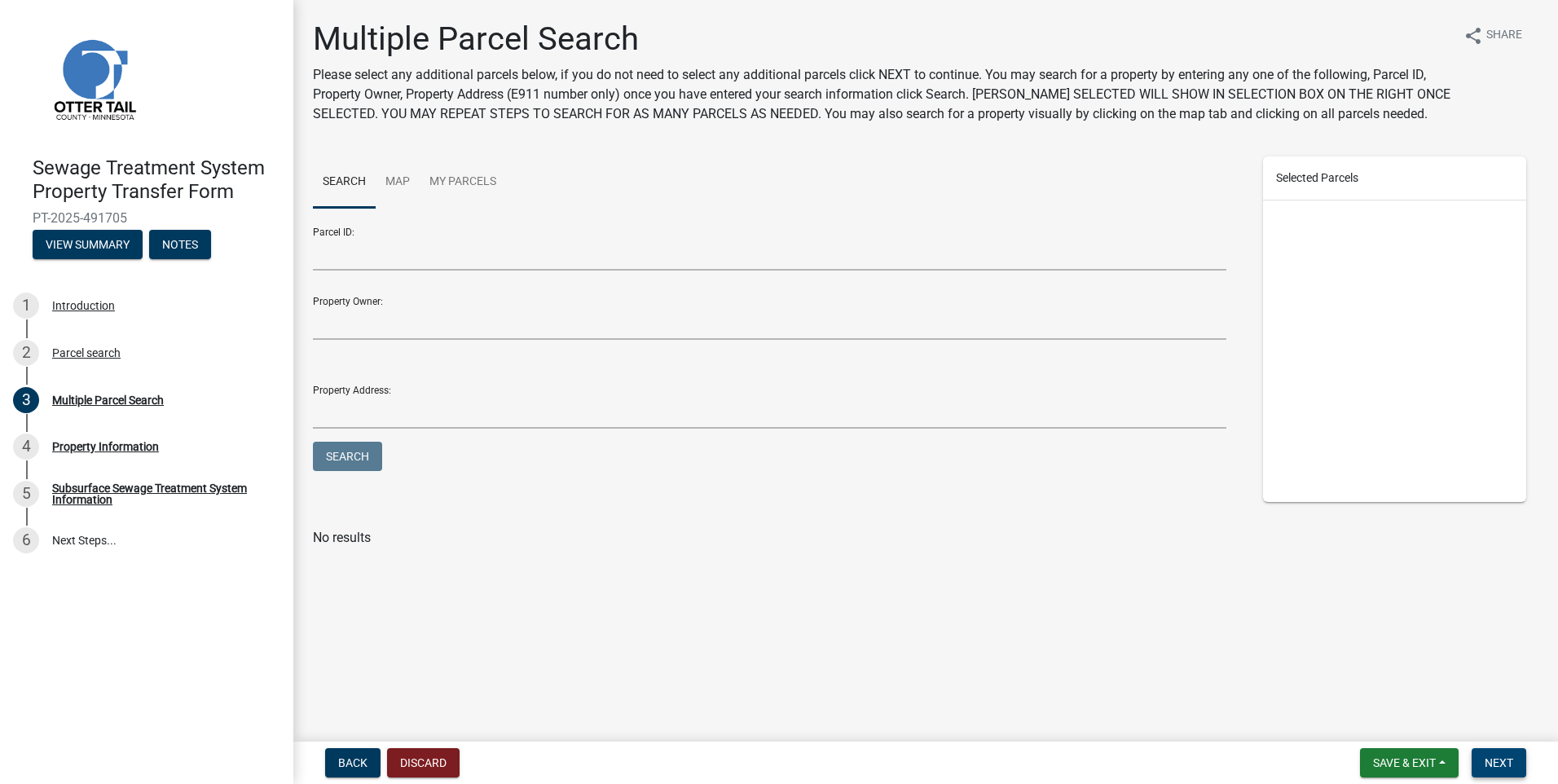
click at [1505, 758] on span "Next" at bounding box center [1499, 762] width 29 height 13
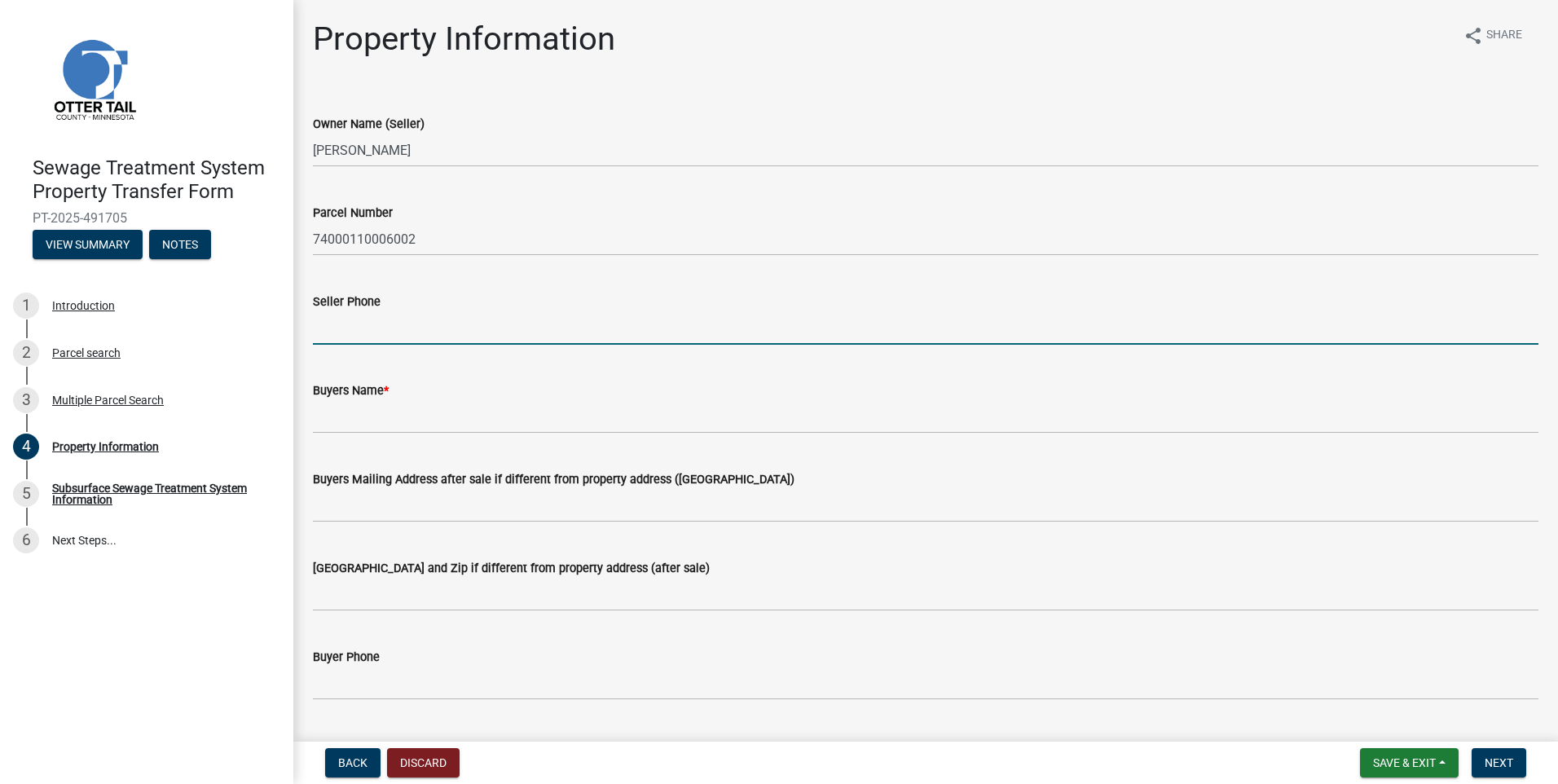
click at [374, 324] on input "Seller Phone" at bounding box center [925, 328] width 1226 height 34
click at [363, 332] on input "Seller Phone" at bounding box center [925, 328] width 1226 height 34
type input "913-274-5778"
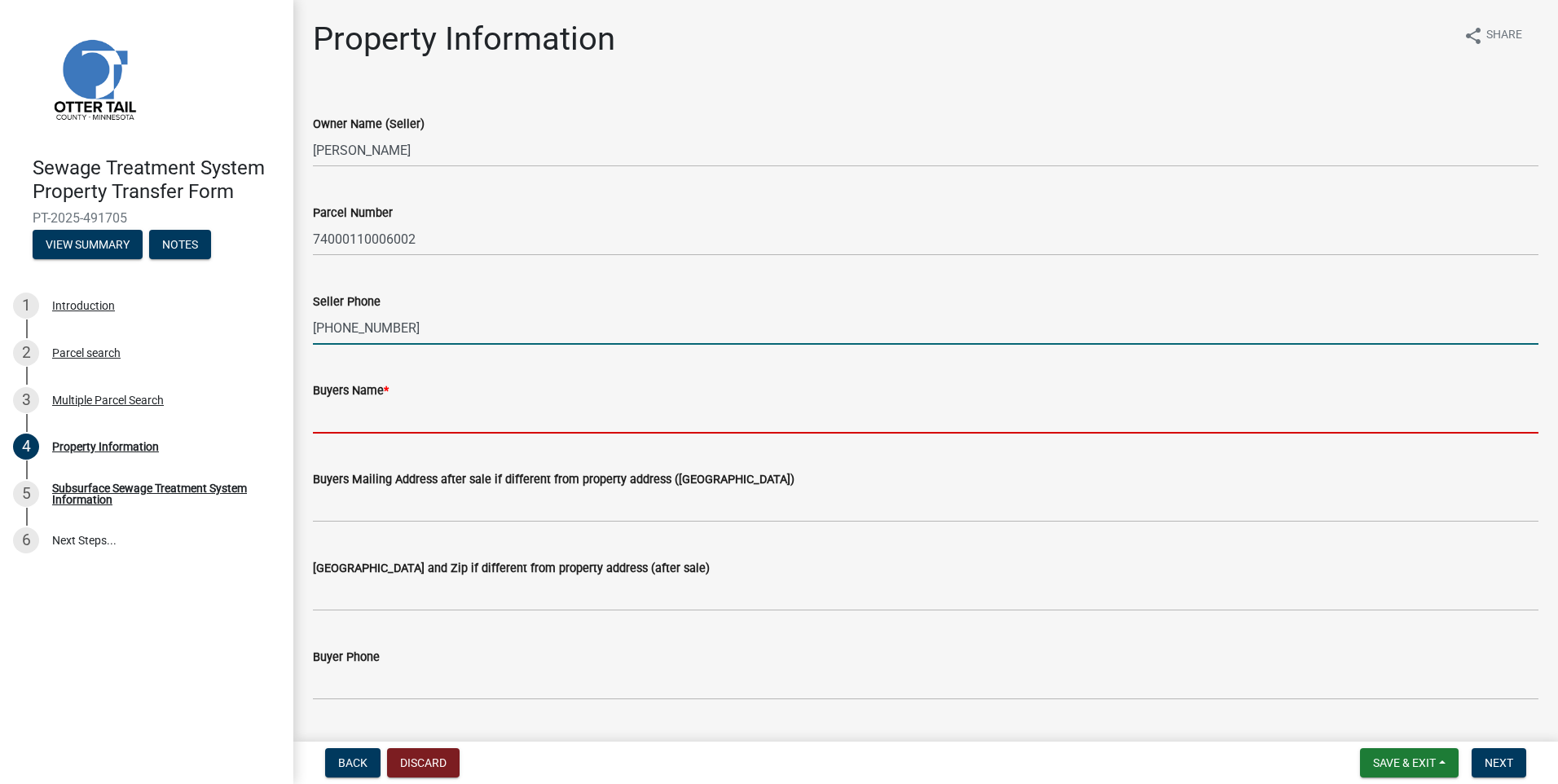
click at [384, 429] on input "Buyers Name *" at bounding box center [925, 417] width 1226 height 34
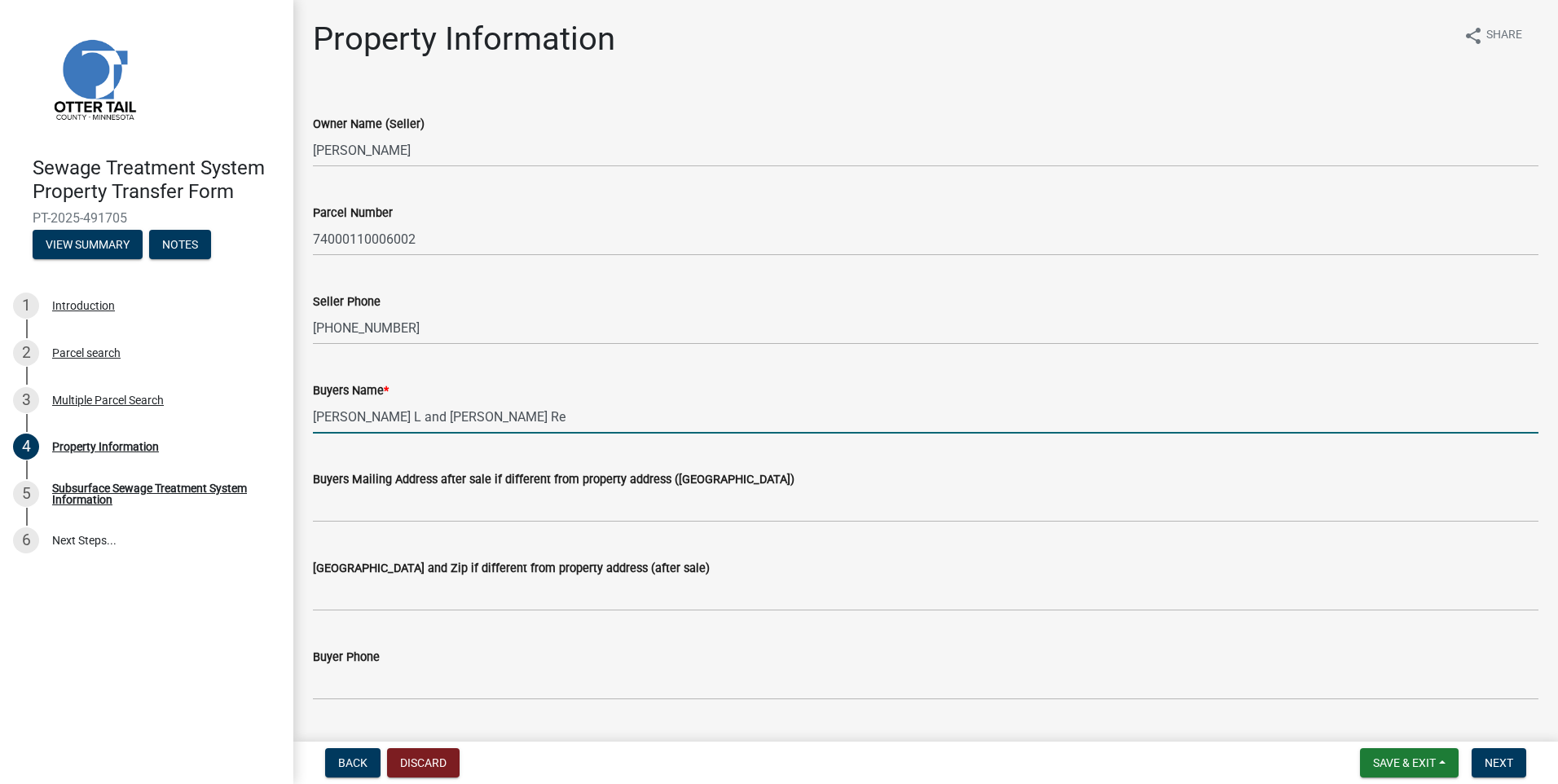
click at [537, 431] on input "Harris L and Mary K Hillestad Re" at bounding box center [925, 417] width 1226 height 34
type input "Harris L and Mary K Hillestad Revocable Trust dated August 31,2005"
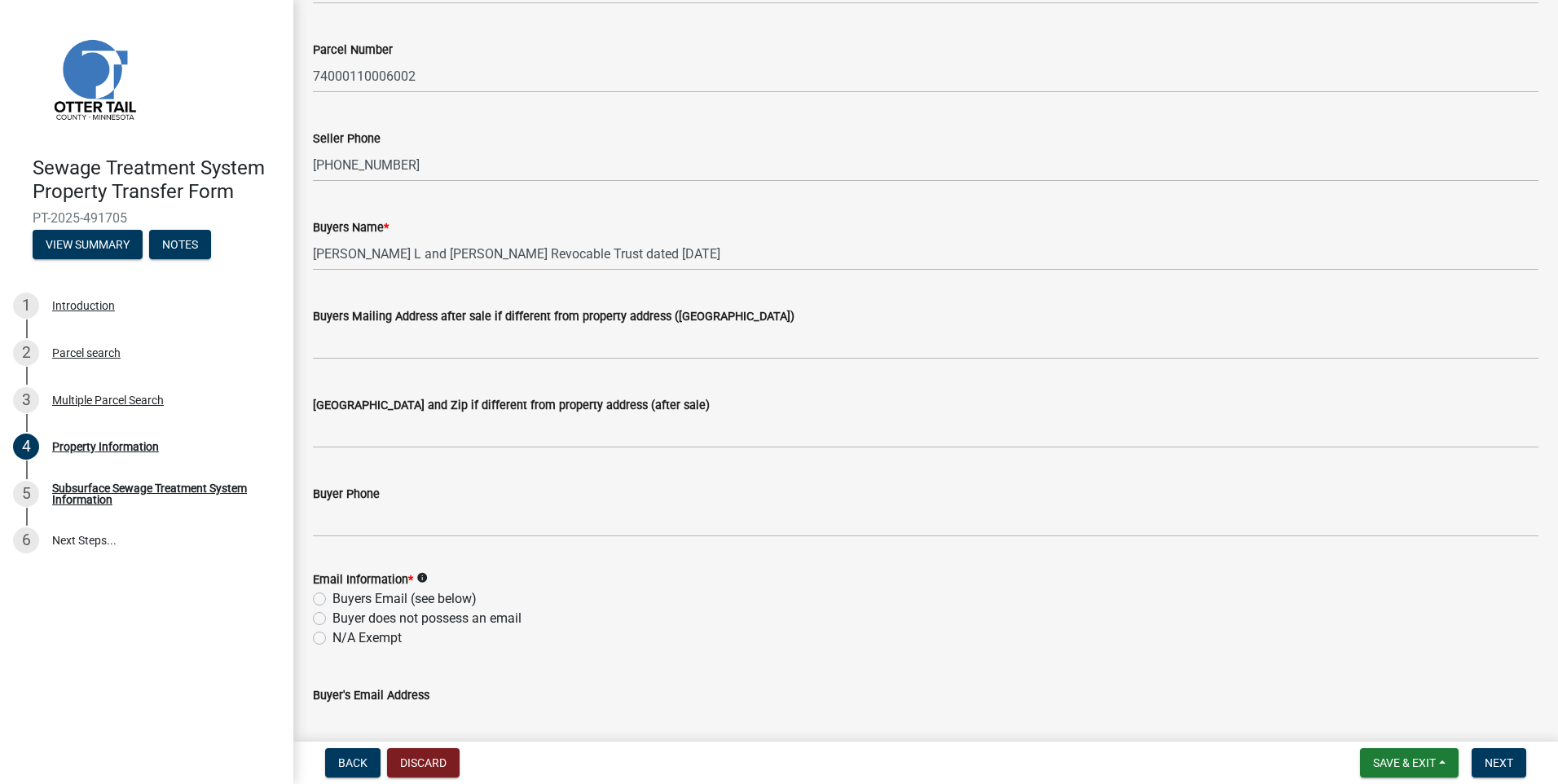
scroll to position [245, 0]
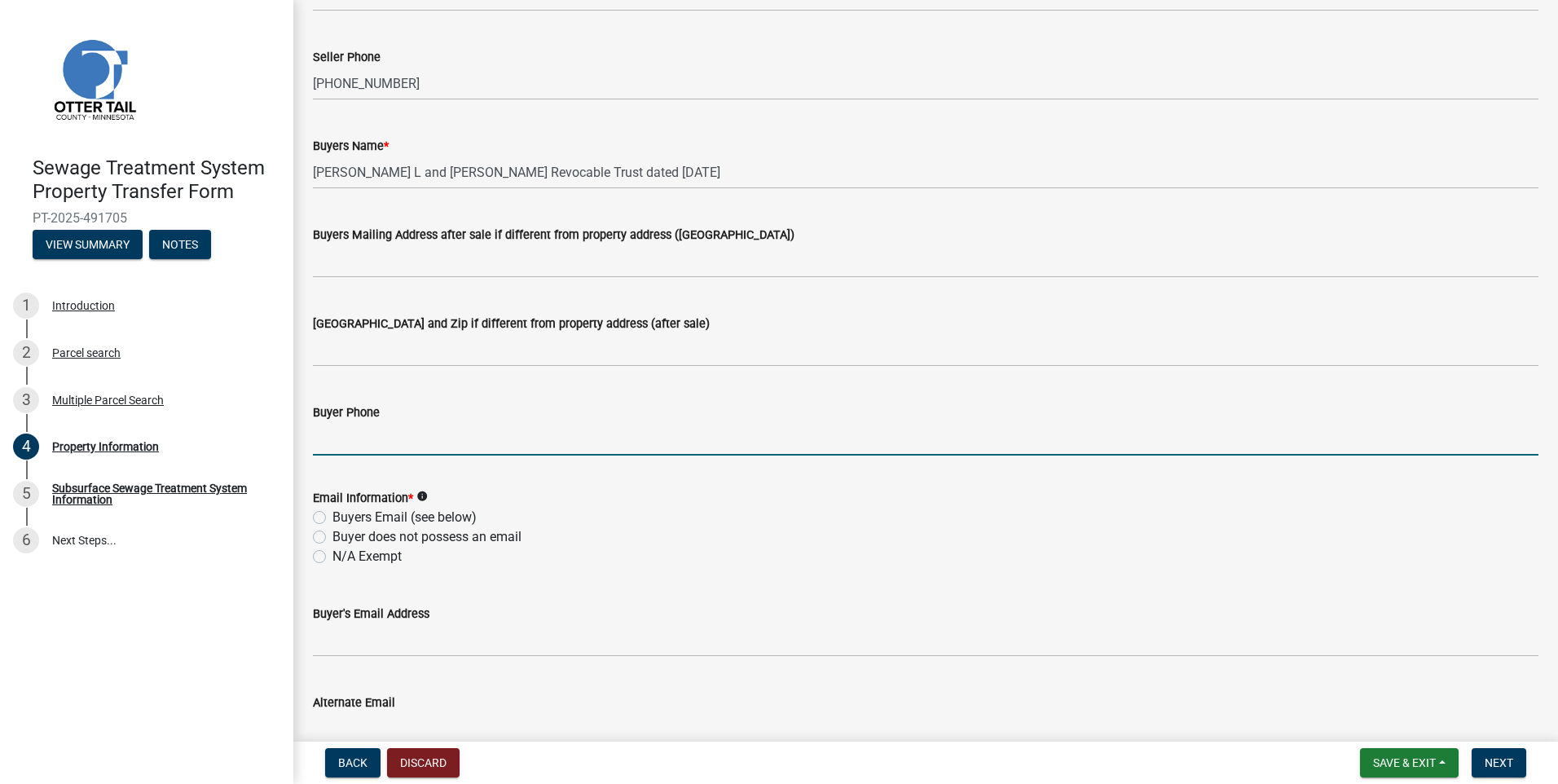
click at [354, 441] on input "Buyer Phone" at bounding box center [925, 439] width 1226 height 34
type input "218-517-0410"
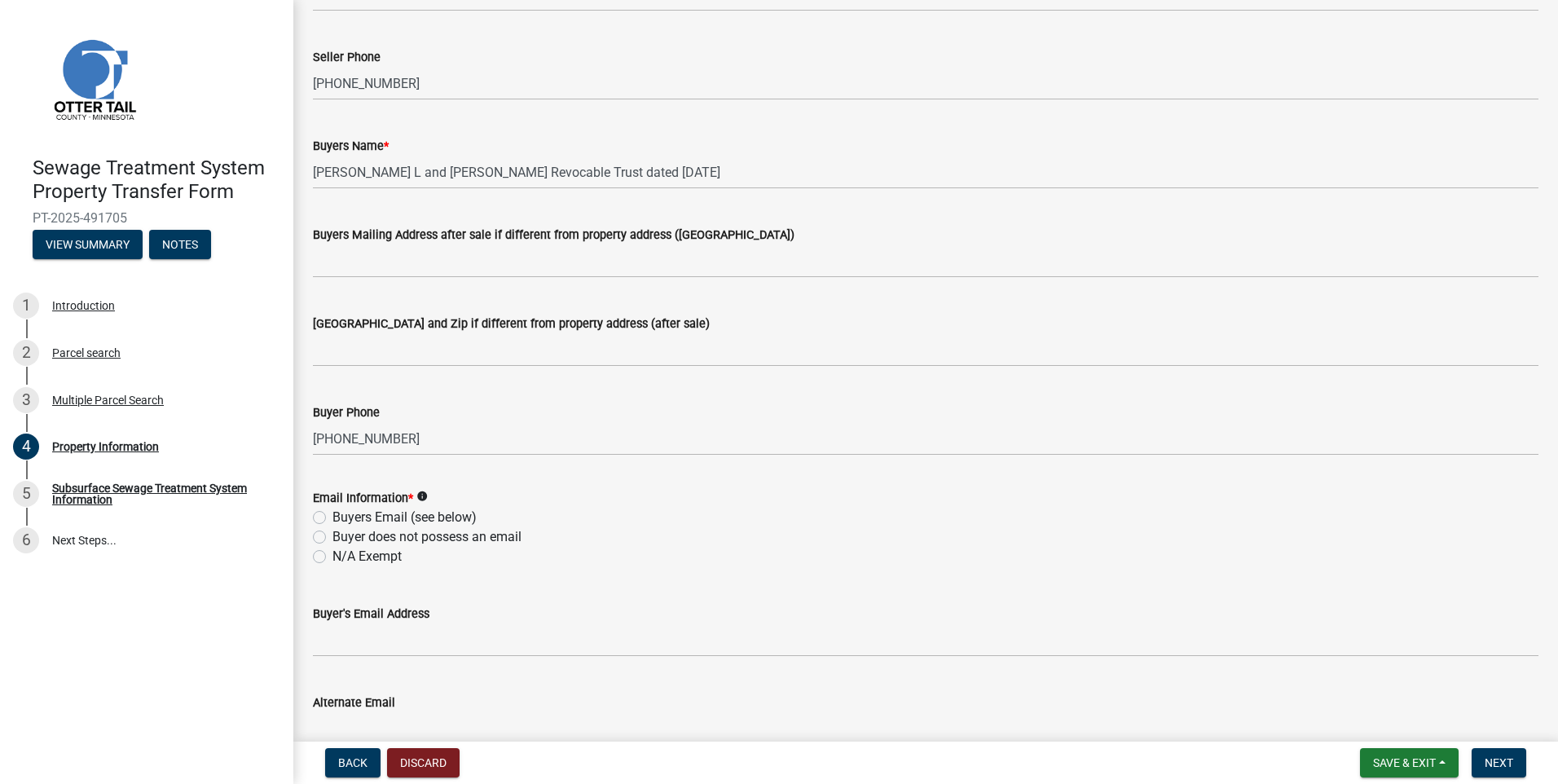
click at [332, 516] on label "Buyers Email (see below)" at bounding box center [404, 517] width 144 height 19
click at [332, 516] on input "Buyers Email (see below)" at bounding box center [337, 513] width 11 height 11
radio input "true"
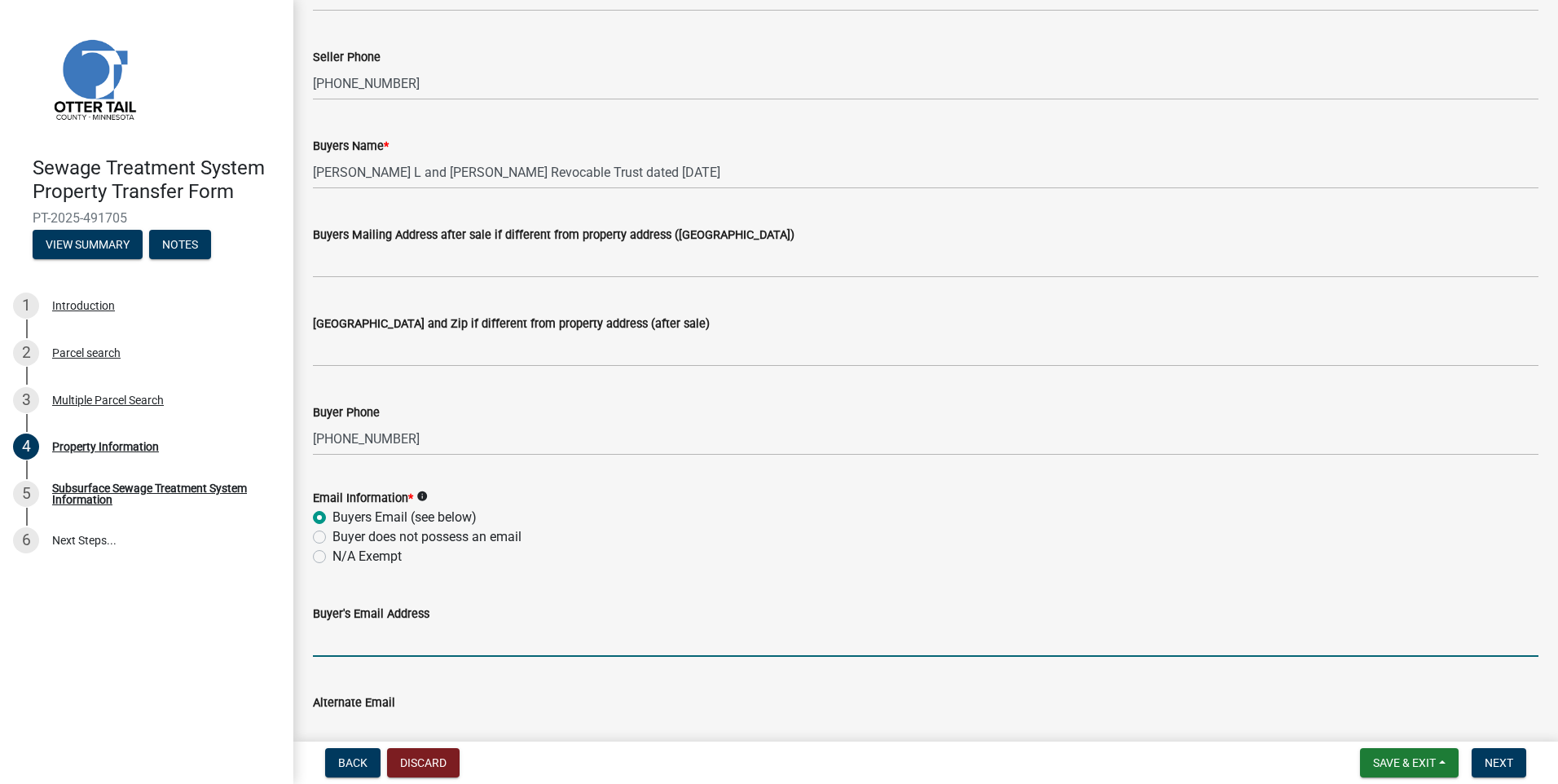
click at [427, 641] on input "Buyer's Email Address" at bounding box center [925, 640] width 1226 height 34
type input "lynnhillestad@icloud.com"
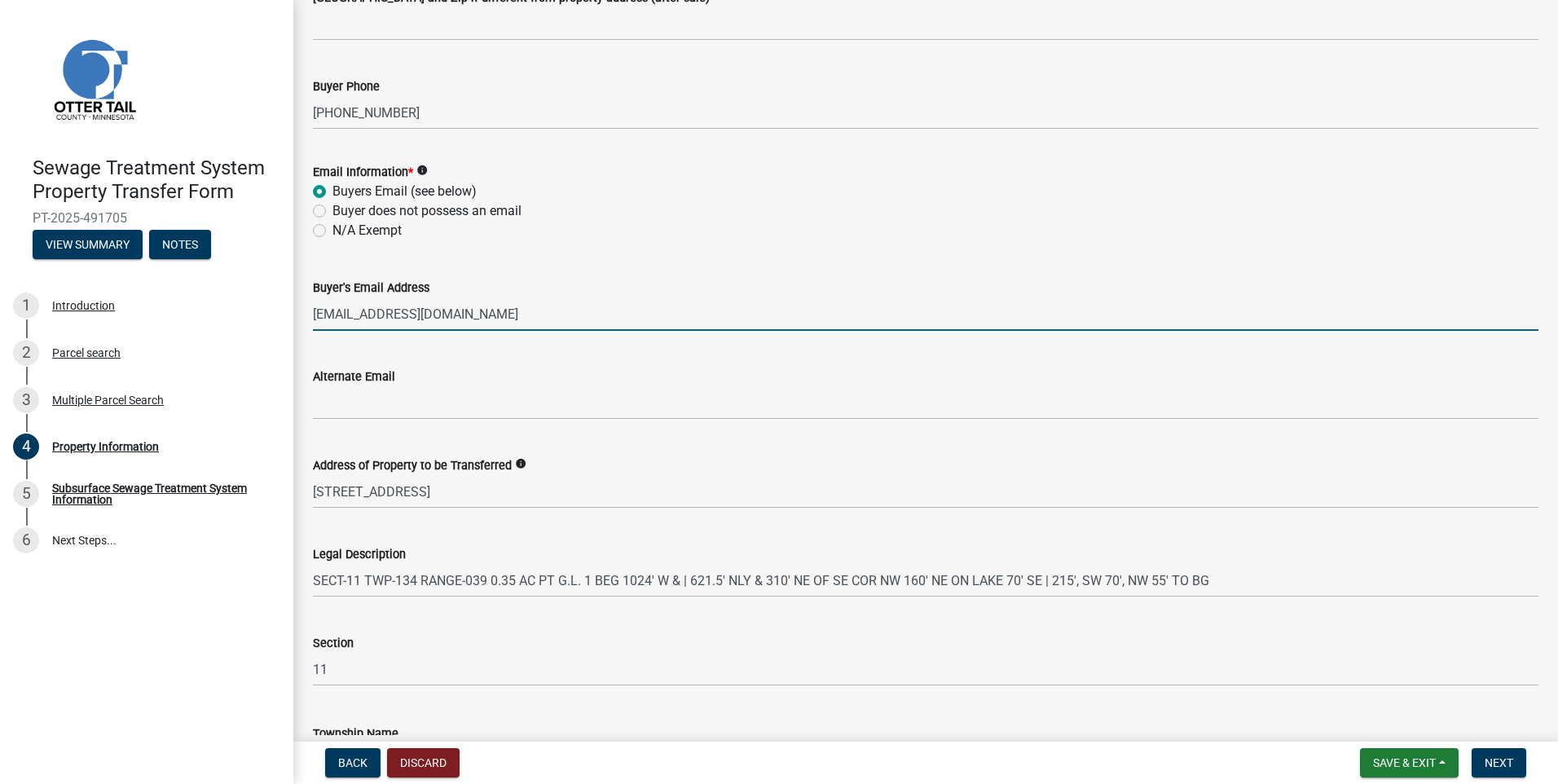
scroll to position [689, 0]
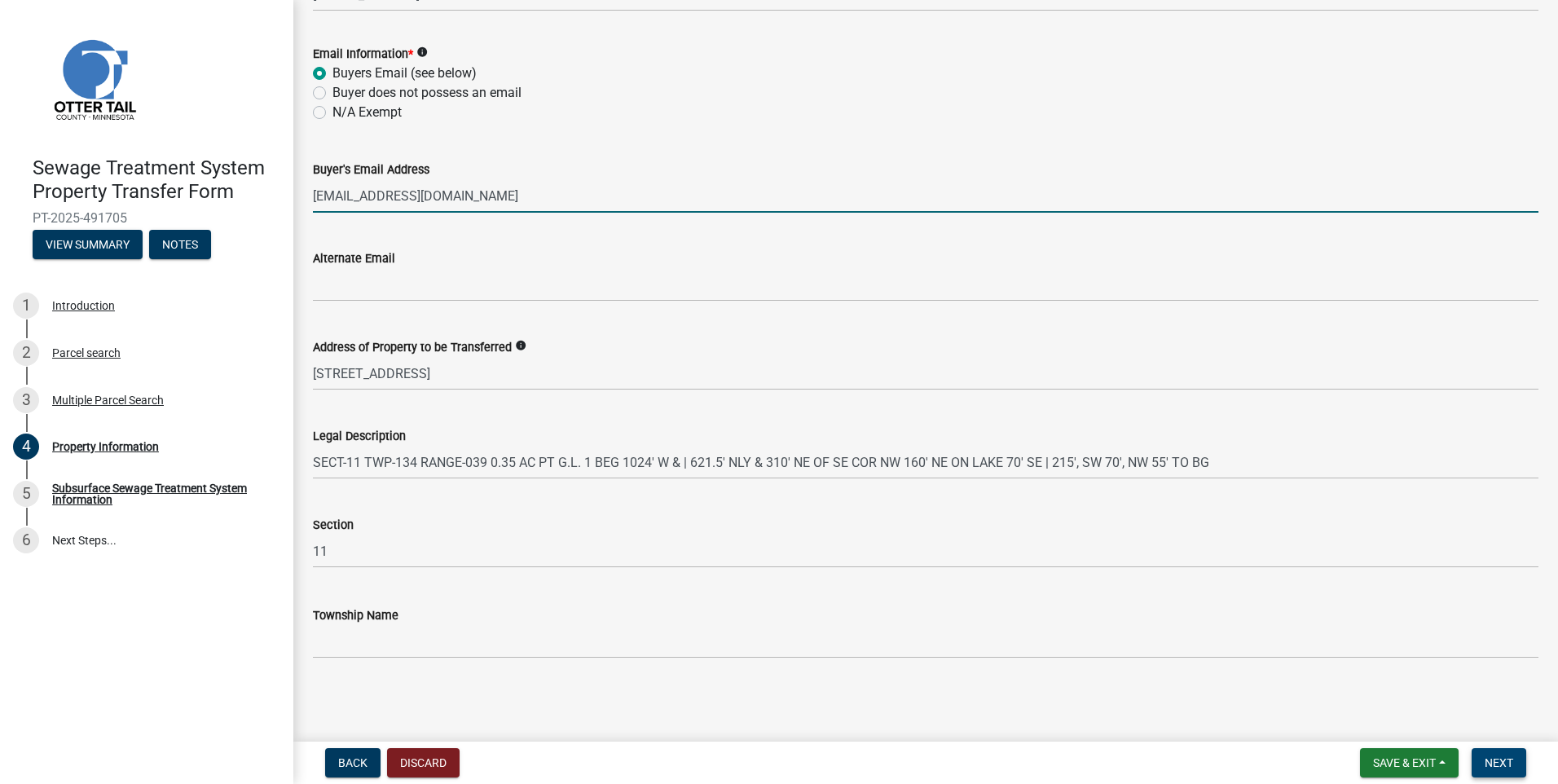
click at [1510, 767] on span "Next" at bounding box center [1499, 762] width 29 height 13
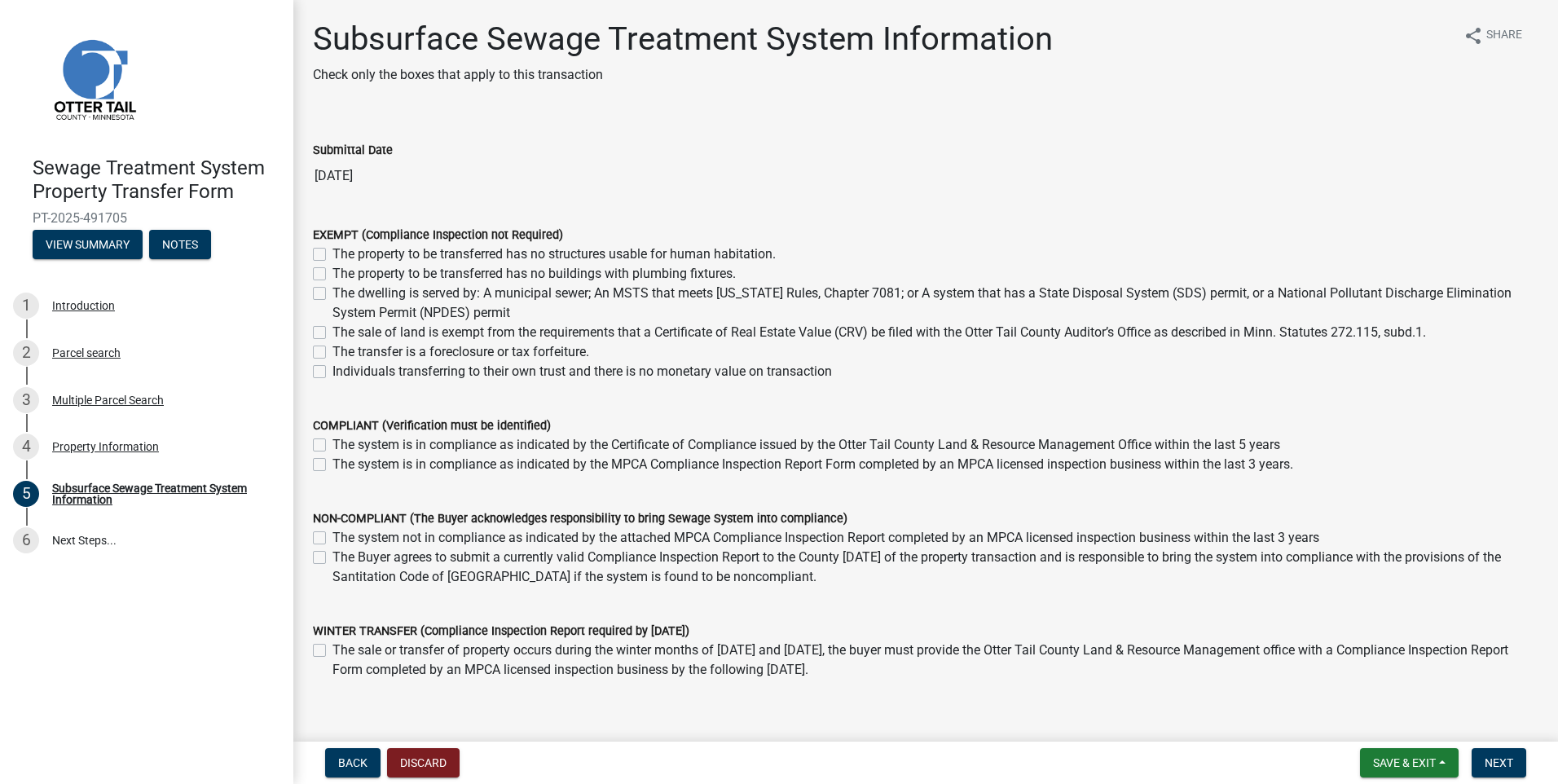
scroll to position [75, 0]
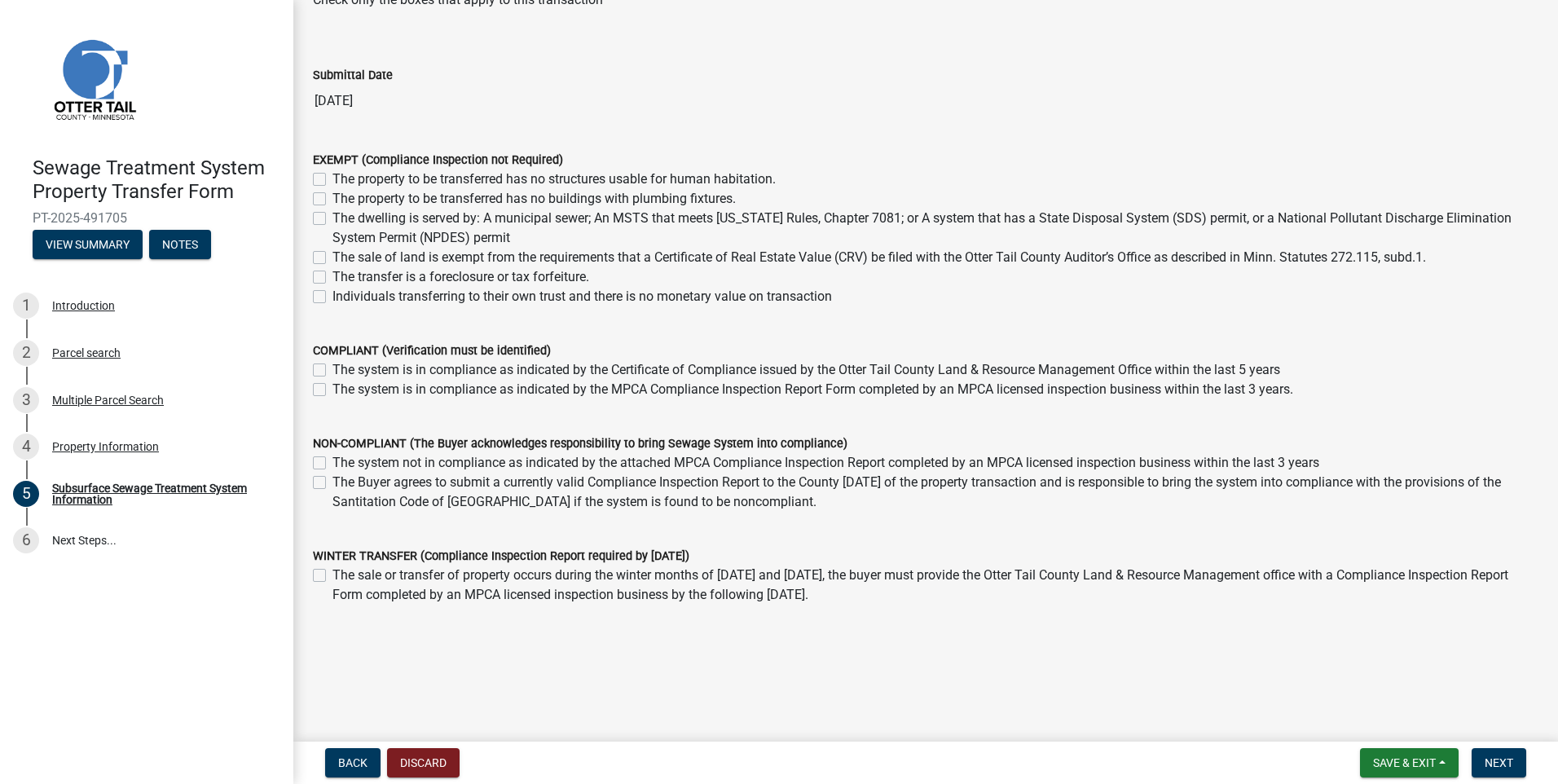
drag, startPoint x: 323, startPoint y: 389, endPoint x: 341, endPoint y: 400, distance: 21.1
click at [332, 389] on label "The system is in compliance as indicated by the MPCA Compliance Inspection Repo…" at bounding box center [813, 389] width 961 height 19
click at [332, 389] on input "The system is in compliance as indicated by the MPCA Compliance Inspection Repo…" at bounding box center [337, 384] width 11 height 11
checkbox input "true"
checkbox input "false"
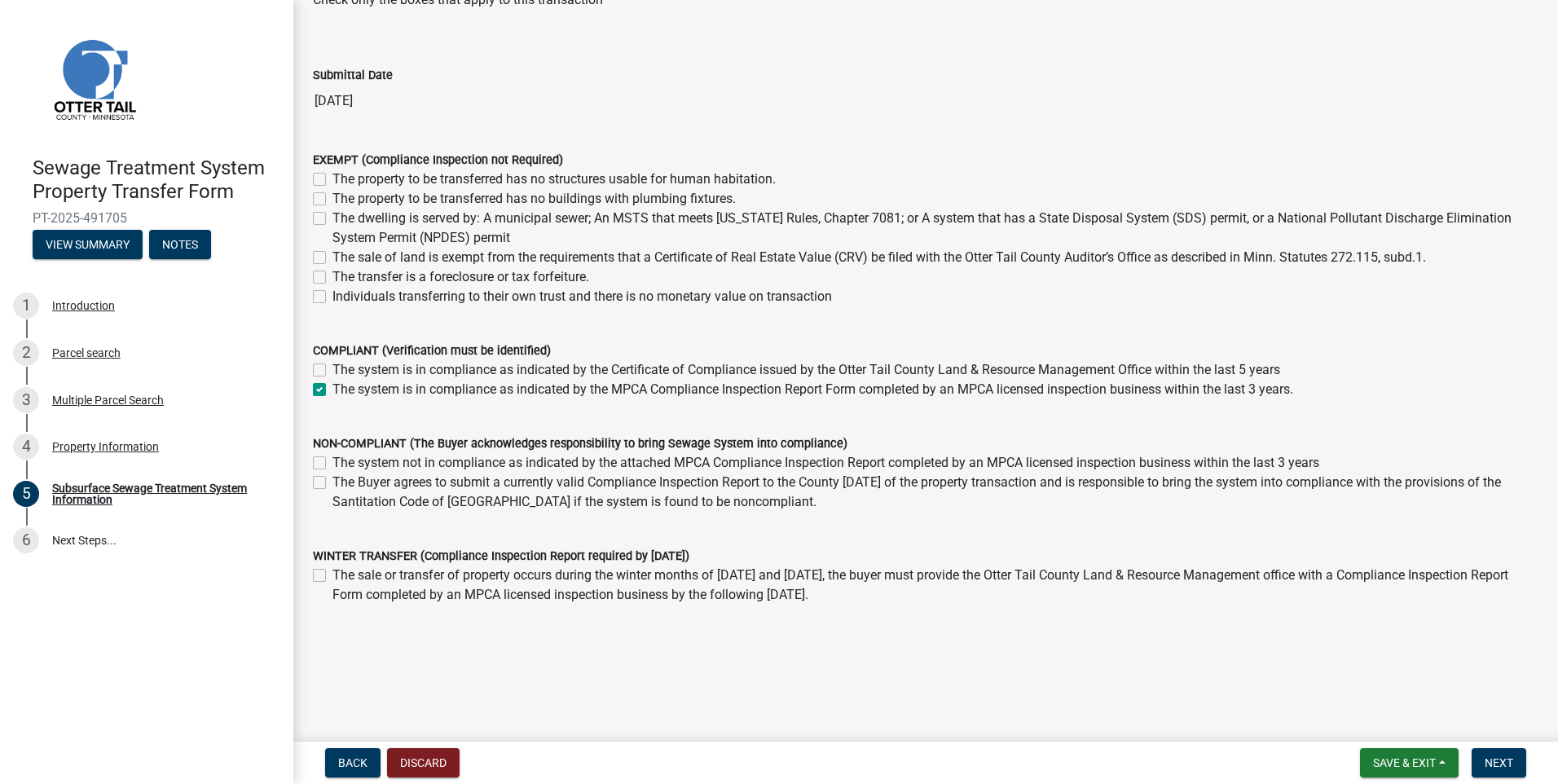
checkbox input "true"
click at [1500, 763] on span "Next" at bounding box center [1499, 762] width 29 height 13
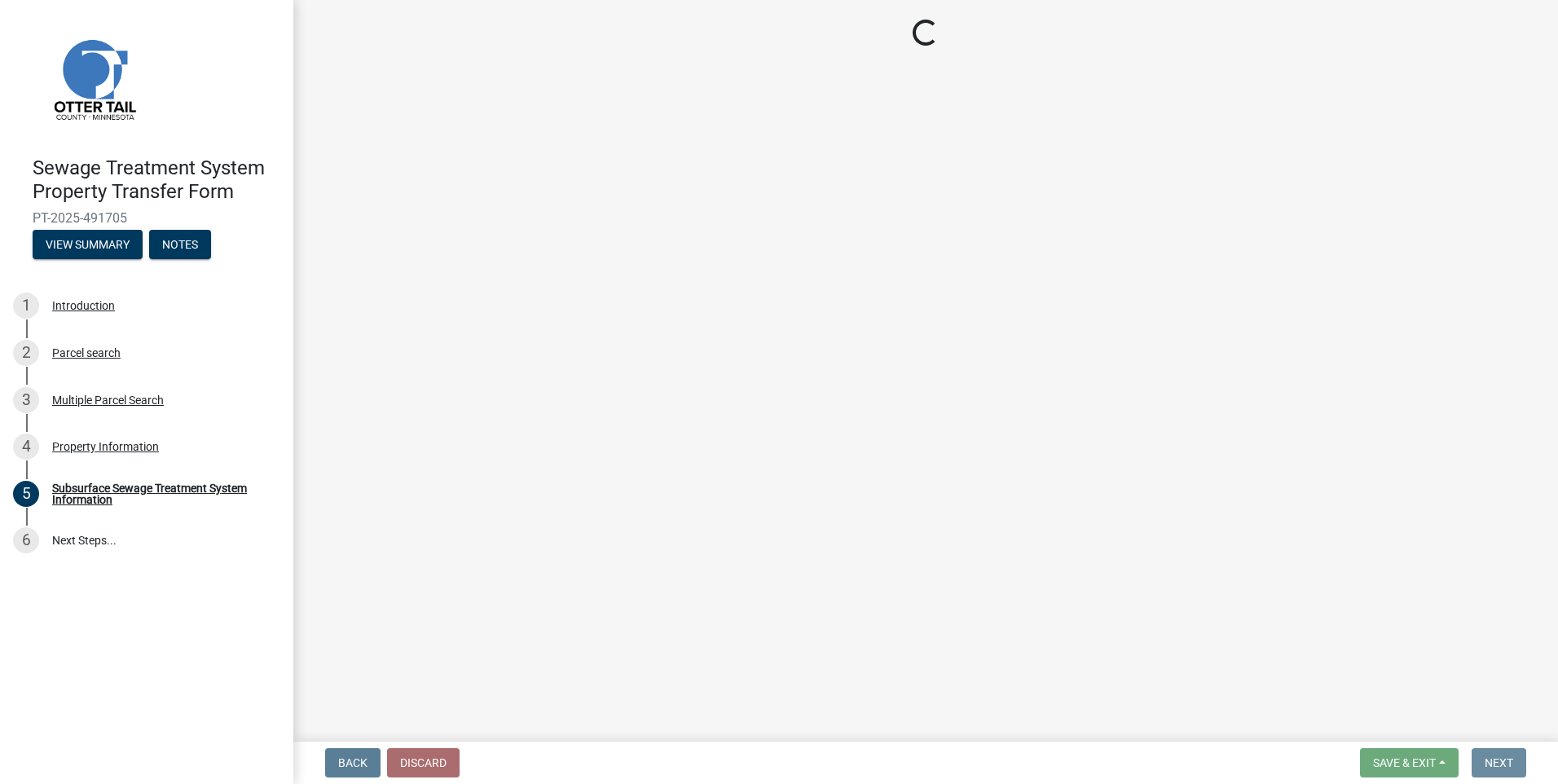
scroll to position [0, 0]
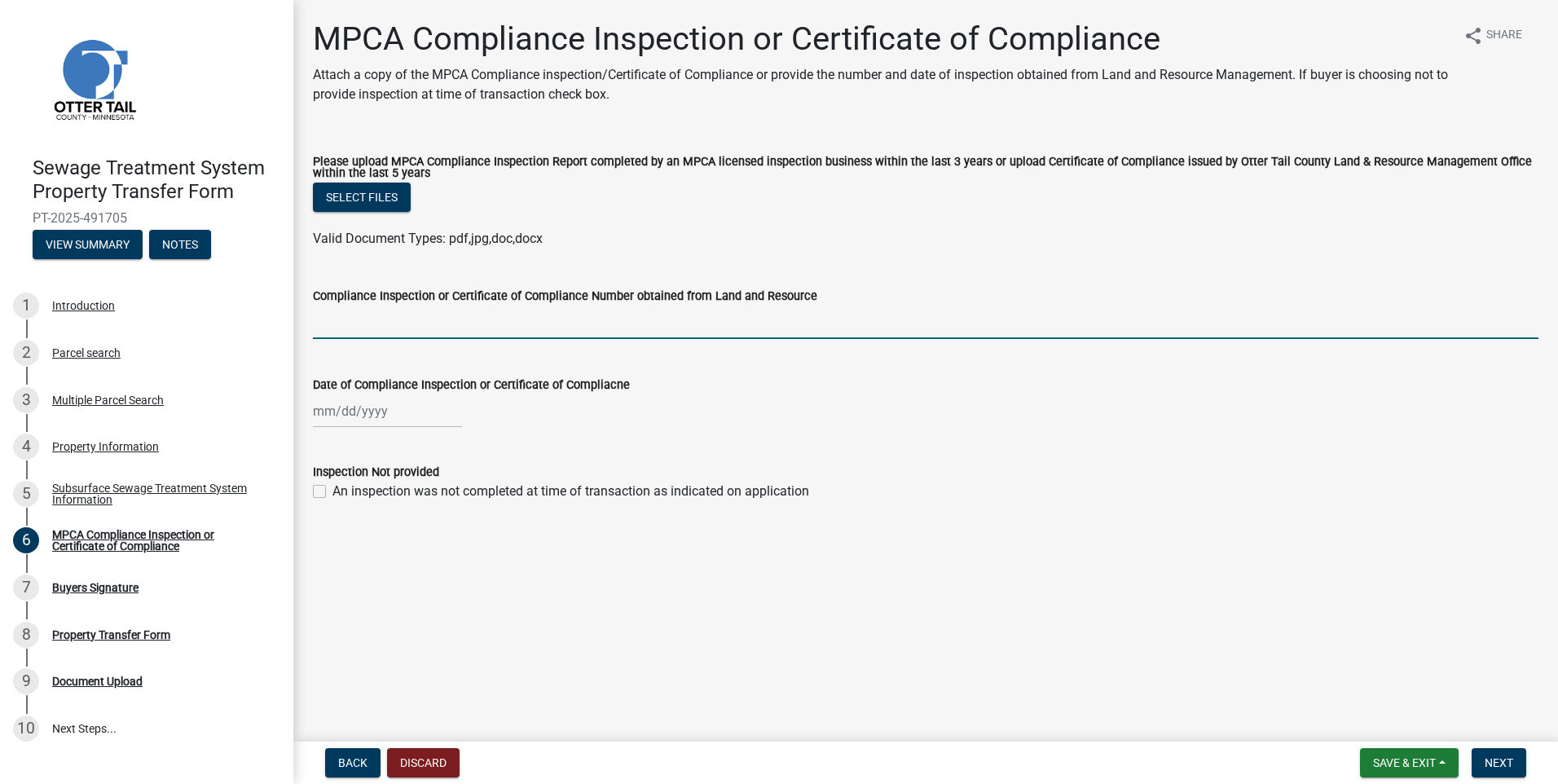
click at [463, 321] on input "Compliance Inspection or Certificate of Compliance Number obtained from Land an…" at bounding box center [925, 322] width 1226 height 34
type input "7526"
click at [321, 415] on div at bounding box center [387, 411] width 149 height 34
select select "10"
select select "2025"
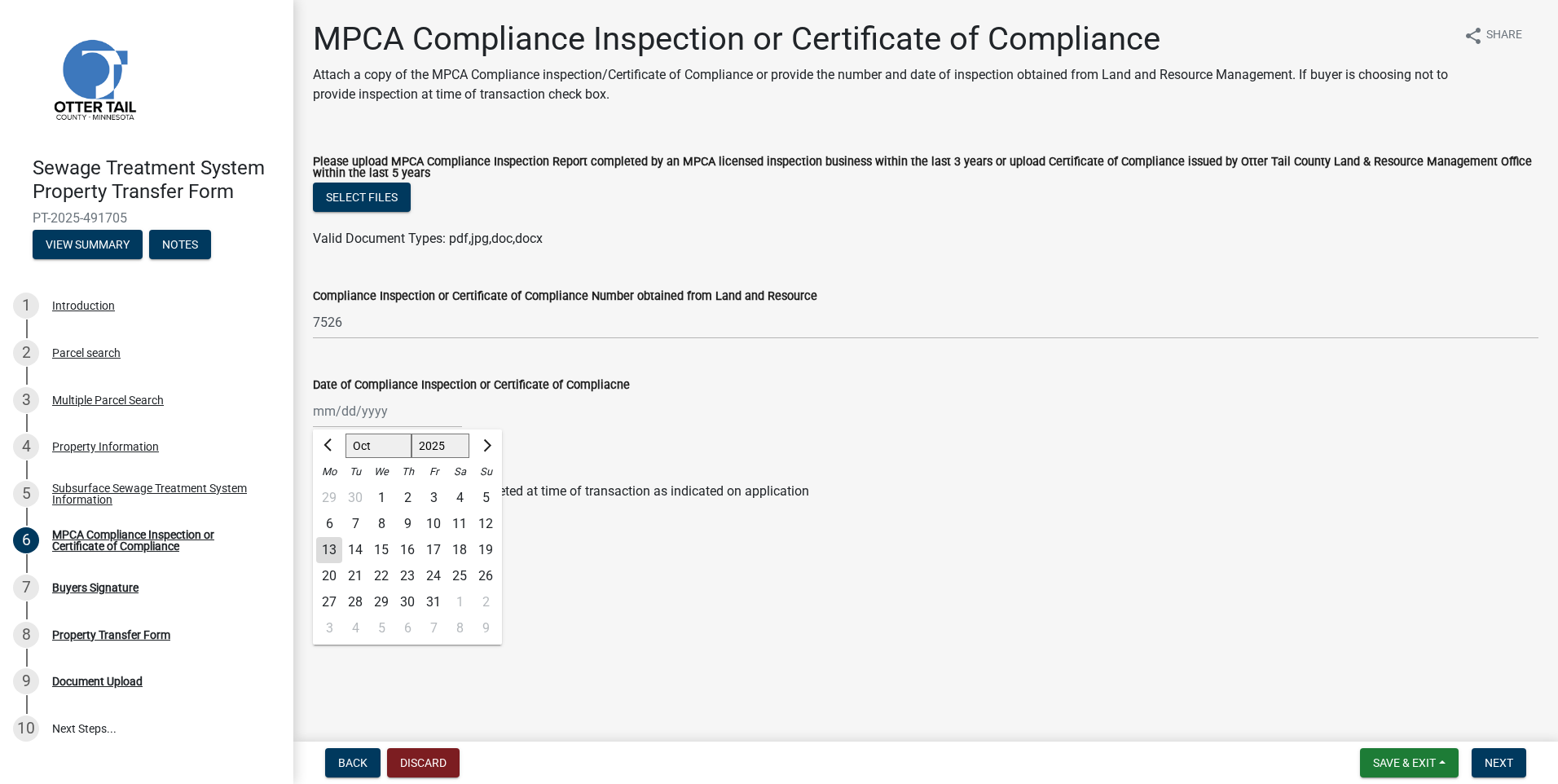
click at [953, 385] on div "Date of Compliance Inspection or Certificate of Compliacne" at bounding box center [925, 384] width 1226 height 19
click at [342, 414] on div at bounding box center [387, 411] width 149 height 34
select select "10"
select select "2025"
click at [333, 446] on span "Previous month" at bounding box center [330, 445] width 13 height 13
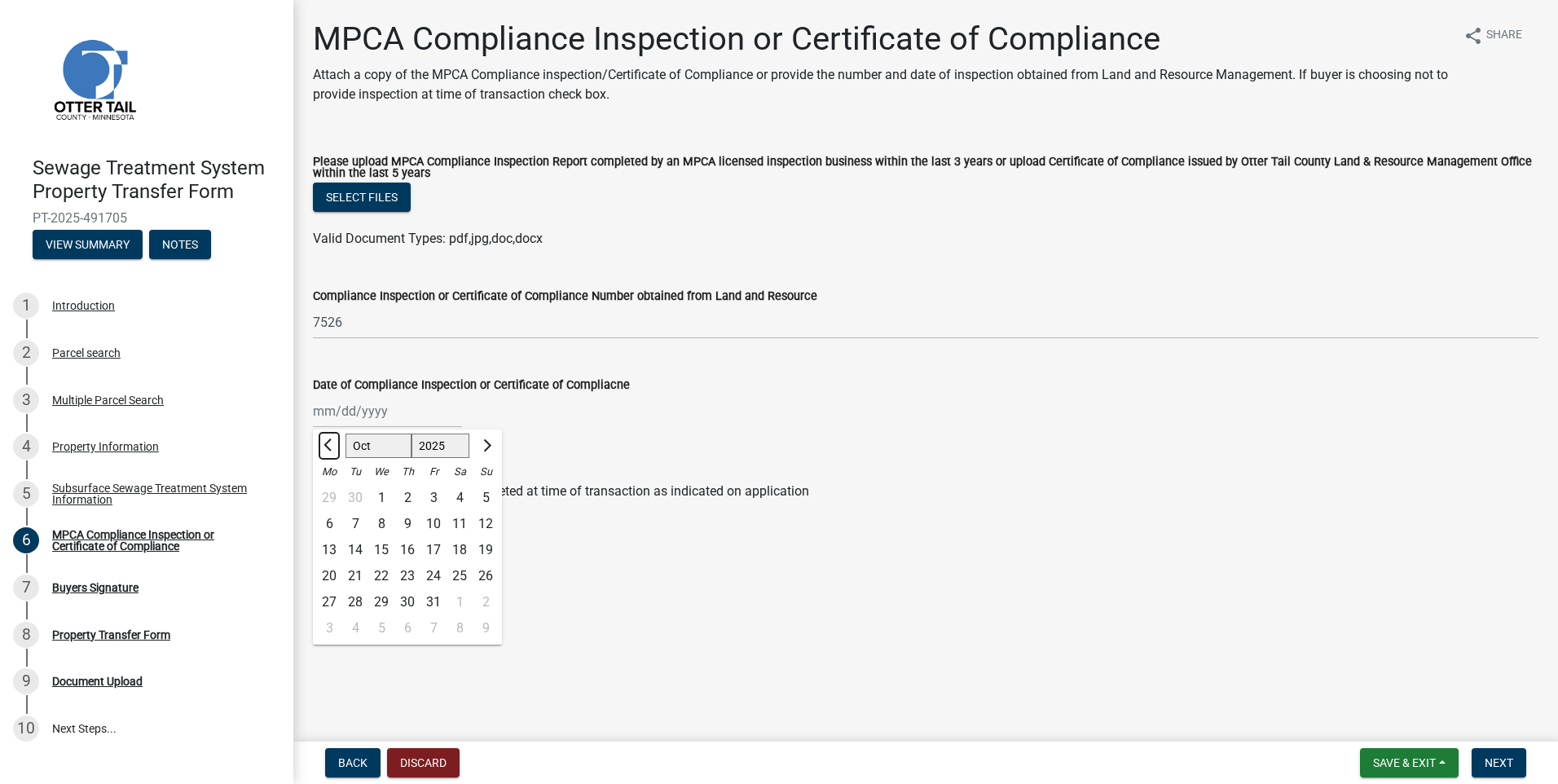
select select "9"
click at [377, 577] on div "24" at bounding box center [381, 575] width 26 height 26
type input "[DATE]"
click at [1490, 761] on span "Next" at bounding box center [1499, 762] width 29 height 13
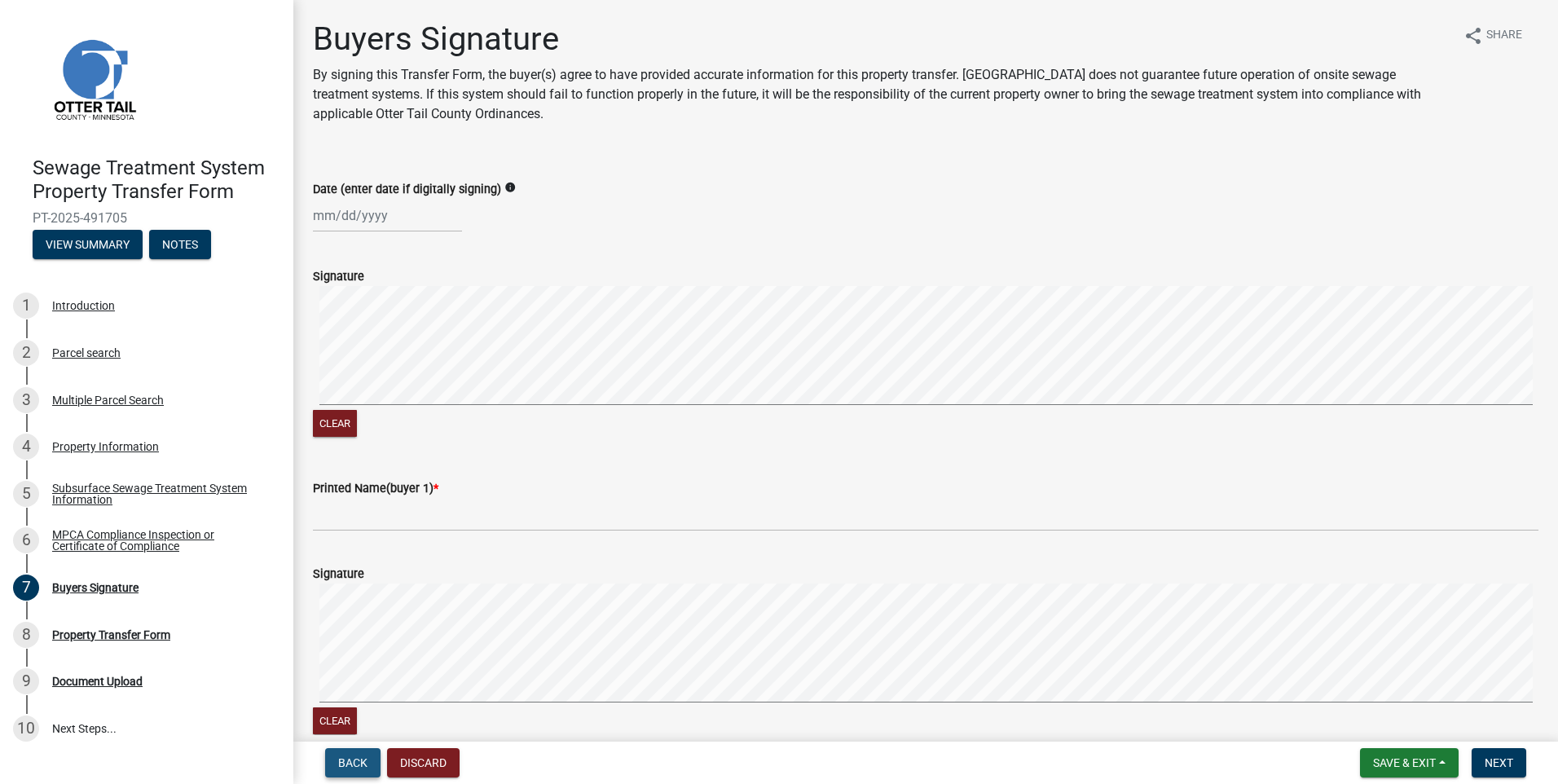
click at [341, 765] on span "Back" at bounding box center [352, 762] width 29 height 13
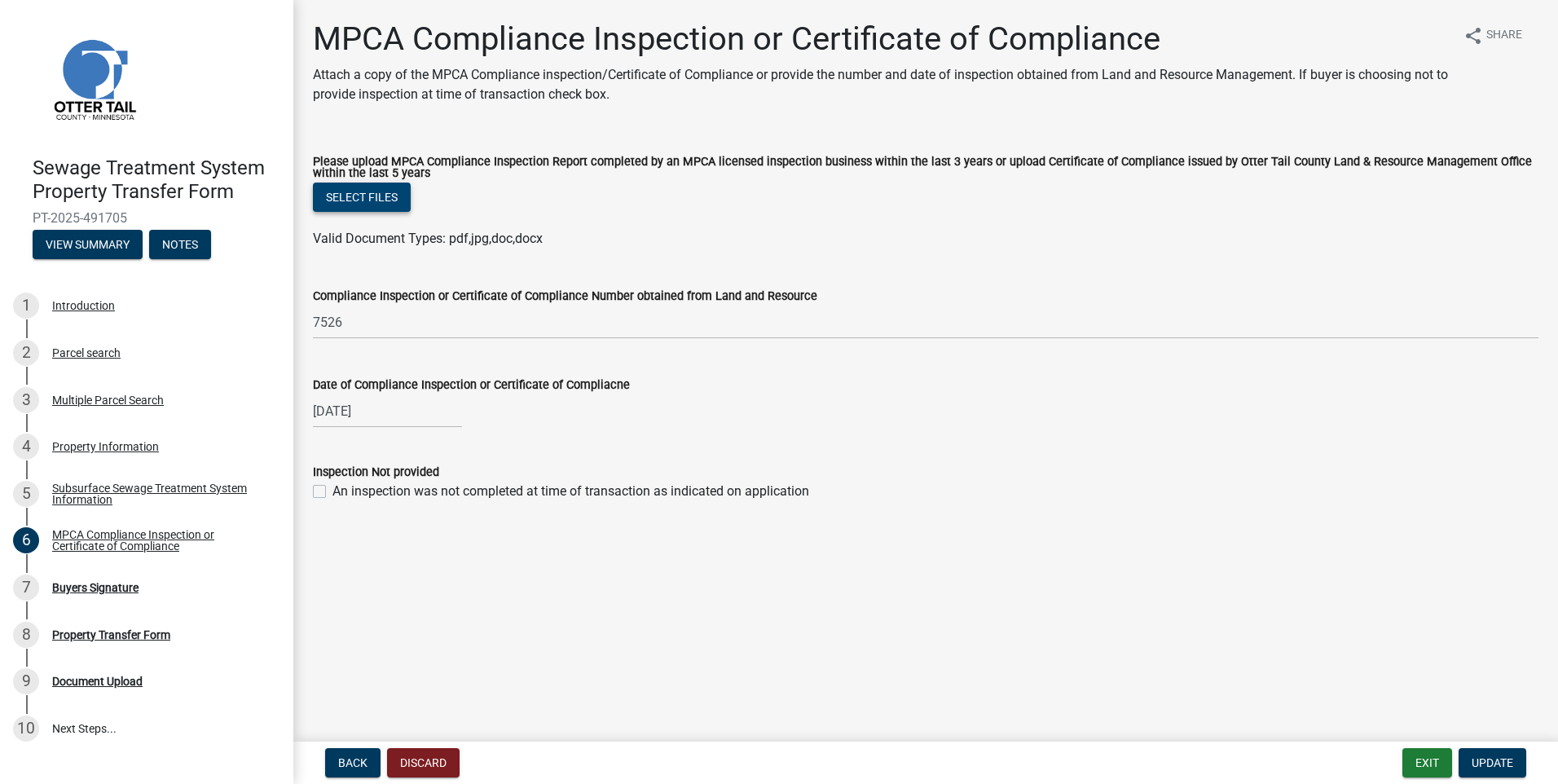
click at [371, 187] on button "Select files" at bounding box center [362, 197] width 98 height 29
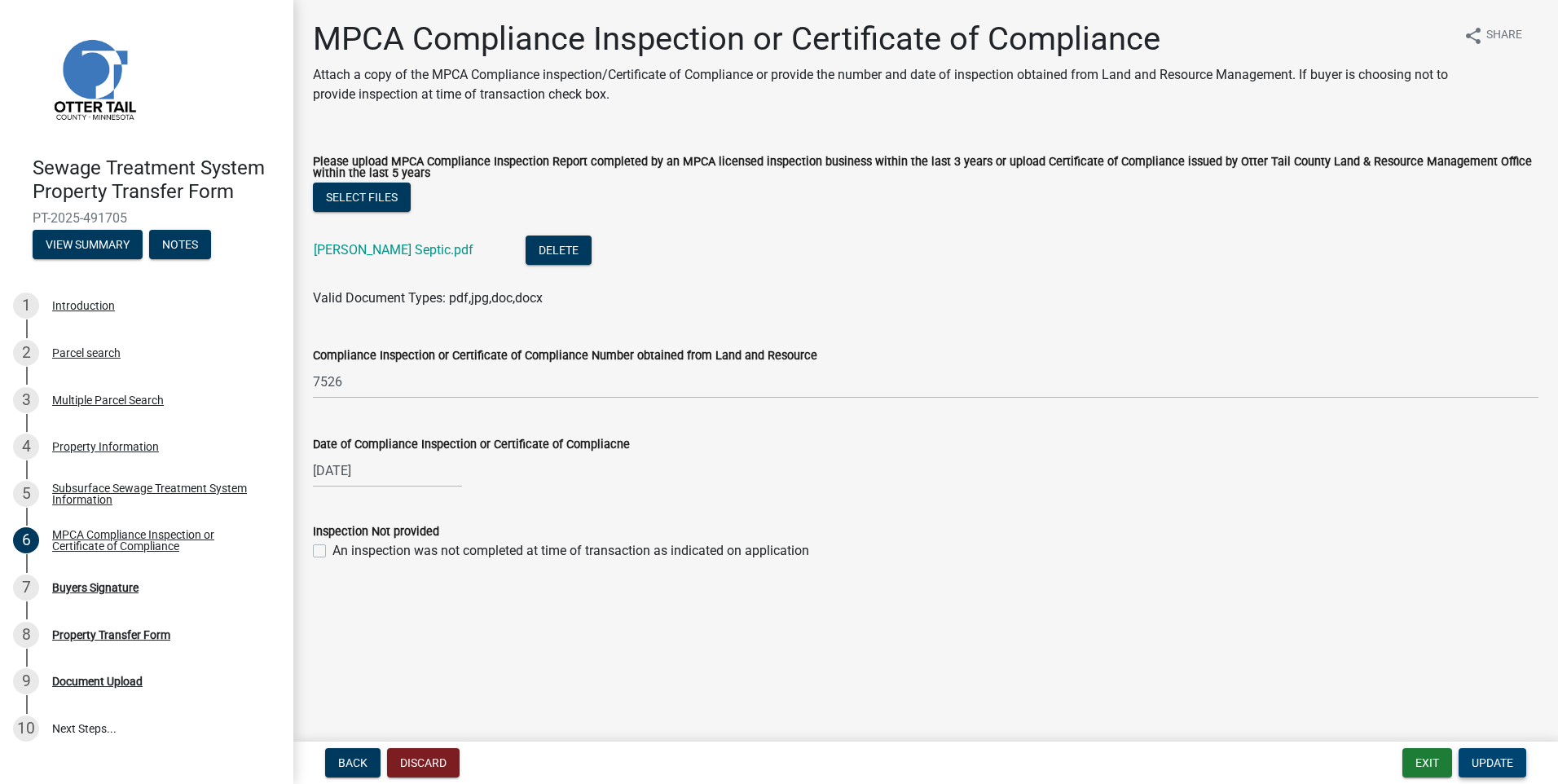
click at [1498, 752] on button "Update" at bounding box center [1492, 762] width 67 height 29
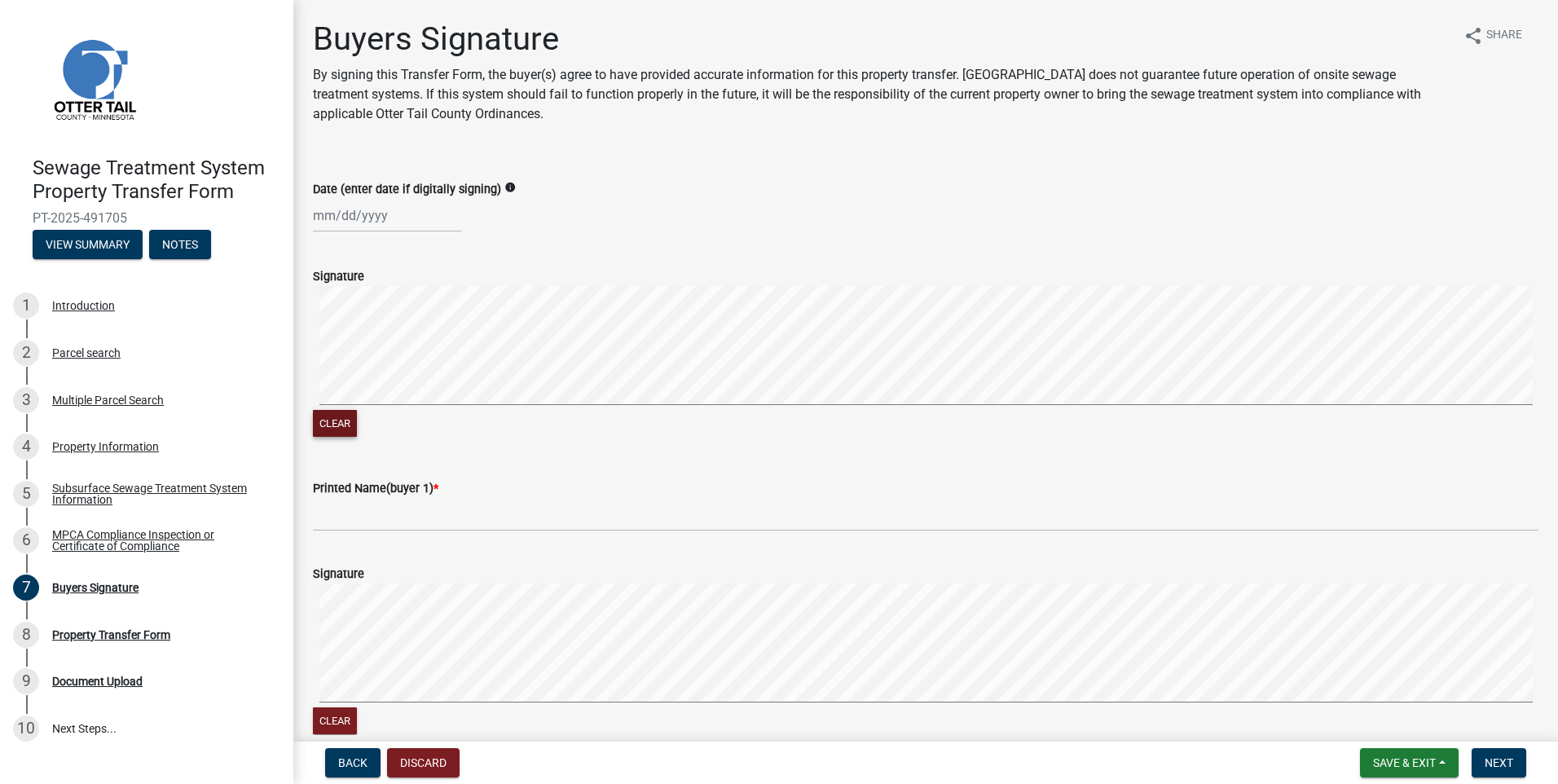
click at [342, 417] on button "Clear" at bounding box center [335, 423] width 44 height 27
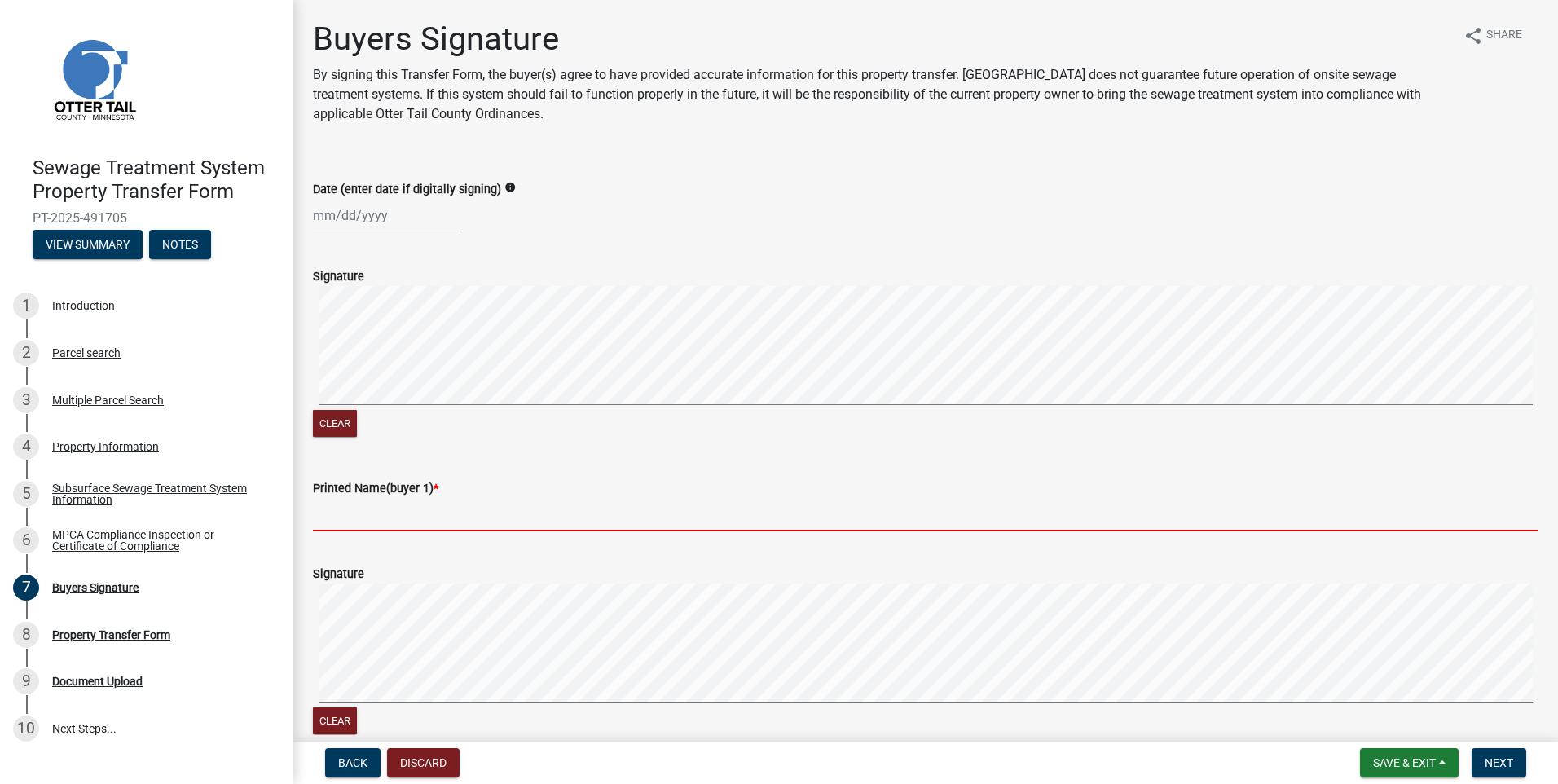
click at [326, 519] on input "Printed Name(buyer 1) *" at bounding box center [925, 515] width 1226 height 34
click at [419, 516] on input "Printed Name(buyer 1) *" at bounding box center [925, 515] width 1226 height 34
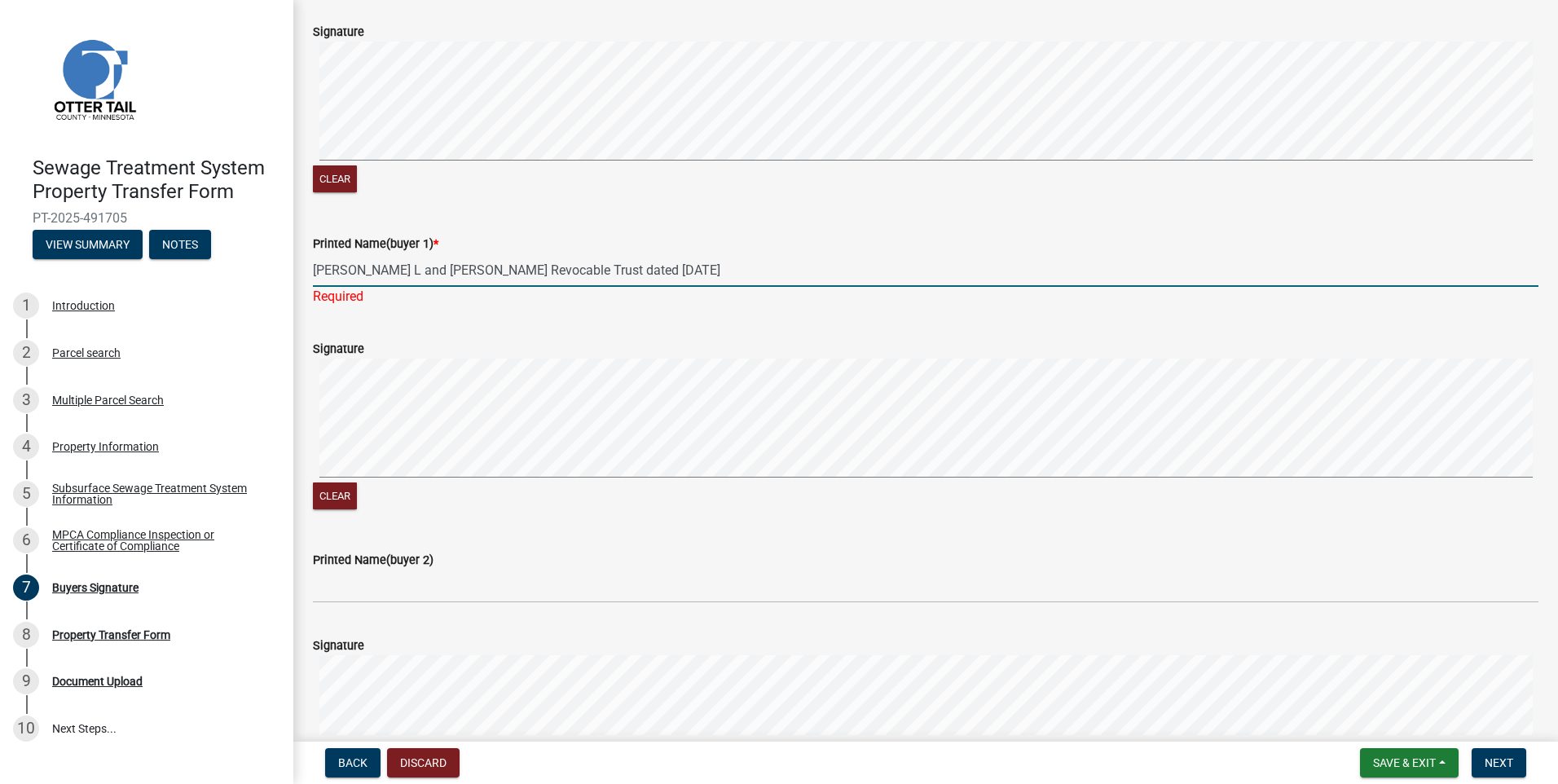
scroll to position [326, 0]
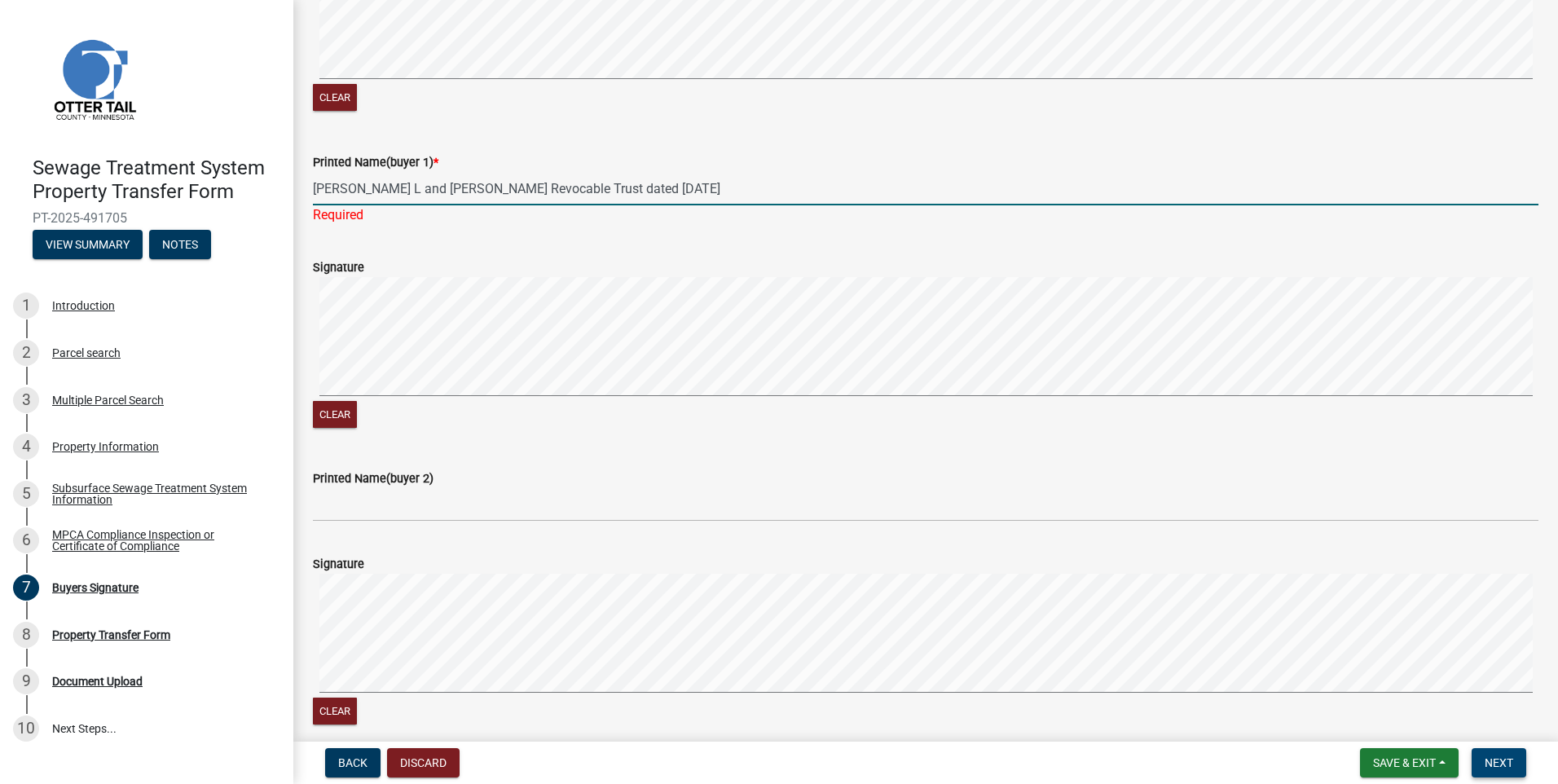
type input "Harris L and Mary K Hillestad Revocable Trust dated August 31,2005"
click at [1518, 767] on button "Next" at bounding box center [1499, 762] width 55 height 29
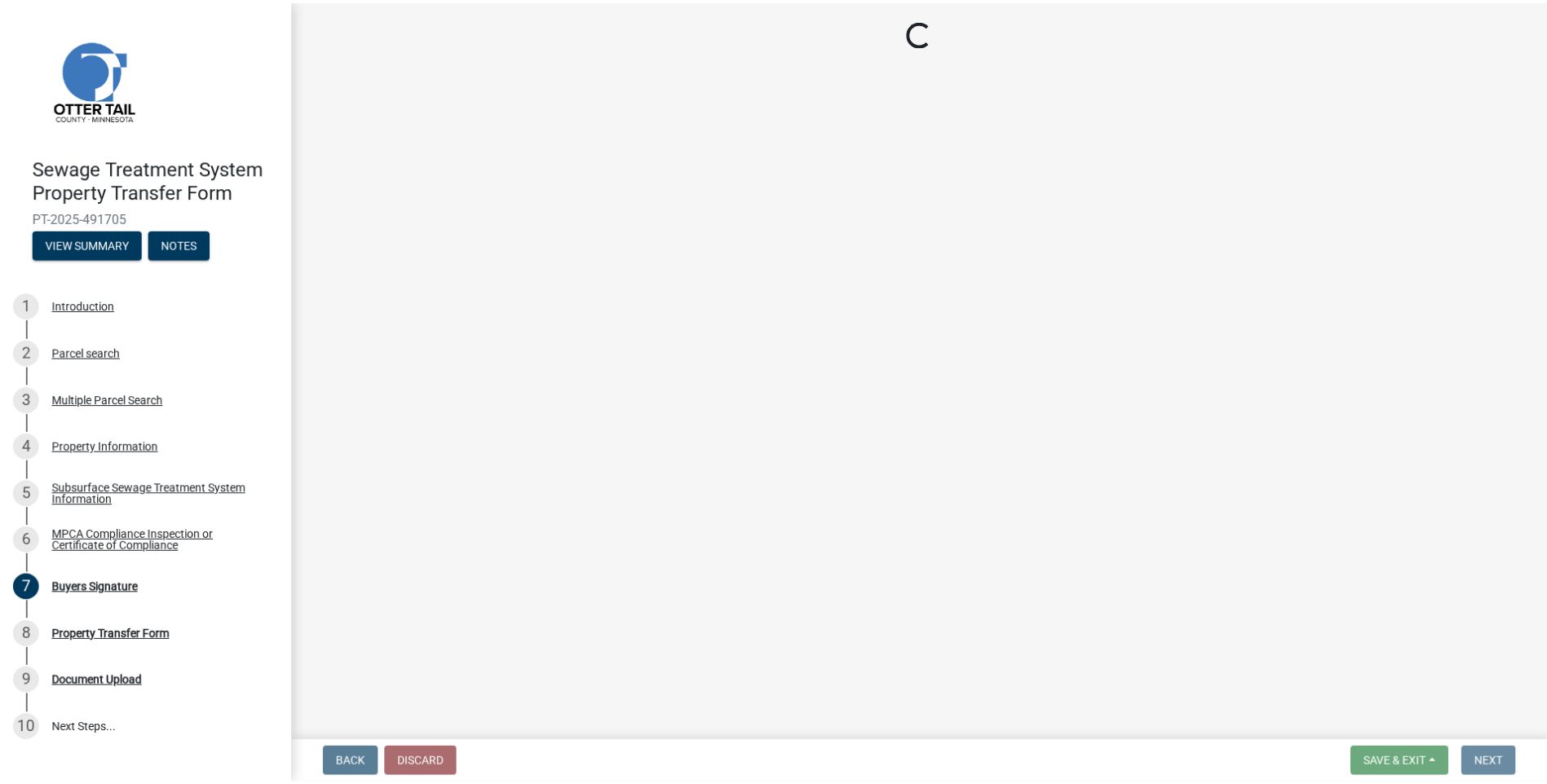
scroll to position [0, 0]
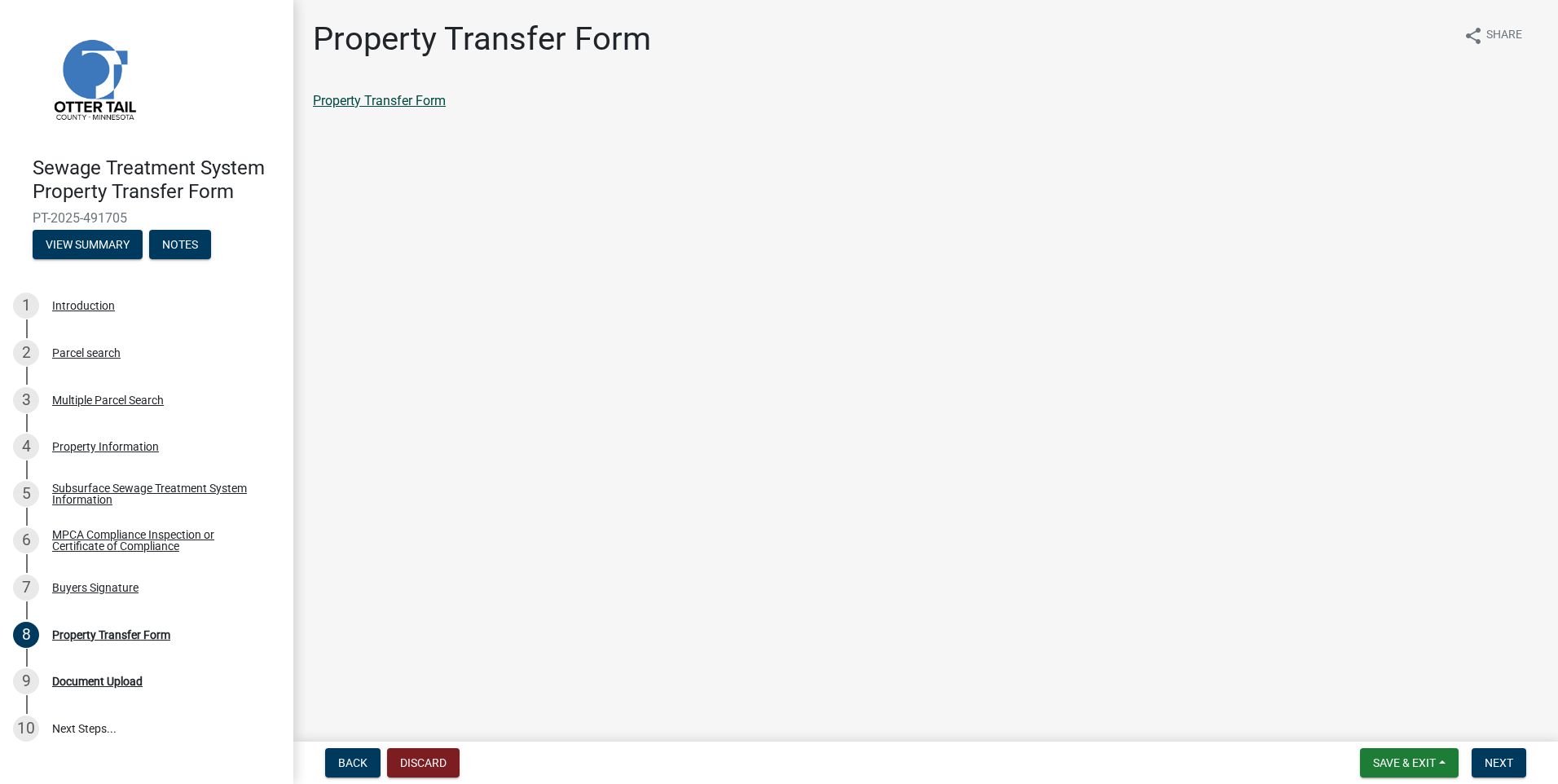
click at [416, 106] on link "Property Transfer Form" at bounding box center [379, 100] width 133 height 15
click at [1435, 771] on button "Save & Exit" at bounding box center [1409, 762] width 98 height 29
click at [1407, 723] on button "Save & Exit" at bounding box center [1393, 720] width 130 height 39
